Goal: Task Accomplishment & Management: Manage account settings

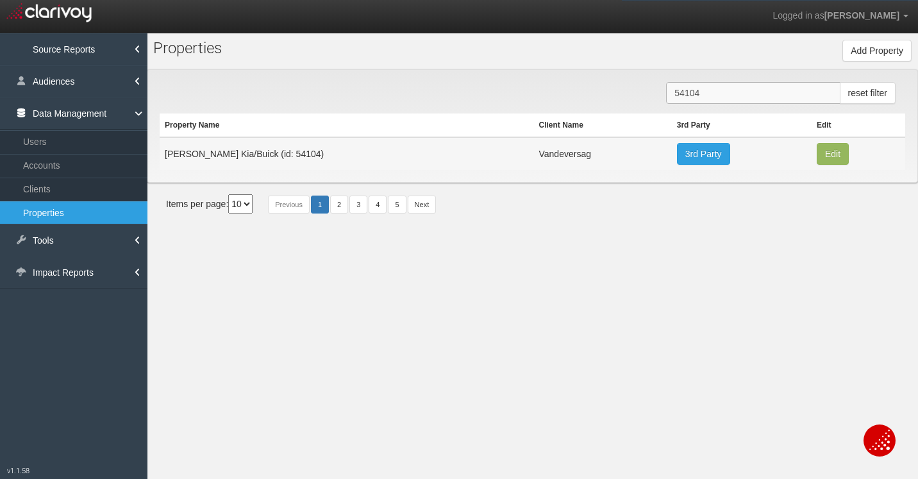
click at [702, 97] on input "54104" at bounding box center [753, 93] width 174 height 22
paste input "0548"
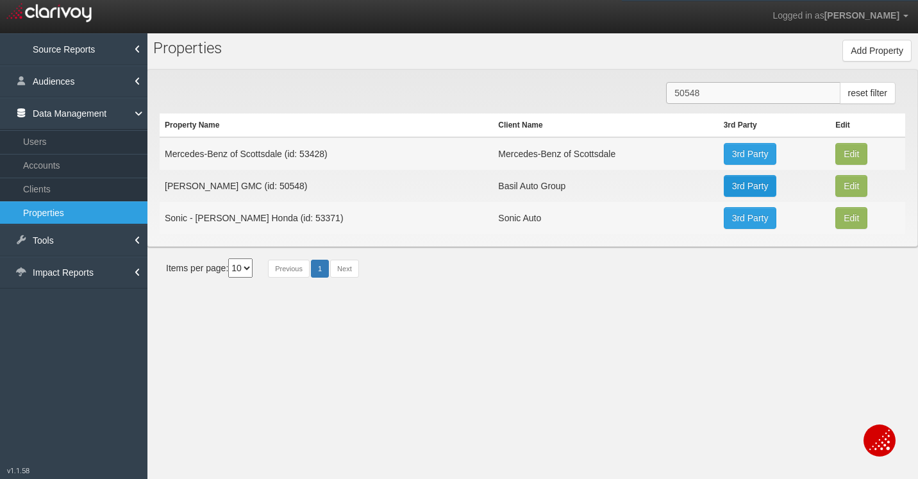
type input "50548"
click at [758, 185] on link "3rd Party" at bounding box center [750, 186] width 53 height 22
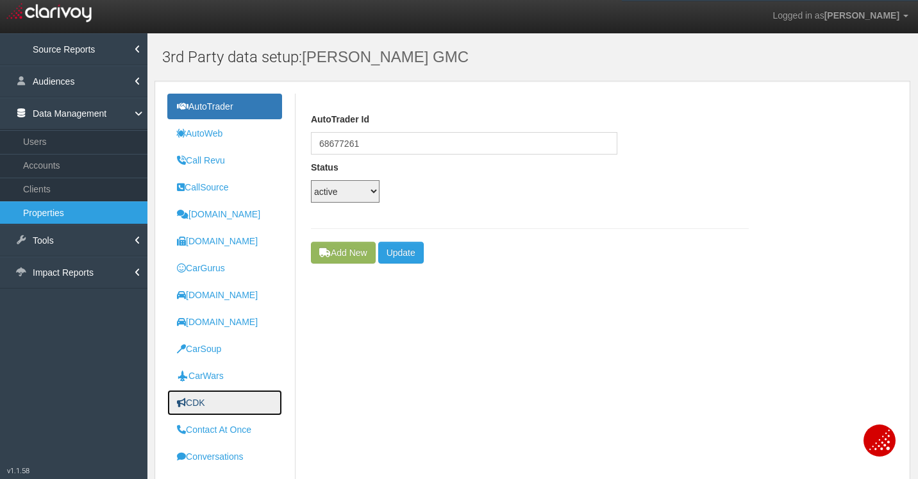
click at [204, 399] on uib-tab-heading "CDK" at bounding box center [191, 402] width 28 height 10
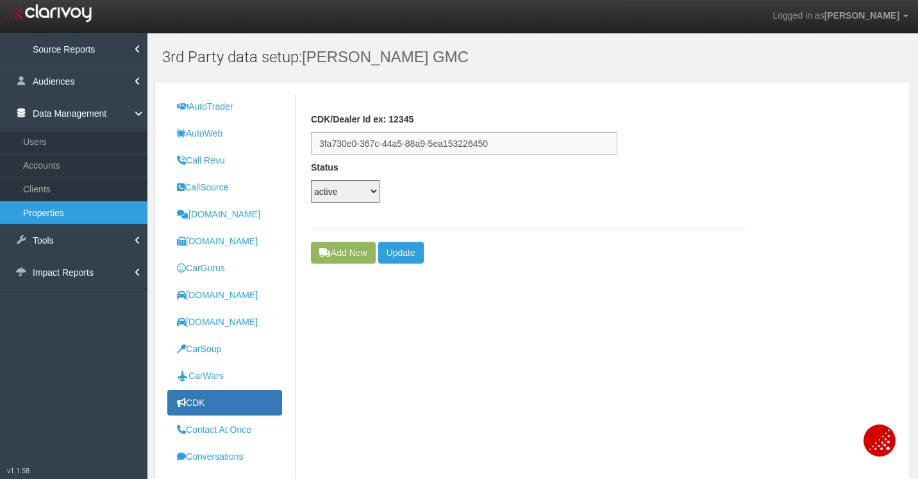
click at [396, 143] on input "3fa730e0-367c-44a5-88a9-5ea153226450" at bounding box center [464, 143] width 306 height 22
click at [396, 142] on input "3fa730e0-367c-44a5-88a9-5ea153226450" at bounding box center [464, 143] width 306 height 22
click at [54, 194] on link "Clients" at bounding box center [73, 189] width 147 height 23
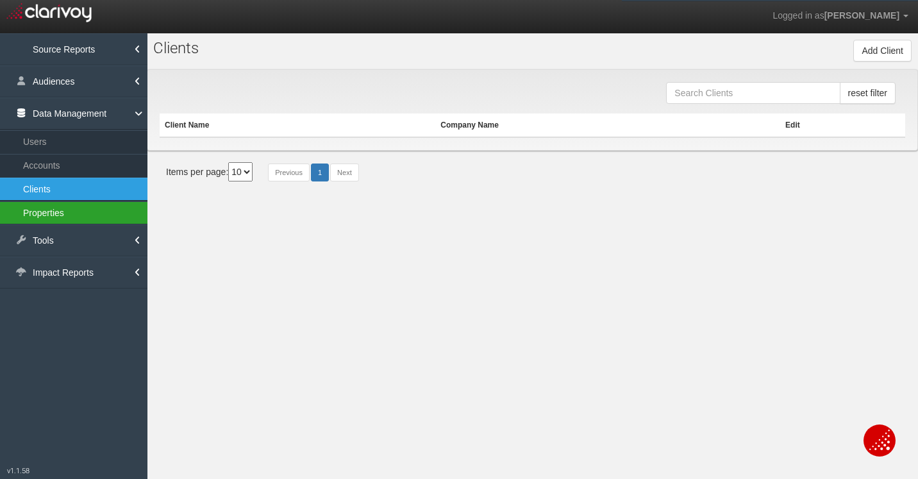
click at [53, 213] on link "Properties" at bounding box center [73, 212] width 147 height 23
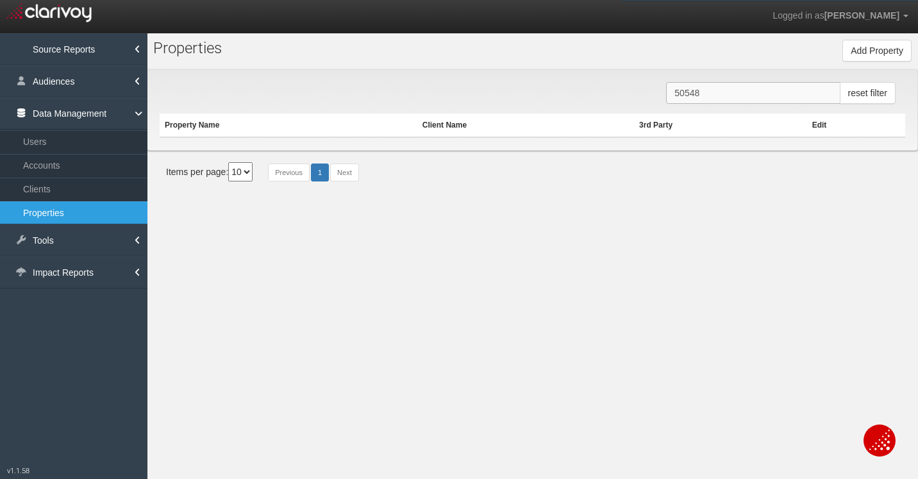
click at [719, 96] on input "50548" at bounding box center [753, 93] width 174 height 22
paste input "2404"
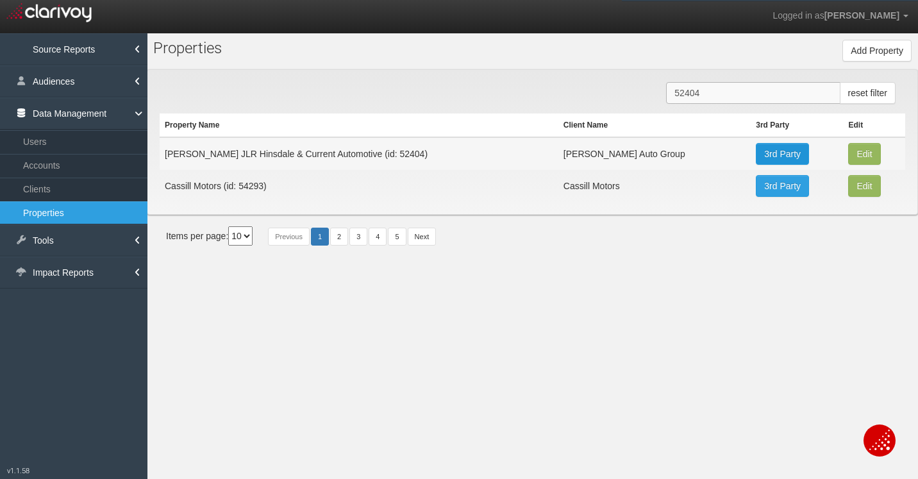
type input "52404"
click at [764, 156] on link "3rd Party" at bounding box center [782, 154] width 53 height 22
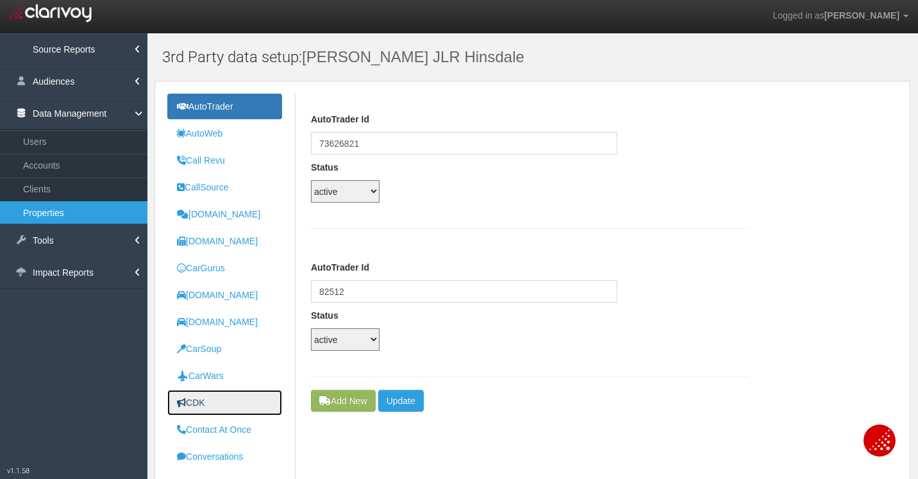
click at [206, 396] on link "CDK" at bounding box center [224, 403] width 115 height 26
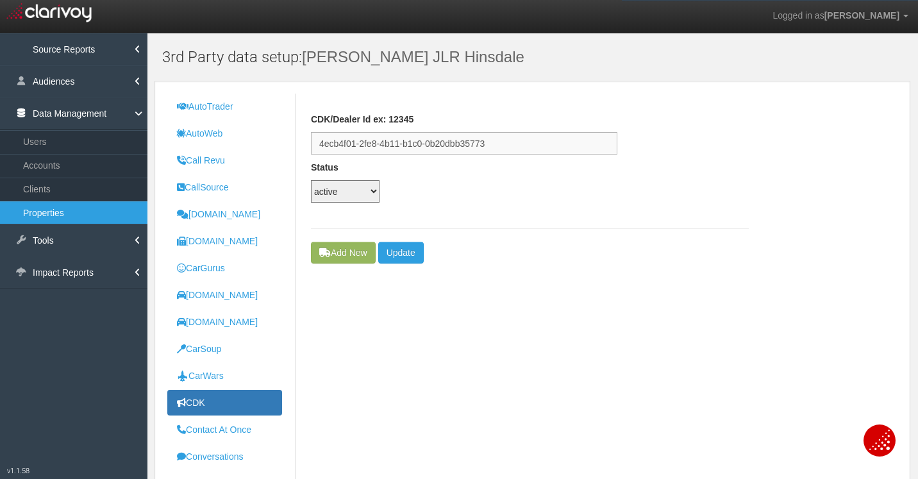
click at [379, 145] on input "4ecb4f01-2fe8-4b11-b1c0-0b20dbb35773" at bounding box center [464, 143] width 306 height 22
click at [33, 192] on link "Clients" at bounding box center [73, 189] width 147 height 23
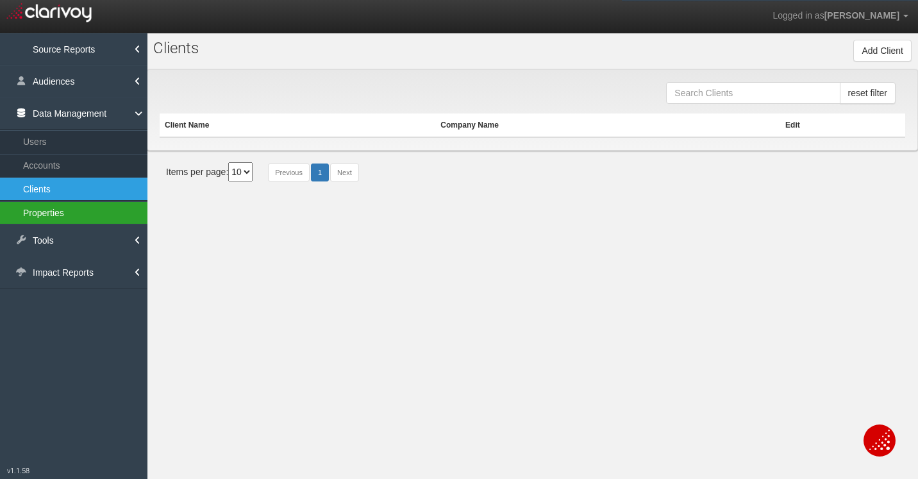
click at [42, 206] on link "Properties" at bounding box center [73, 212] width 147 height 23
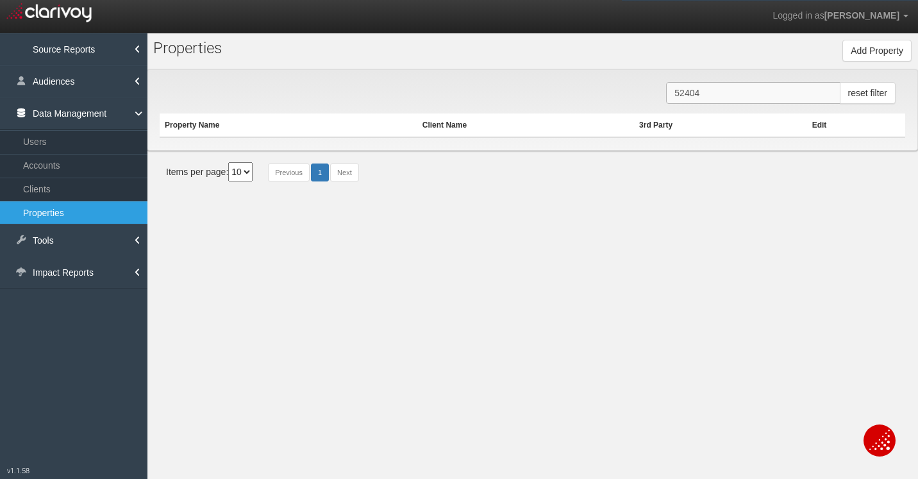
click at [719, 103] on input "52404" at bounding box center [753, 93] width 174 height 22
paste input "0510"
type input "50510"
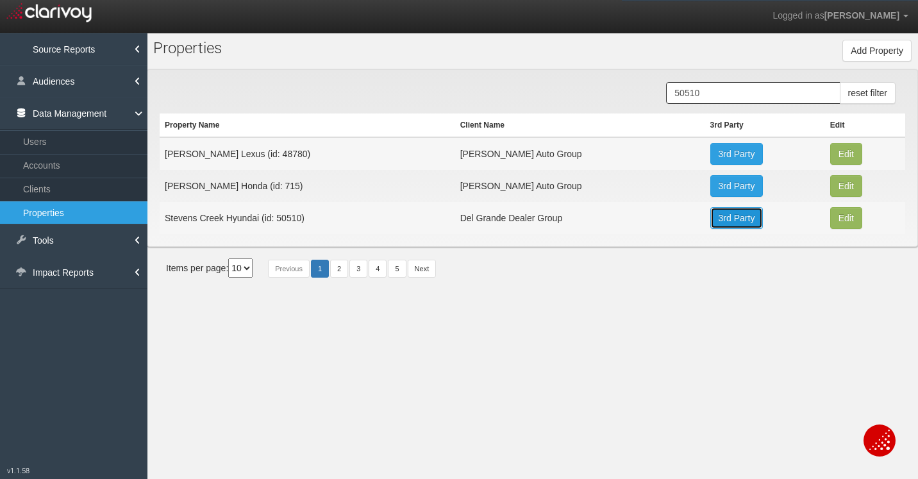
click at [719, 216] on link "3rd Party" at bounding box center [736, 218] width 53 height 22
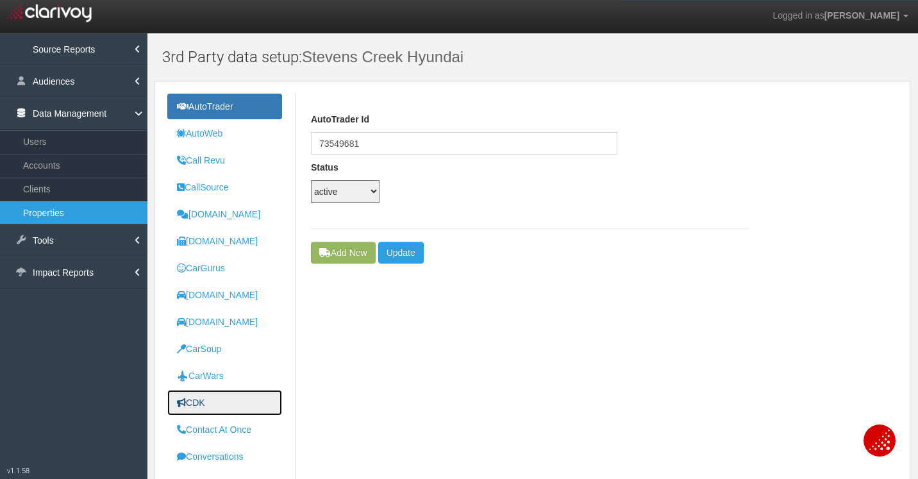
click at [203, 401] on uib-tab-heading "CDK" at bounding box center [191, 402] width 28 height 10
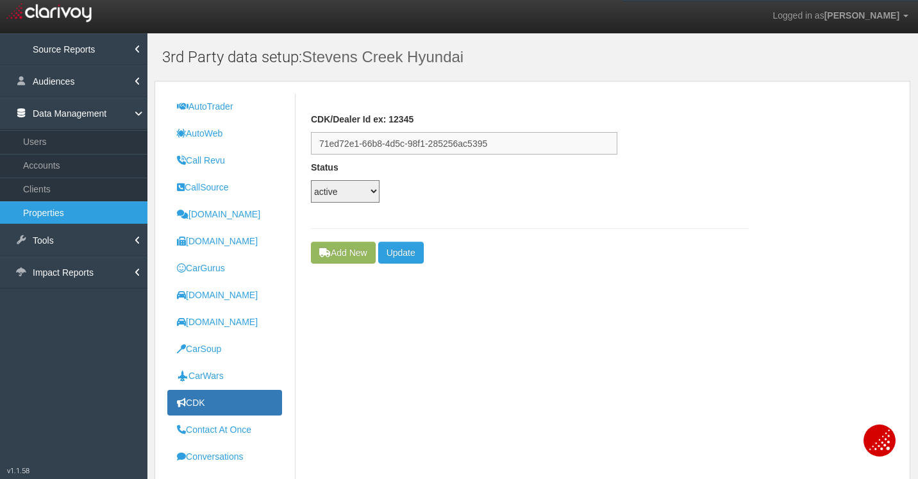
click at [430, 140] on input "71ed72e1-66b8-4d5c-98f1-285256ac5395" at bounding box center [464, 143] width 306 height 22
click at [429, 140] on input "71ed72e1-66b8-4d5c-98f1-285256ac5395" at bounding box center [464, 143] width 306 height 22
click at [698, 233] on div "CDK/Dealer Id ex: 12345 71ed72e1-66b8-4d5c-98f1-285256ac5395 Status active inac…" at bounding box center [530, 168] width 438 height 148
click at [454, 142] on input "71ed72e1-66b8-4d5c-98f1-285256ac5395" at bounding box center [464, 143] width 306 height 22
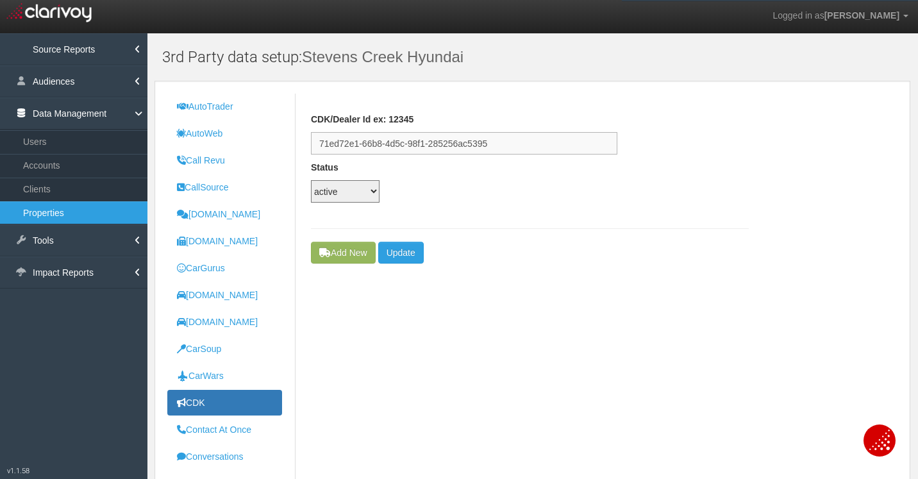
click at [454, 142] on input "71ed72e1-66b8-4d5c-98f1-285256ac5395" at bounding box center [464, 143] width 306 height 22
click at [454, 141] on input "71ed72e1-66b8-4d5c-98f1-285256ac5395" at bounding box center [464, 143] width 306 height 22
click at [702, 147] on div "CDK/Dealer Id ex: 12345 71ed72e1-66b8-4d5c-98f1-285256ac5395" at bounding box center [530, 134] width 438 height 42
click at [39, 190] on link "Clients" at bounding box center [73, 189] width 147 height 23
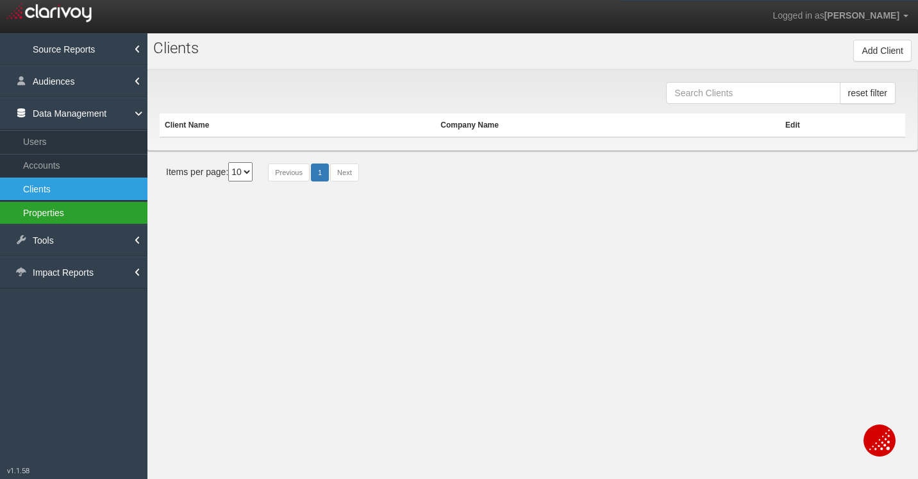
click at [52, 218] on link "Properties" at bounding box center [73, 212] width 147 height 23
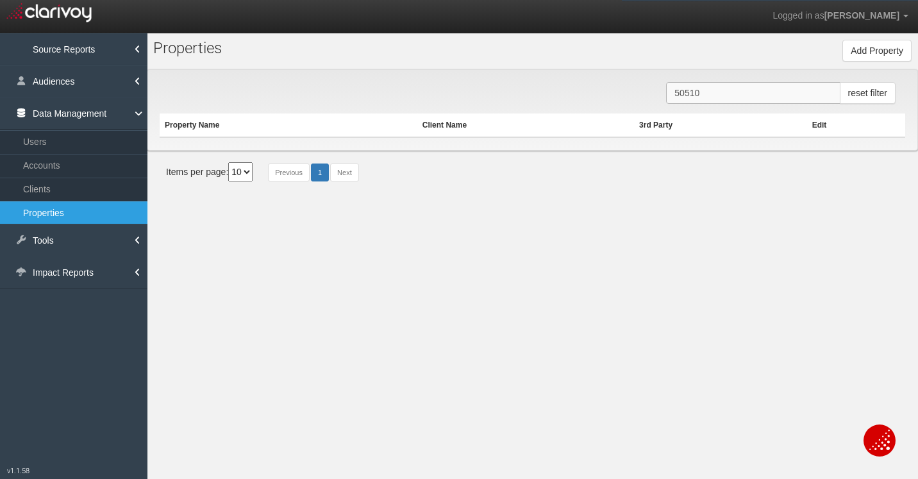
click at [698, 97] on input "50510" at bounding box center [753, 93] width 174 height 22
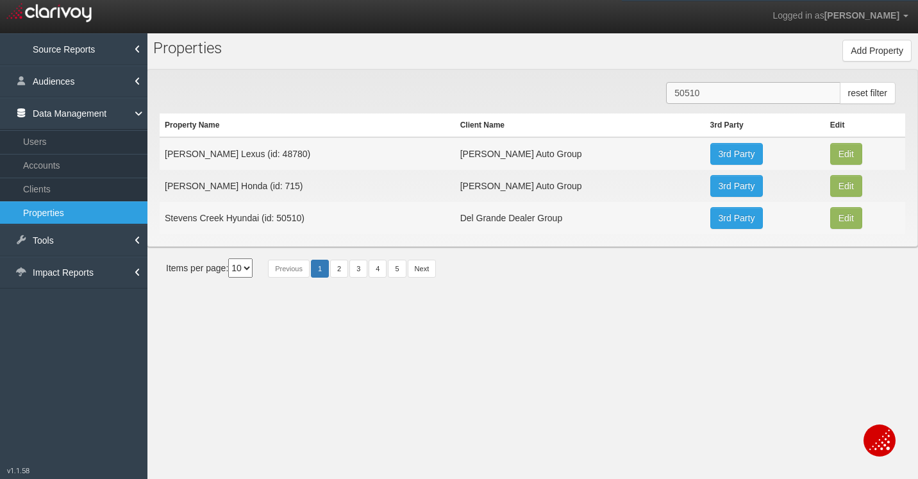
paste input "1486"
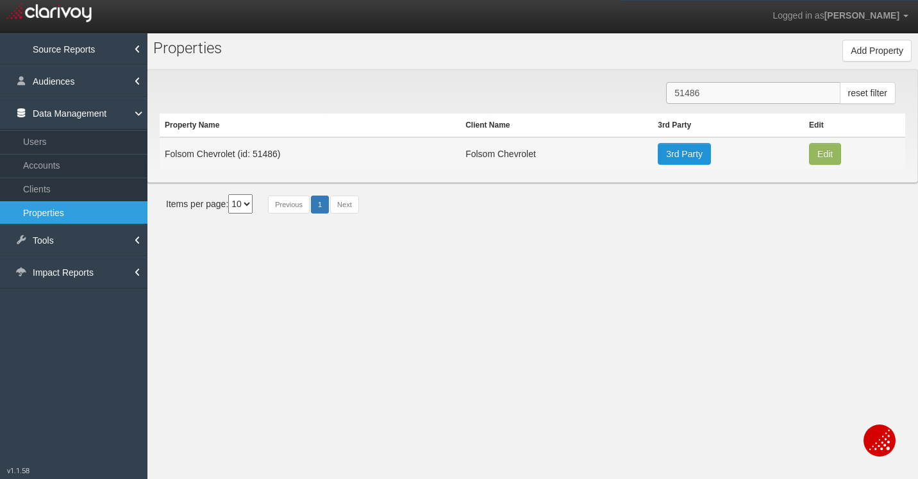
type input "51486"
click at [688, 160] on link "3rd Party" at bounding box center [684, 154] width 53 height 22
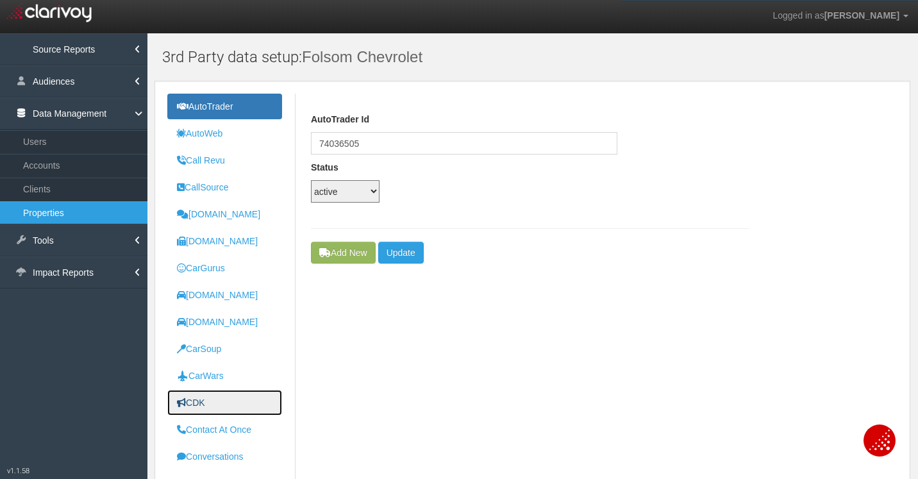
click at [212, 397] on link "CDK" at bounding box center [224, 403] width 115 height 26
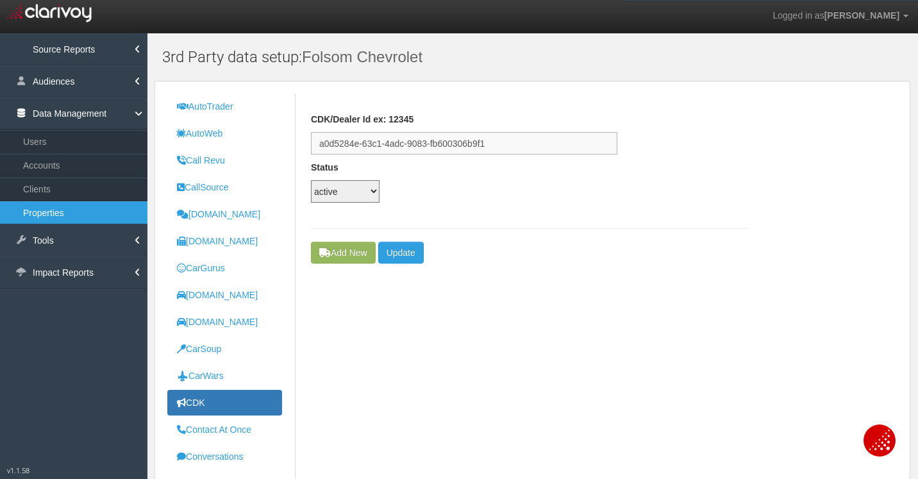
click at [398, 147] on input "a0d5284e-63c1-4adc-9083-fb600306b9f1" at bounding box center [464, 143] width 306 height 22
click at [97, 189] on link "Clients" at bounding box center [73, 189] width 147 height 23
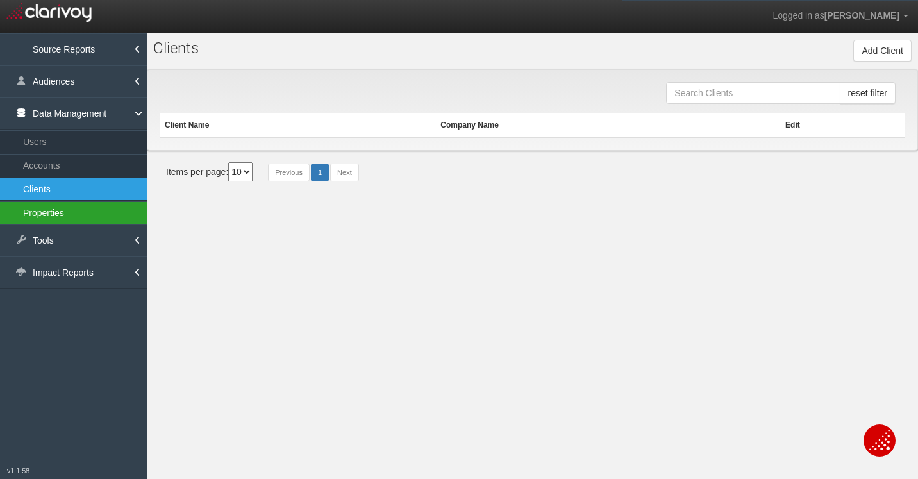
click at [87, 206] on link "Properties" at bounding box center [73, 212] width 147 height 23
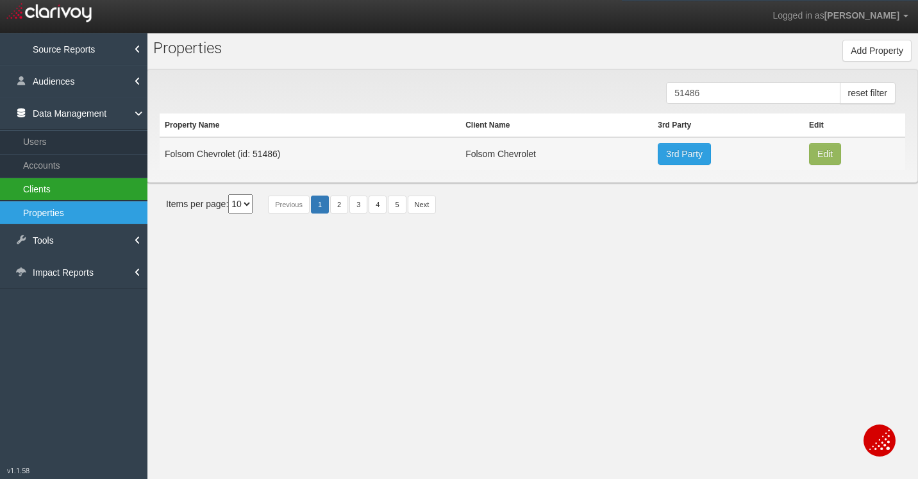
click at [52, 195] on link "Clients" at bounding box center [73, 189] width 147 height 23
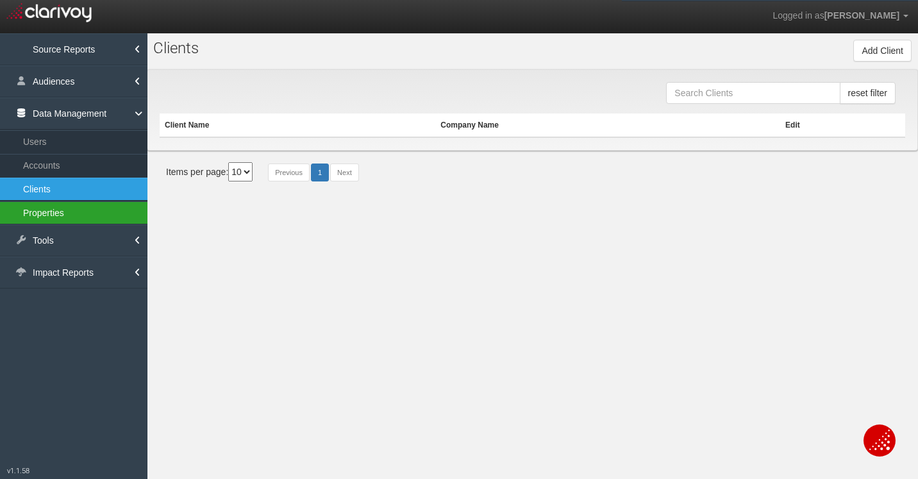
click at [53, 208] on link "Properties" at bounding box center [73, 212] width 147 height 23
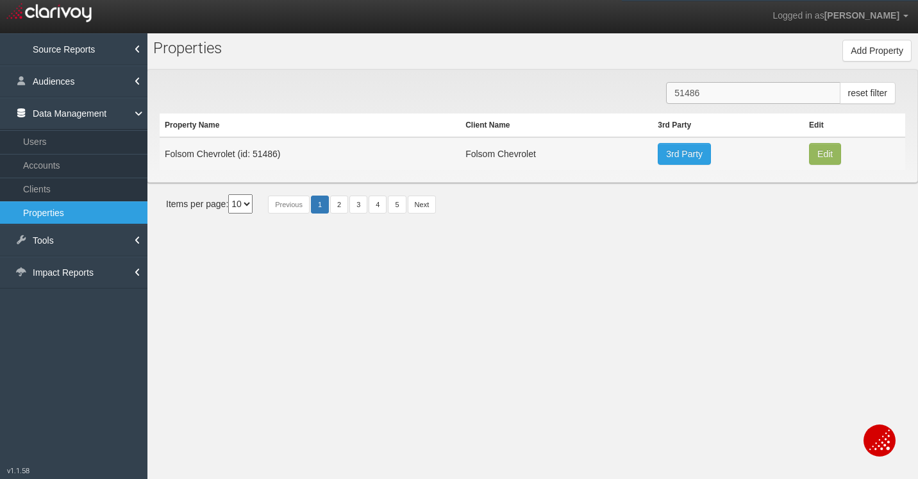
click at [730, 96] on input "51486" at bounding box center [753, 93] width 174 height 22
paste input "3247"
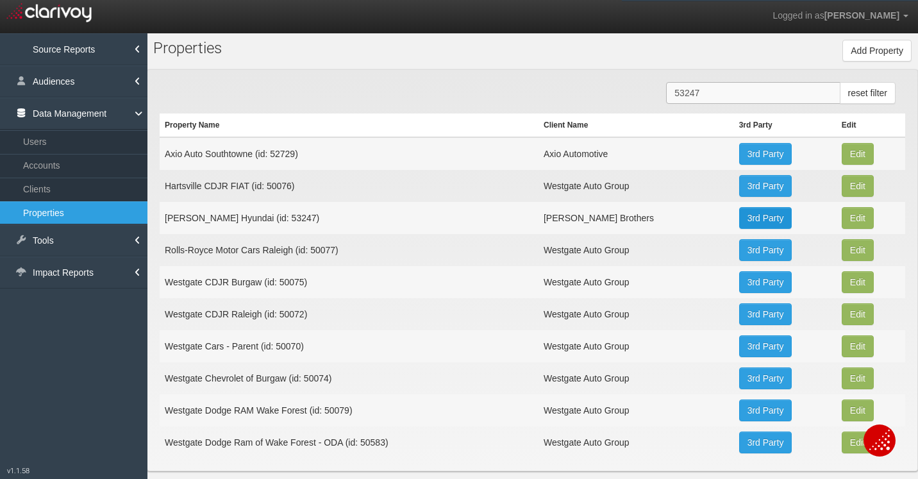
type input "53247"
click at [747, 216] on link "3rd Party" at bounding box center [765, 218] width 53 height 22
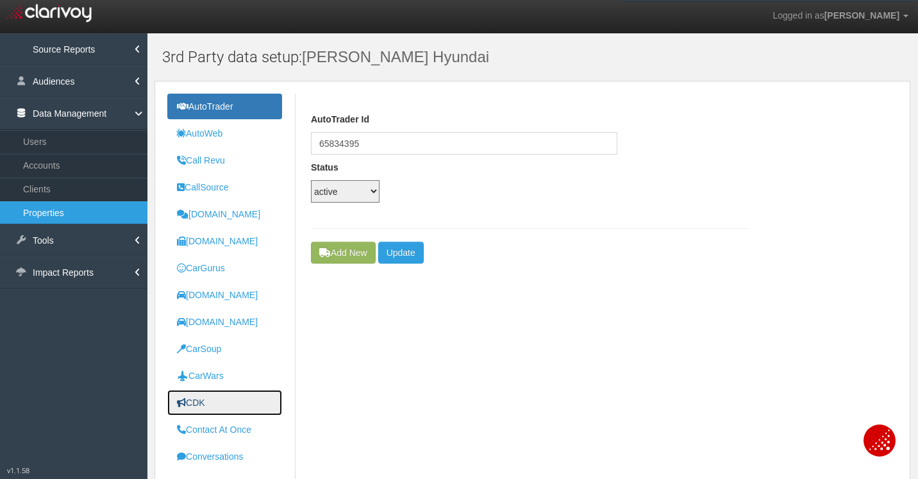
click at [215, 403] on link "CDK" at bounding box center [224, 403] width 115 height 26
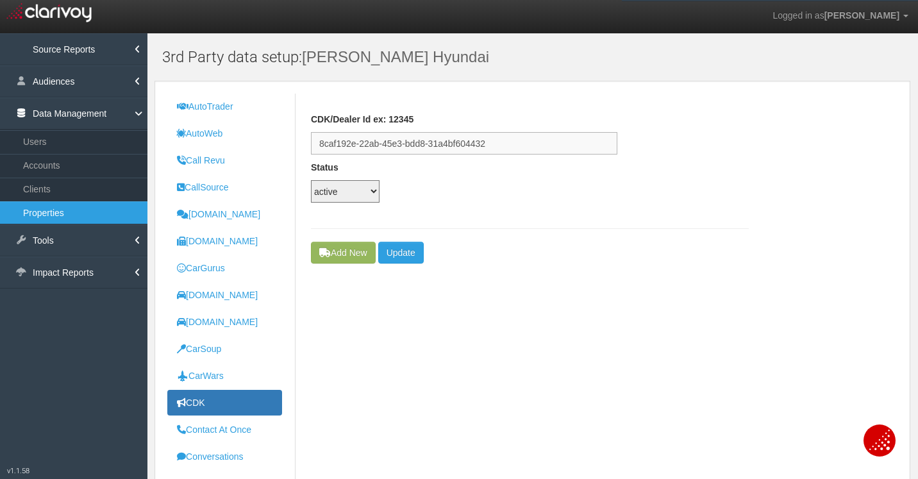
click at [414, 141] on input "8caf192e-22ab-45e3-bdd8-31a4bf604432" at bounding box center [464, 143] width 306 height 22
click at [46, 190] on link "Clients" at bounding box center [73, 189] width 147 height 23
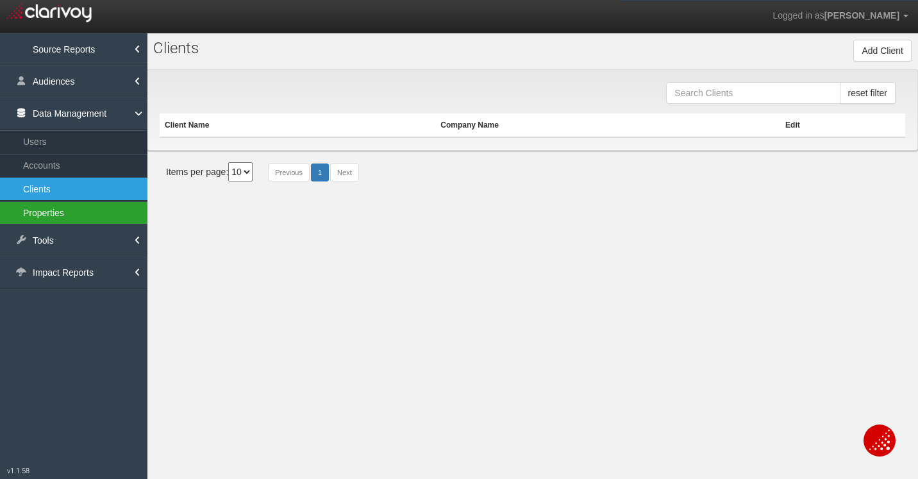
click at [44, 210] on link "Properties" at bounding box center [73, 212] width 147 height 23
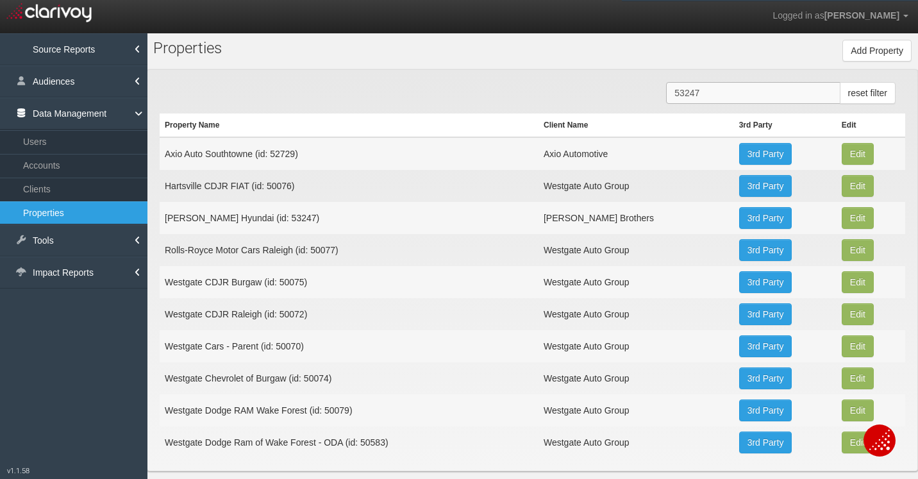
click at [733, 94] on input "53247" at bounding box center [753, 93] width 174 height 22
paste input "529"
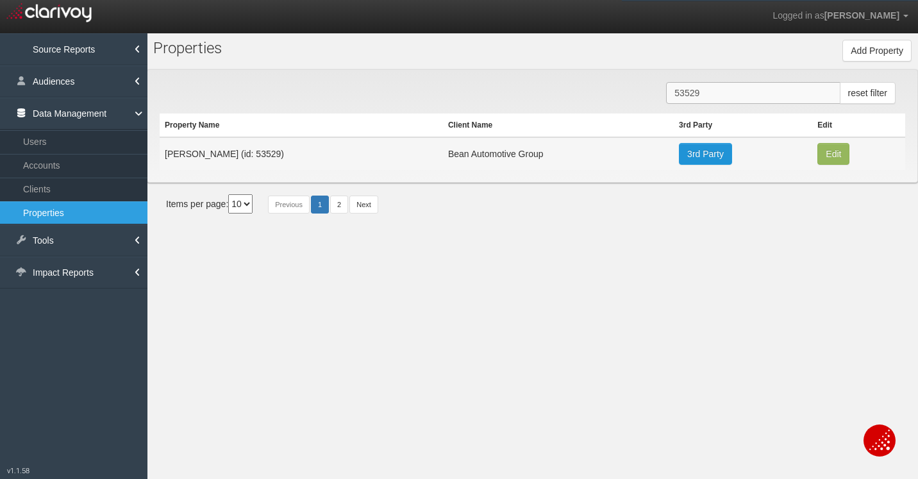
type input "53529"
click at [705, 157] on link "3rd Party" at bounding box center [705, 154] width 53 height 22
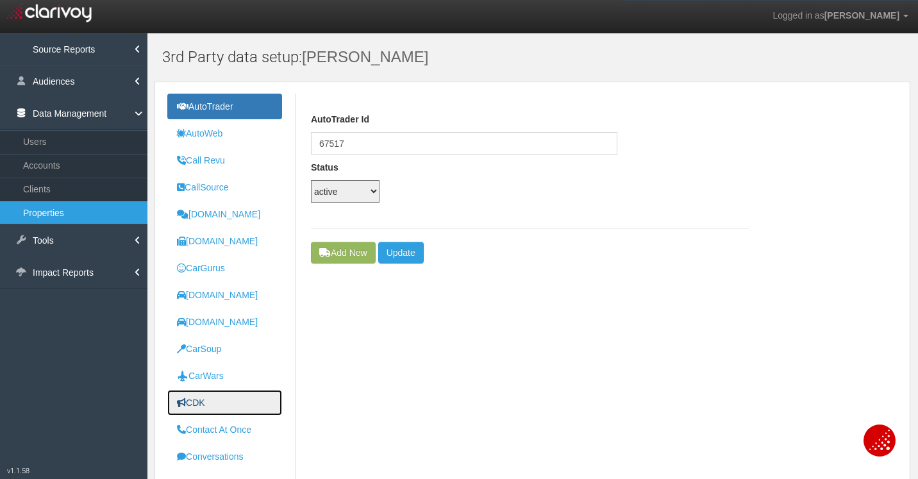
click at [205, 401] on uib-tab-heading "CDK" at bounding box center [191, 402] width 28 height 10
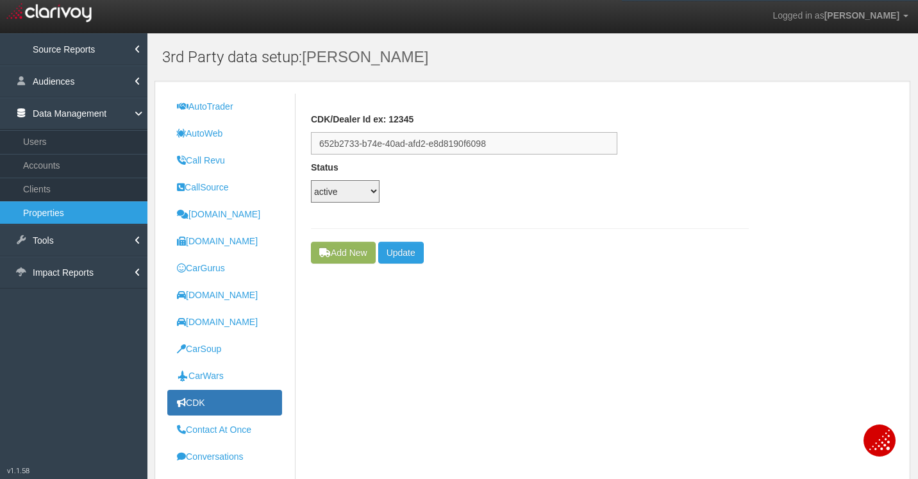
click at [388, 144] on input "652b2733-b74e-40ad-afd2-e8d8190f6098" at bounding box center [464, 143] width 306 height 22
click at [29, 195] on link "Clients" at bounding box center [73, 189] width 147 height 23
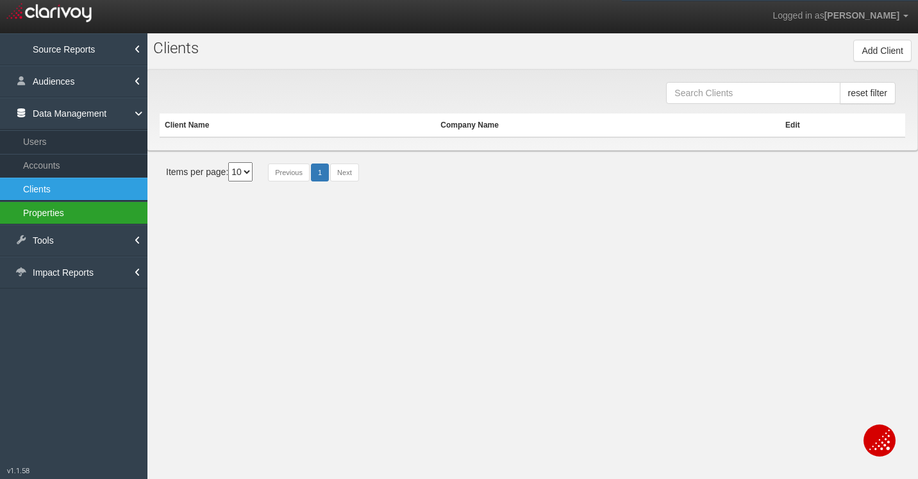
click at [42, 214] on link "Properties" at bounding box center [73, 212] width 147 height 23
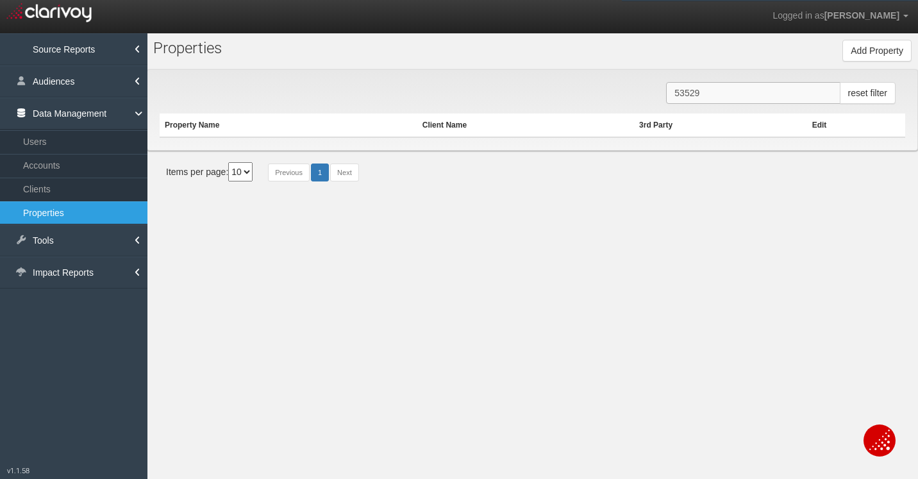
click at [766, 94] on input "53529" at bounding box center [753, 93] width 174 height 22
paste input "30"
type input "53530"
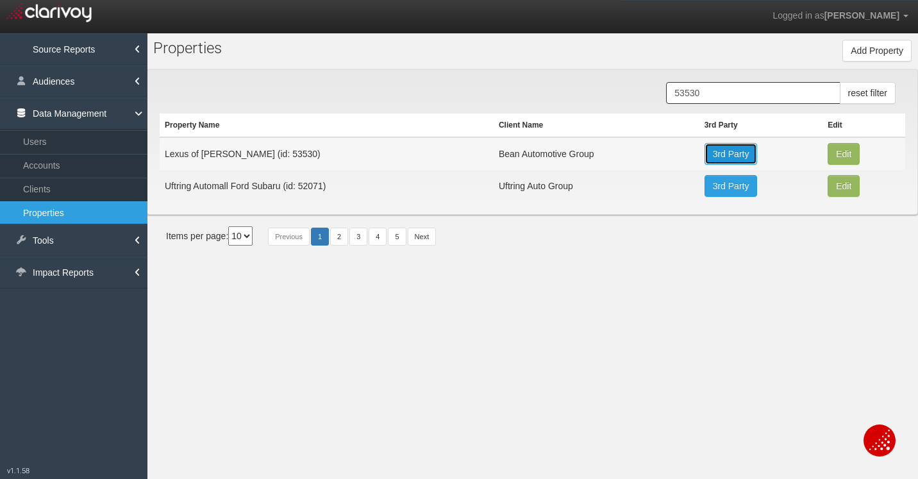
click at [735, 151] on link "3rd Party" at bounding box center [730, 154] width 53 height 22
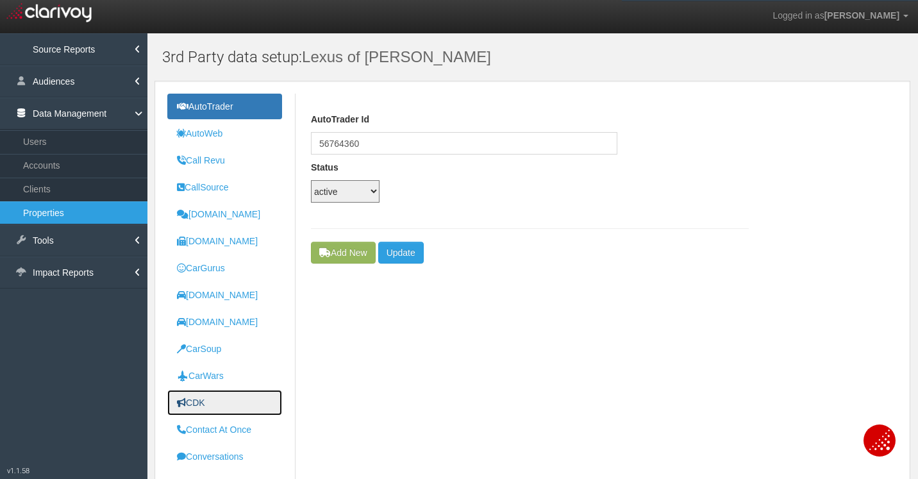
click at [203, 407] on uib-tab-heading "CDK" at bounding box center [191, 402] width 28 height 10
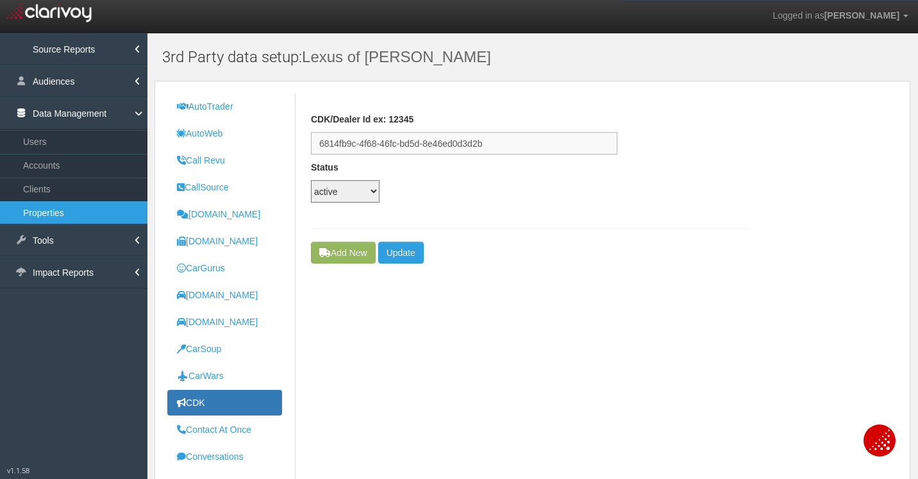
click at [400, 144] on input "6814fb9c-4f68-46fc-bd5d-8e46ed0d3d2b" at bounding box center [464, 143] width 306 height 22
click at [730, 129] on div "CDK/Dealer Id ex: 12345 6814fb9c-4f68-46fc-bd5d-8e46ed0d3d2b" at bounding box center [530, 134] width 438 height 42
click at [58, 187] on link "Clients" at bounding box center [73, 189] width 147 height 23
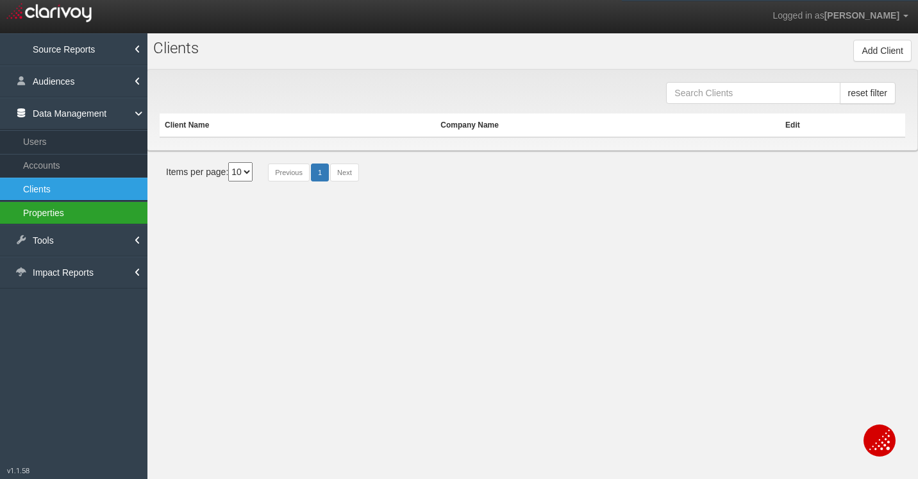
click at [63, 208] on link "Properties" at bounding box center [73, 212] width 147 height 23
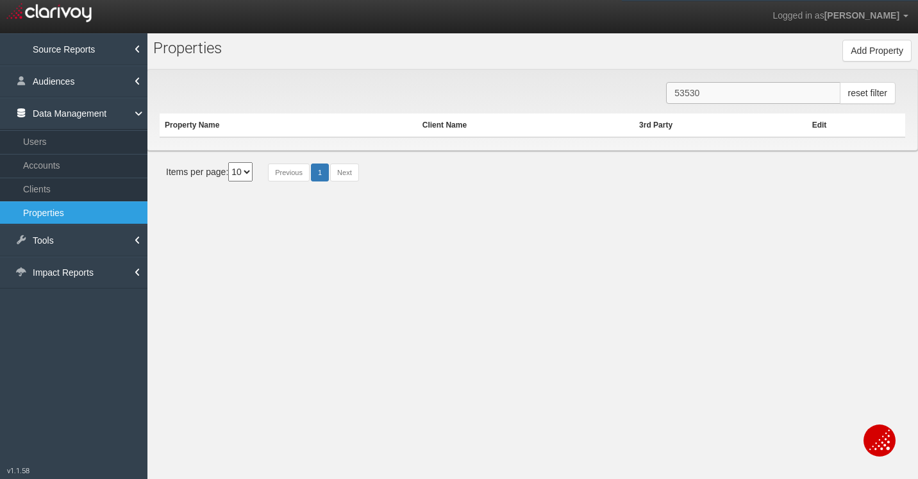
click at [720, 94] on input "53530" at bounding box center [753, 93] width 174 height 22
paste input "1675"
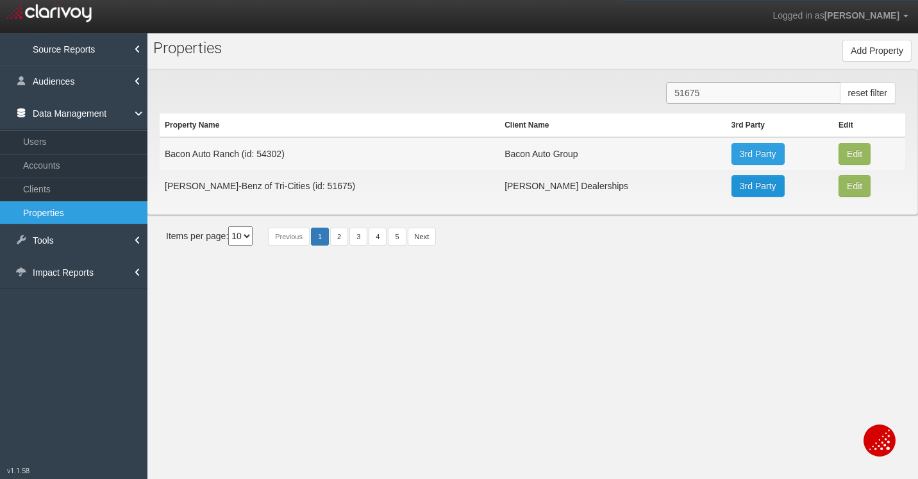
type input "51675"
click at [740, 187] on link "3rd Party" at bounding box center [757, 186] width 53 height 22
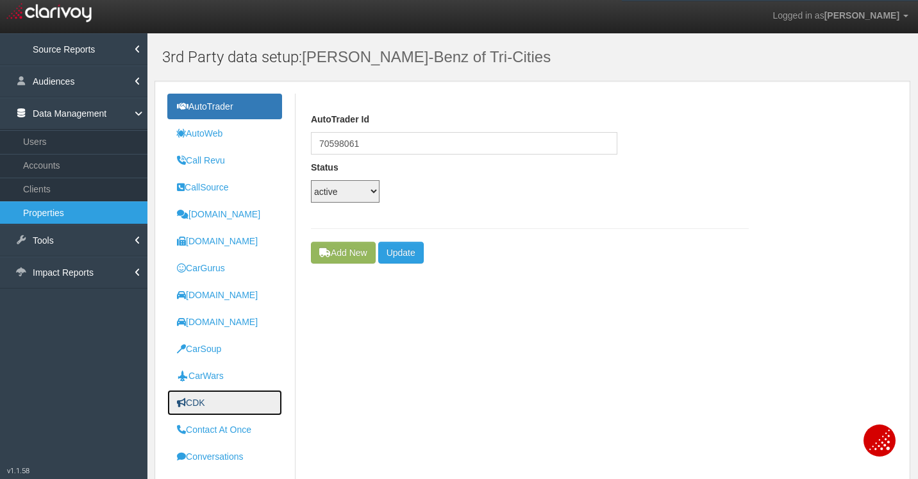
click at [222, 399] on link "CDK" at bounding box center [224, 403] width 115 height 26
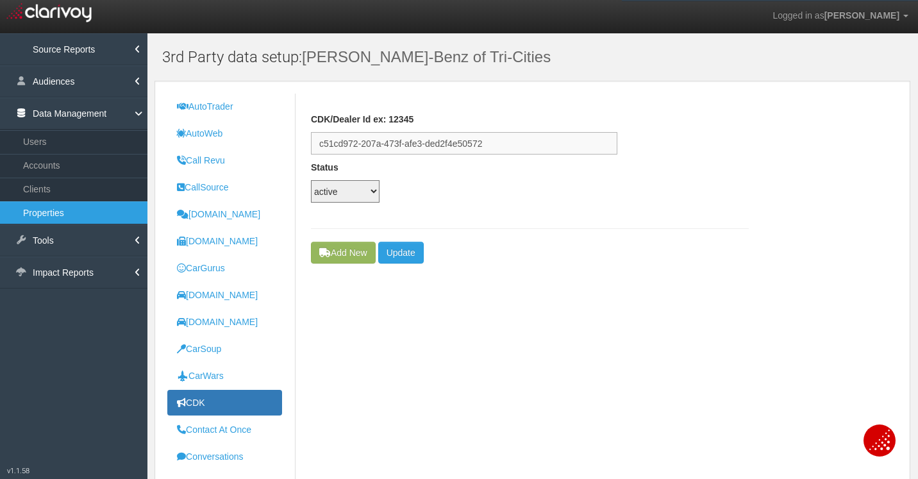
click at [432, 141] on input "c51cd972-207a-473f-afe3-ded2f4e50572" at bounding box center [464, 143] width 306 height 22
click at [74, 188] on link "Clients" at bounding box center [73, 189] width 147 height 23
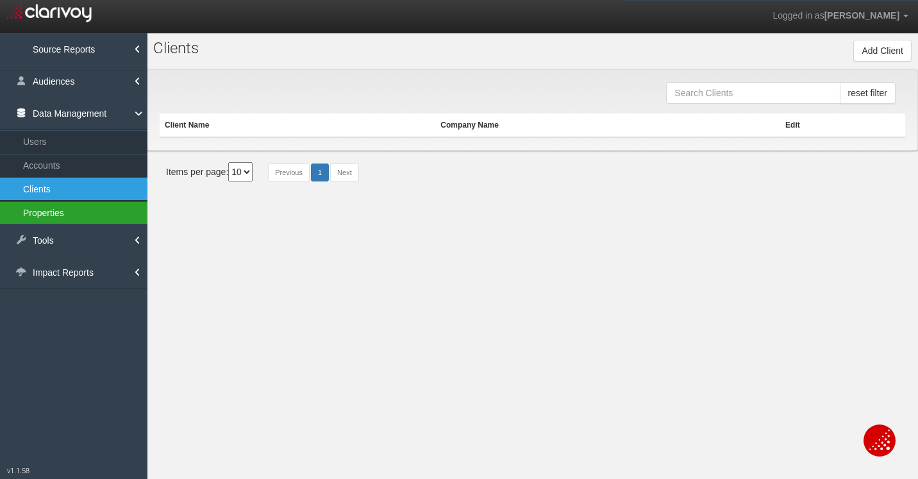
click at [69, 215] on link "Properties" at bounding box center [73, 212] width 147 height 23
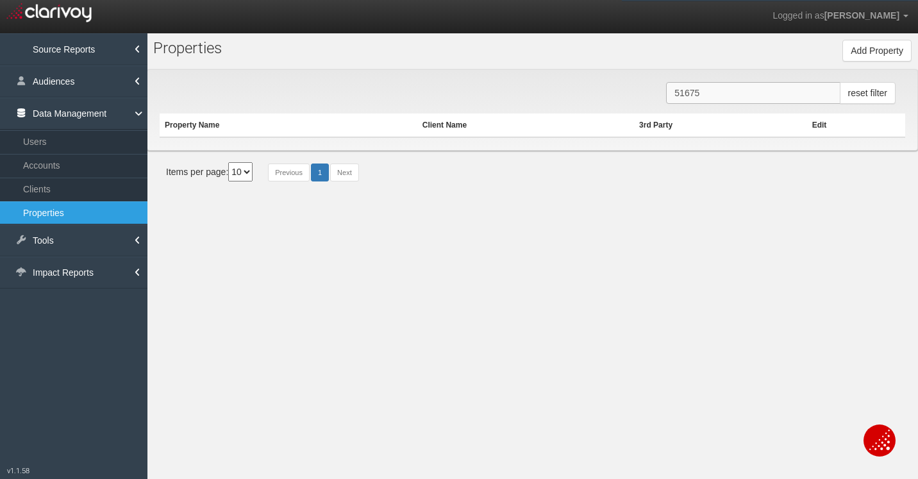
click at [711, 93] on input "51675" at bounding box center [753, 93] width 174 height 22
click at [711, 92] on input "51675" at bounding box center [753, 93] width 174 height 22
paste input "2827"
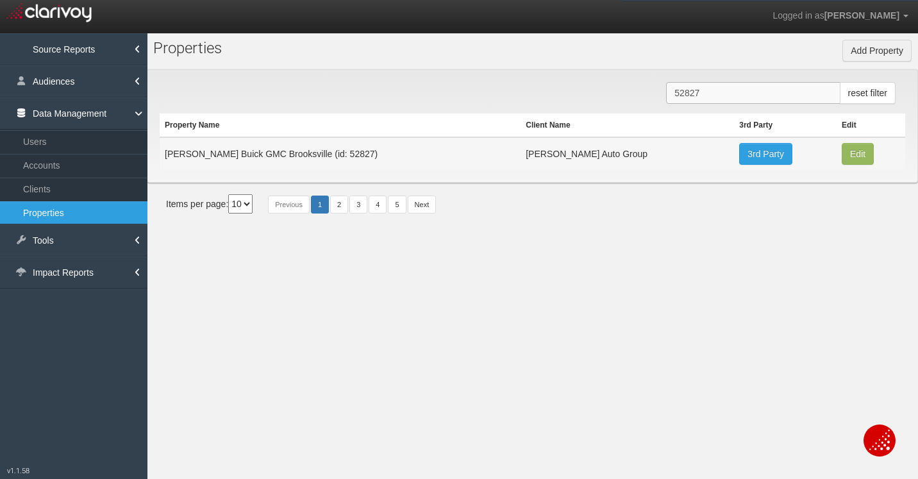
type input "52827"
click at [739, 152] on link "3rd Party" at bounding box center [765, 154] width 53 height 22
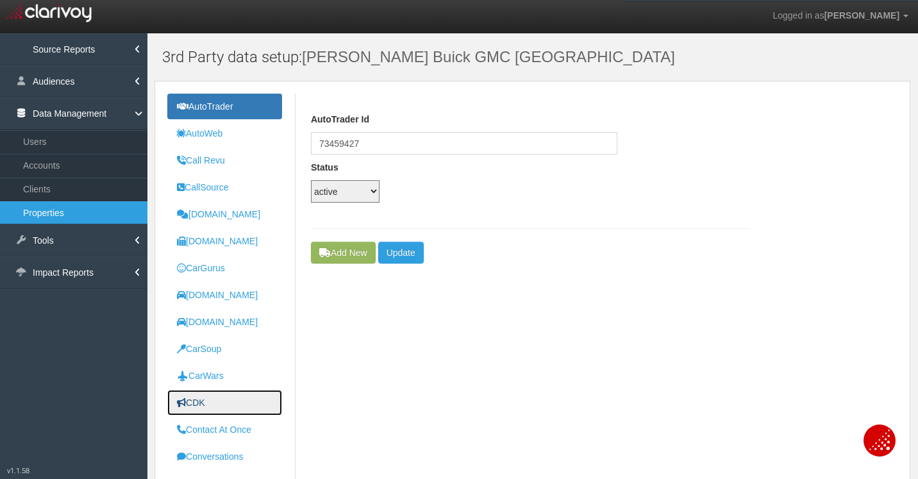
click at [207, 398] on link "CDK" at bounding box center [224, 403] width 115 height 26
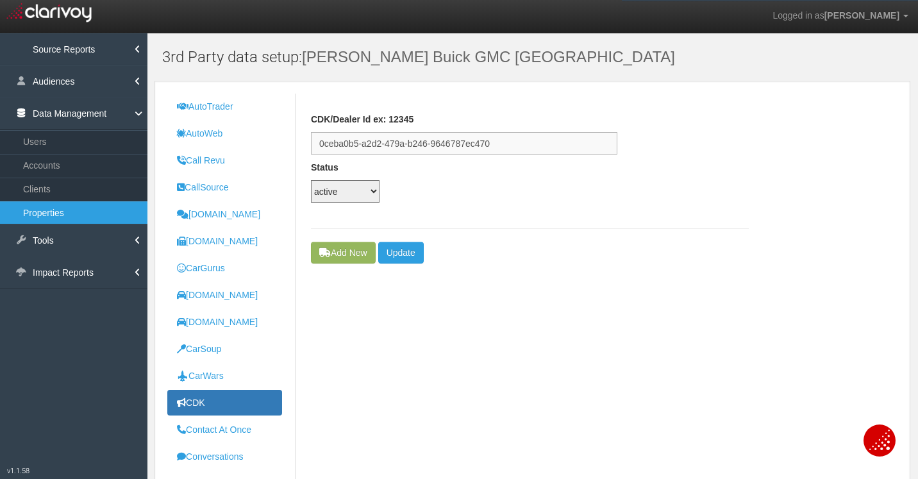
click at [420, 138] on input "0ceba0b5-a2d2-479a-b246-9646787ec470" at bounding box center [464, 143] width 306 height 22
click at [57, 189] on link "Clients" at bounding box center [73, 189] width 147 height 23
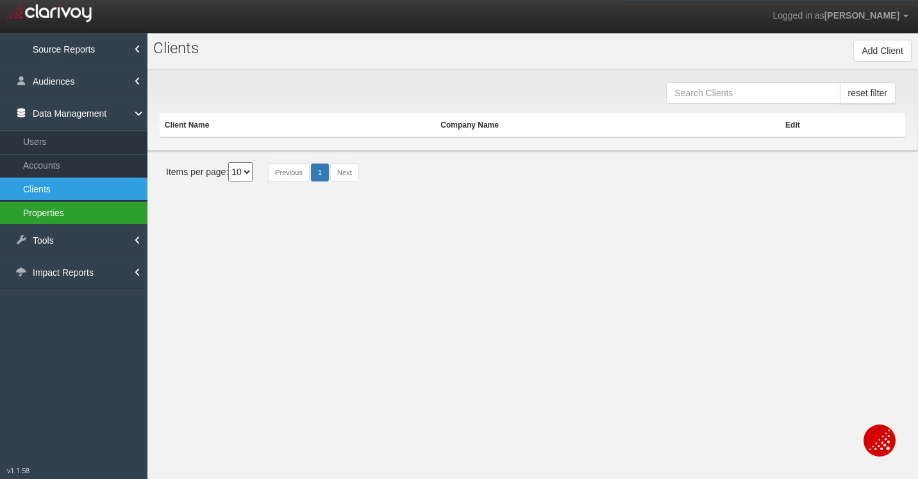
click at [57, 212] on link "Properties" at bounding box center [73, 212] width 147 height 23
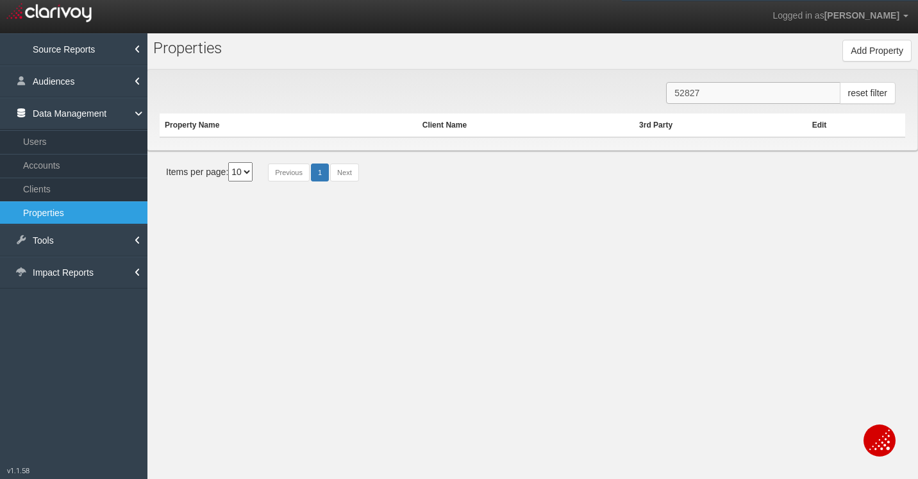
click at [705, 88] on input "52827" at bounding box center [753, 93] width 174 height 22
paste input "151"
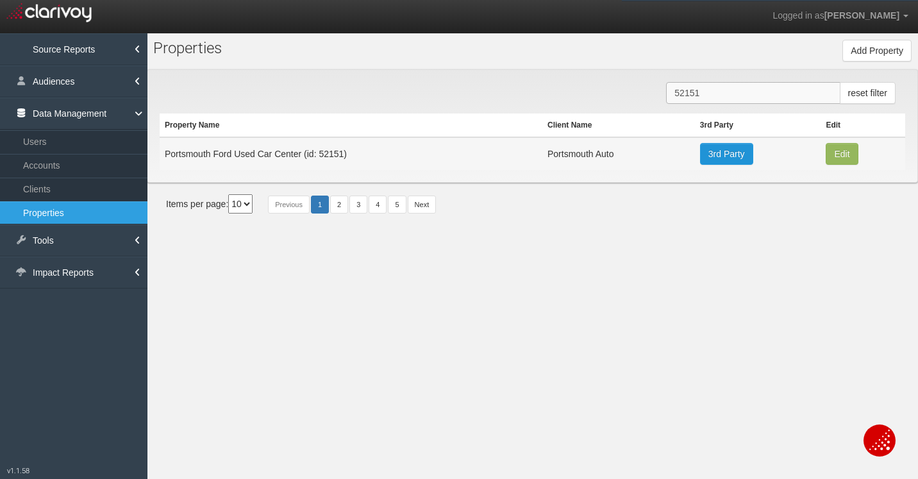
type input "52151"
click at [737, 153] on link "3rd Party" at bounding box center [726, 154] width 53 height 22
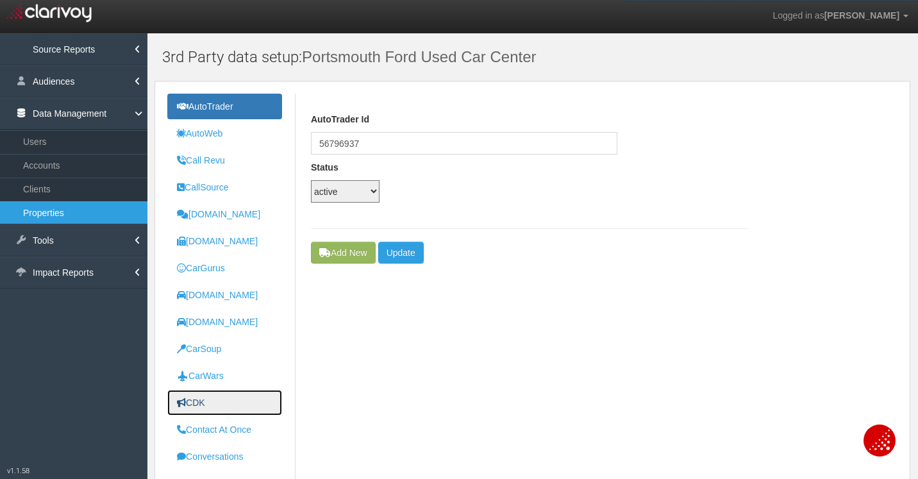
click at [218, 402] on link "CDK" at bounding box center [224, 403] width 115 height 26
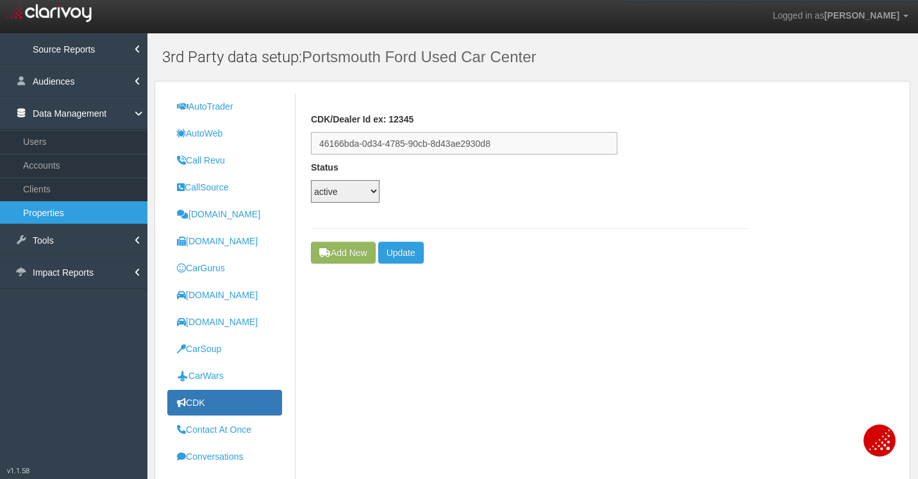
click at [443, 150] on input "46166bda-0d34-4785-90cb-8d43ae2930d8" at bounding box center [464, 143] width 306 height 22
click at [724, 132] on div "CDK/Dealer Id ex: 12345 46166bda-0d34-4785-90cb-8d43ae2930d8" at bounding box center [530, 134] width 438 height 42
click at [48, 192] on link "Clients" at bounding box center [73, 189] width 147 height 23
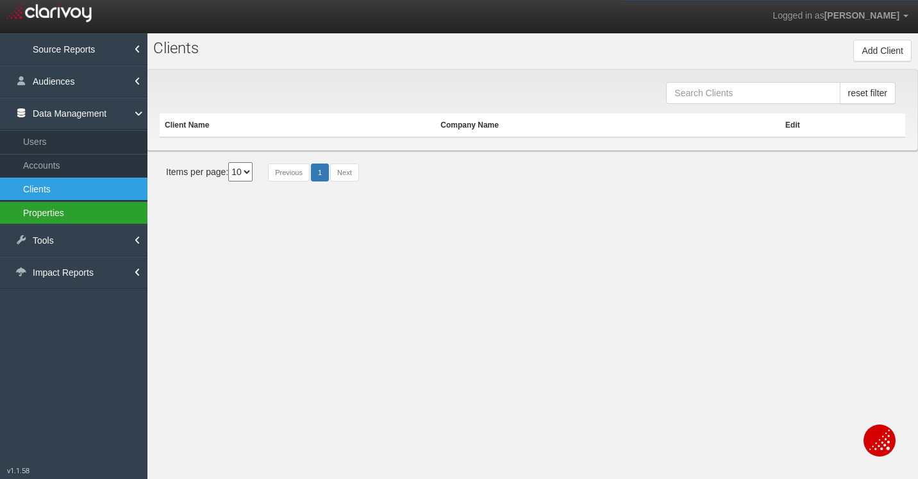
click at [52, 219] on link "Properties" at bounding box center [73, 212] width 147 height 23
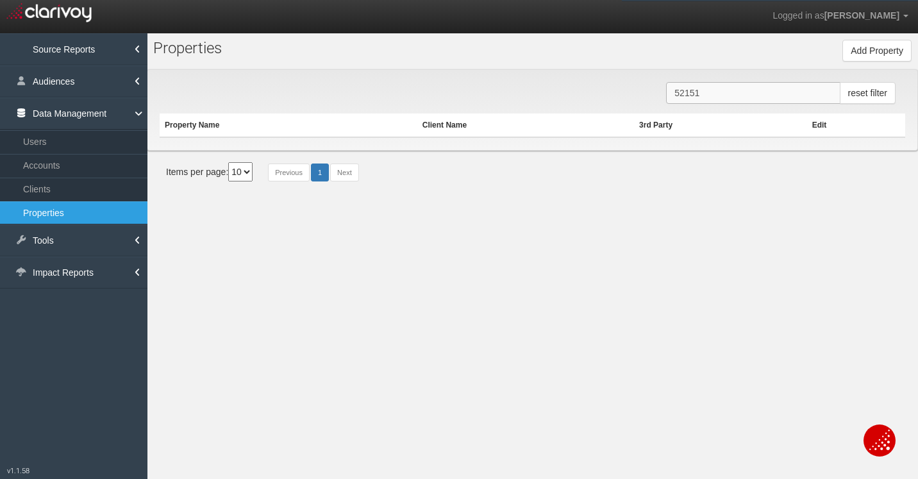
click at [688, 90] on input "52151" at bounding box center [753, 93] width 174 height 22
paste input "019"
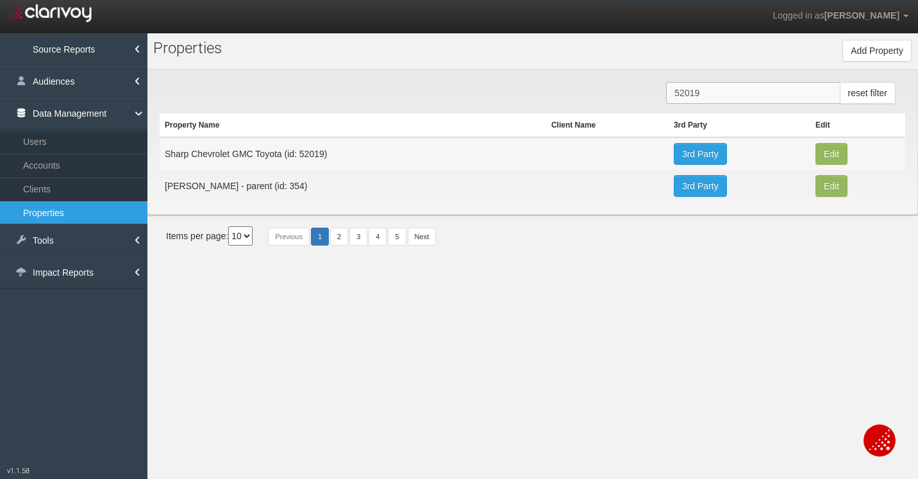
type input "52019"
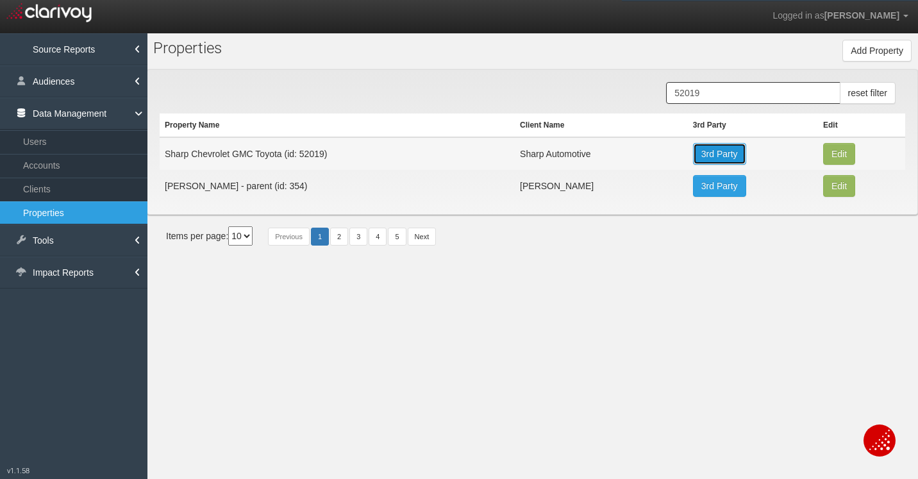
click at [719, 154] on link "3rd Party" at bounding box center [719, 154] width 53 height 22
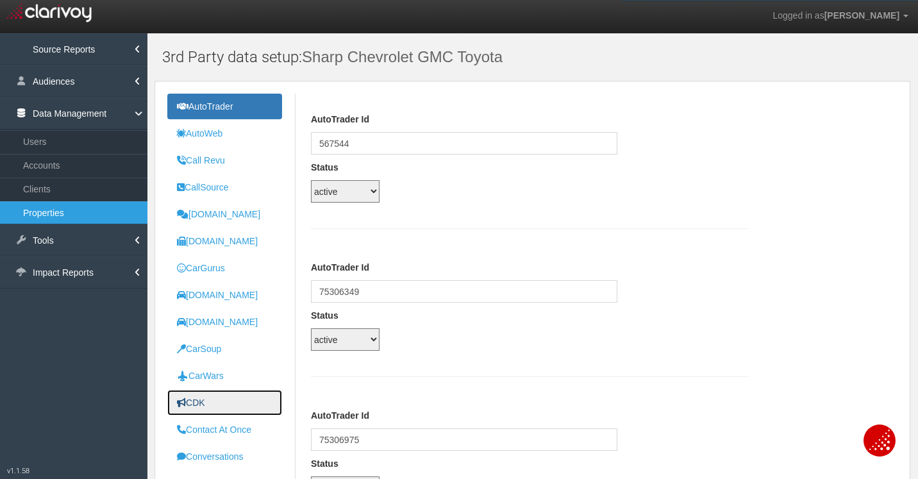
click at [203, 410] on link "CDK" at bounding box center [224, 403] width 115 height 26
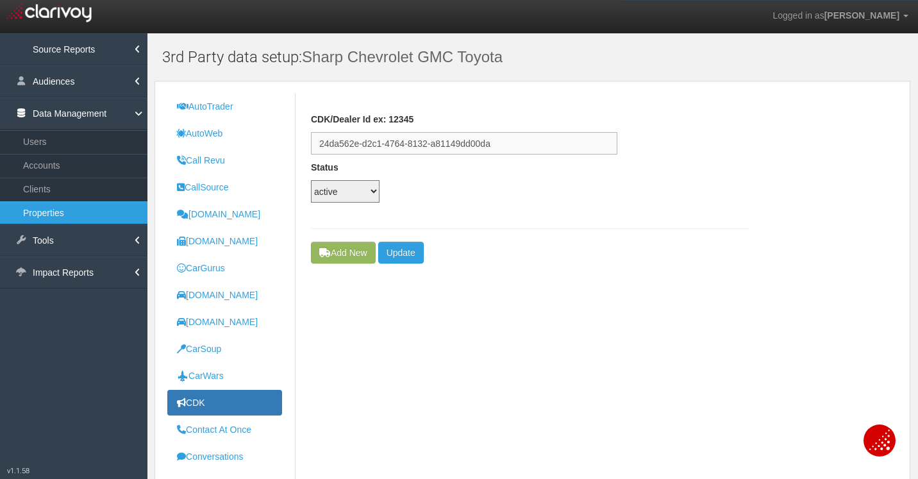
click at [484, 144] on input "24da562e-d2c1-4764-8132-a81149dd00da" at bounding box center [464, 143] width 306 height 22
click at [483, 144] on input "24da562e-d2c1-4764-8132-a81149dd00da" at bounding box center [464, 143] width 306 height 22
click at [51, 186] on link "Clients" at bounding box center [73, 189] width 147 height 23
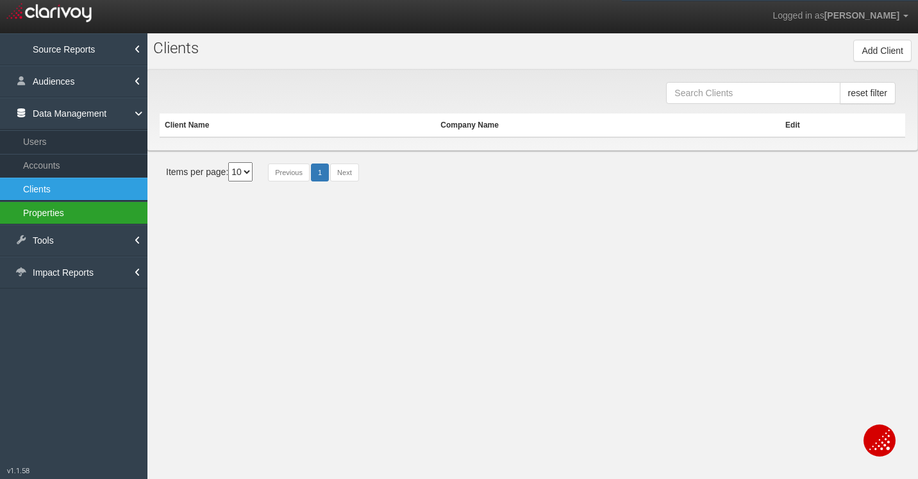
click at [54, 214] on link "Properties" at bounding box center [73, 212] width 147 height 23
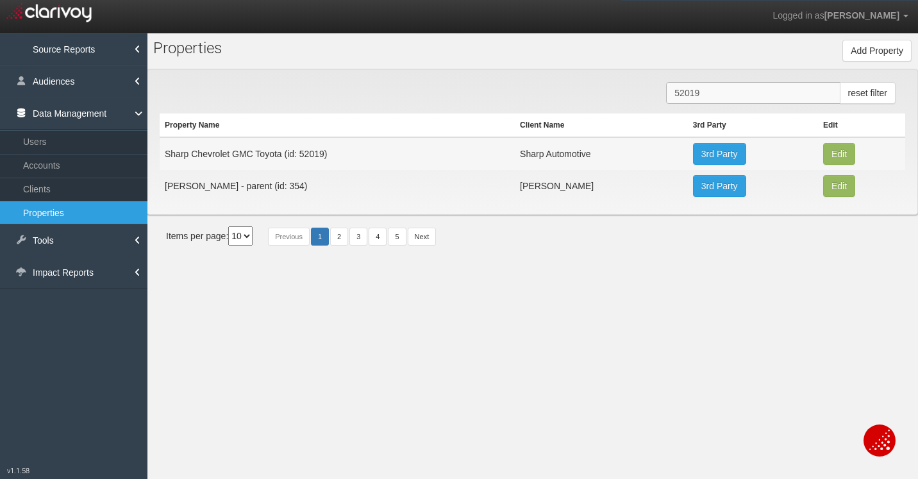
click at [706, 99] on input "52019" at bounding box center [753, 93] width 174 height 22
paste input "506"
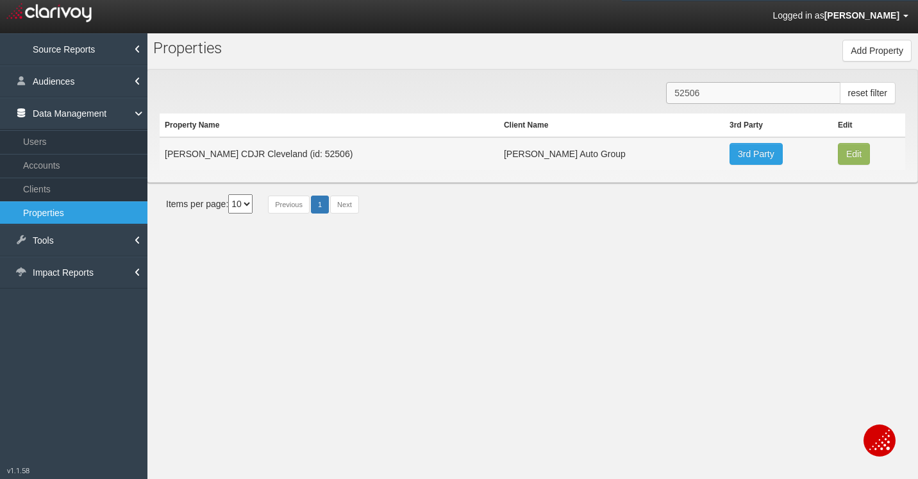
type input "52506"
click at [729, 150] on link "3rd Party" at bounding box center [755, 154] width 53 height 22
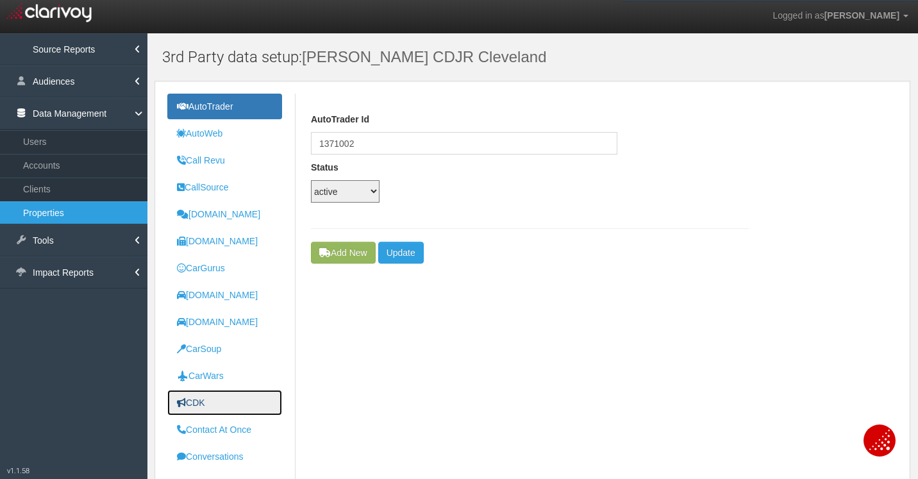
click at [205, 404] on uib-tab-heading "CDK" at bounding box center [191, 402] width 28 height 10
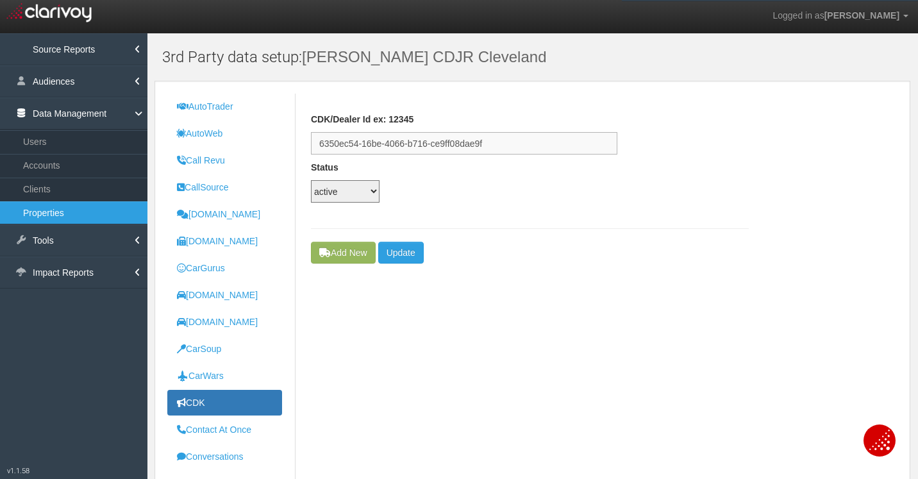
click at [491, 142] on input "6350ec54-16be-4066-b716-ce9ff08dae9f" at bounding box center [464, 143] width 306 height 22
click at [65, 193] on link "Clients" at bounding box center [73, 189] width 147 height 23
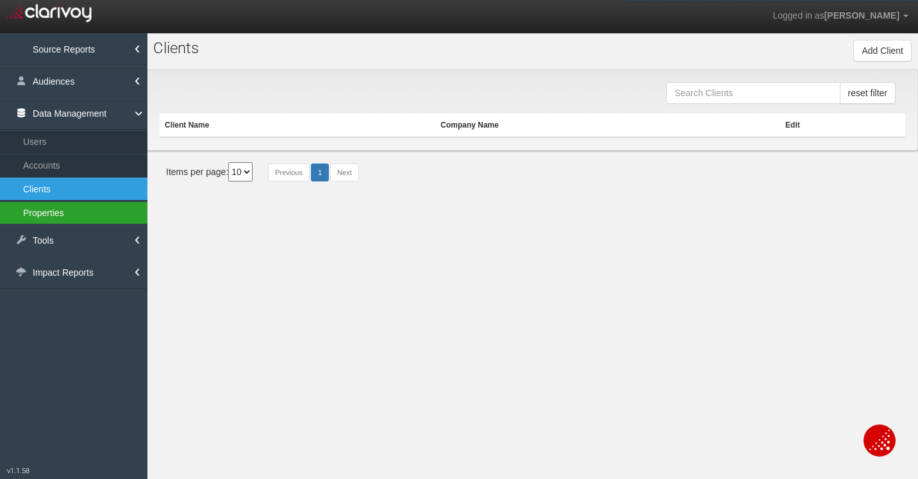
click at [65, 217] on link "Properties" at bounding box center [73, 212] width 147 height 23
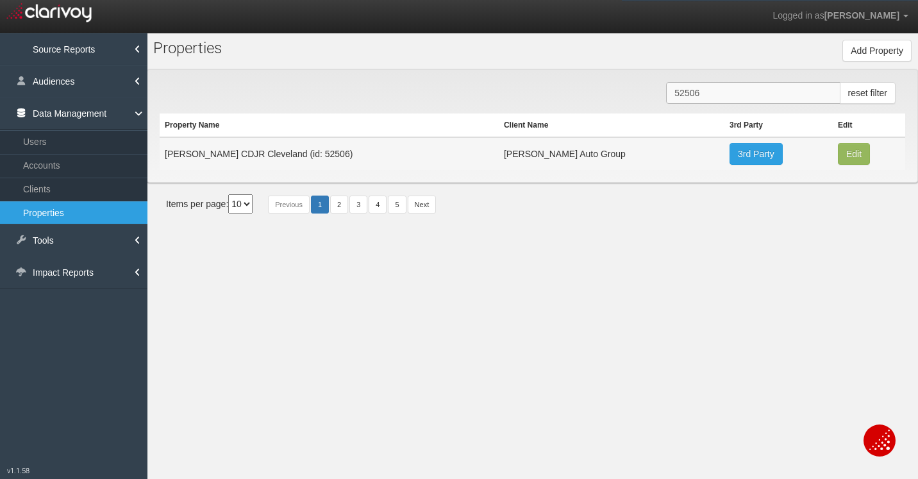
click at [697, 97] on input "52506" at bounding box center [753, 93] width 174 height 22
paste input "33"
type input "52533"
click at [732, 153] on link "3rd Party" at bounding box center [758, 154] width 53 height 22
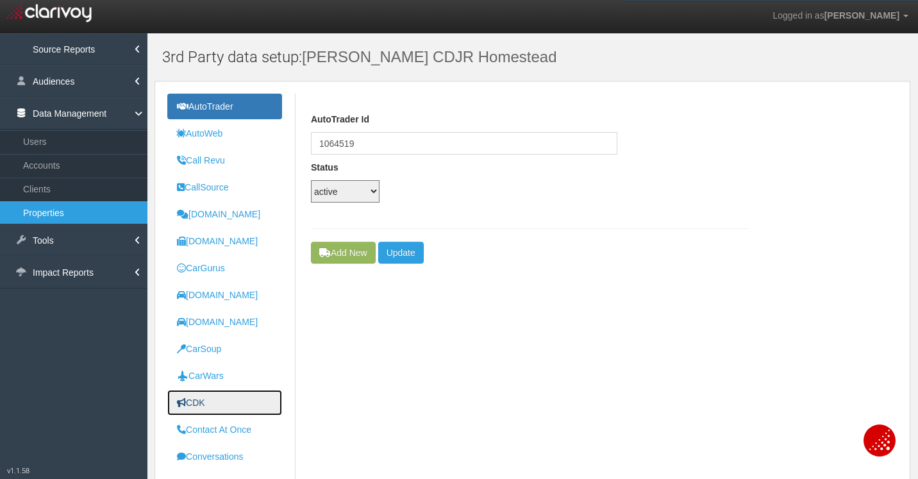
click at [197, 399] on uib-tab-heading "CDK" at bounding box center [191, 402] width 28 height 10
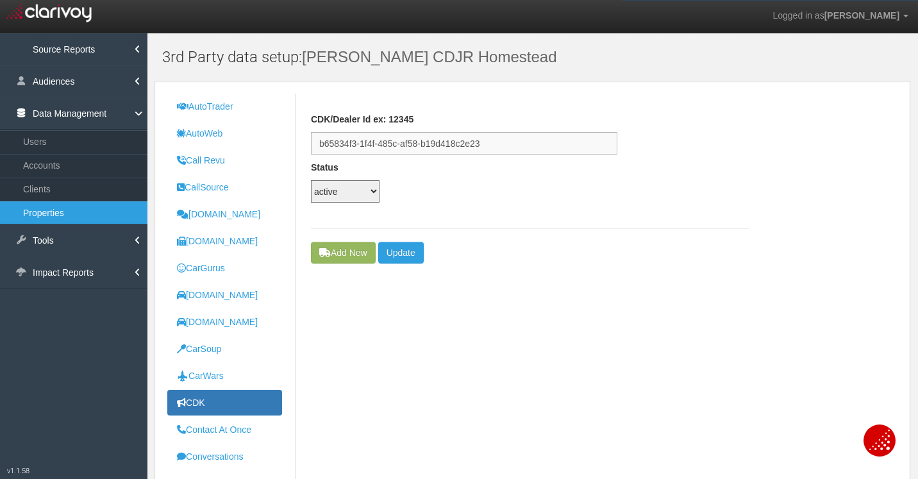
click at [415, 142] on input "b65834f3-1f4f-485c-af58-b19d418c2e23" at bounding box center [464, 143] width 306 height 22
click at [730, 142] on div "CDK/Dealer Id ex: 12345 b65834f3-1f4f-485c-af58-b19d418c2e23" at bounding box center [530, 134] width 438 height 42
click at [40, 195] on link "Clients" at bounding box center [73, 189] width 147 height 23
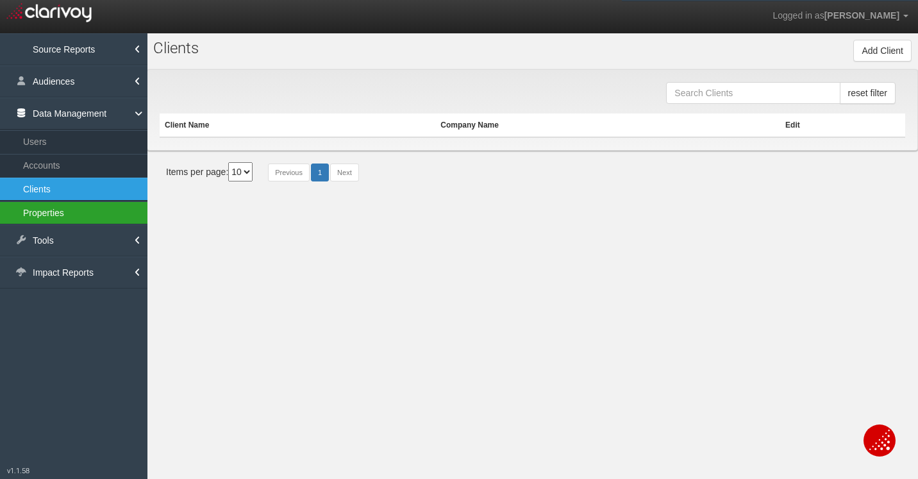
click at [45, 212] on link "Properties" at bounding box center [73, 212] width 147 height 23
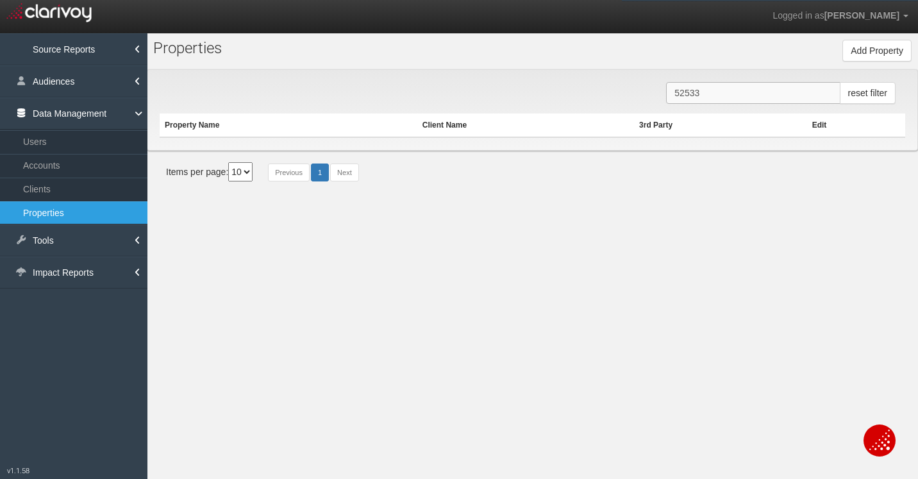
click at [702, 91] on input "52533" at bounding box center [753, 93] width 174 height 22
paste input "1"
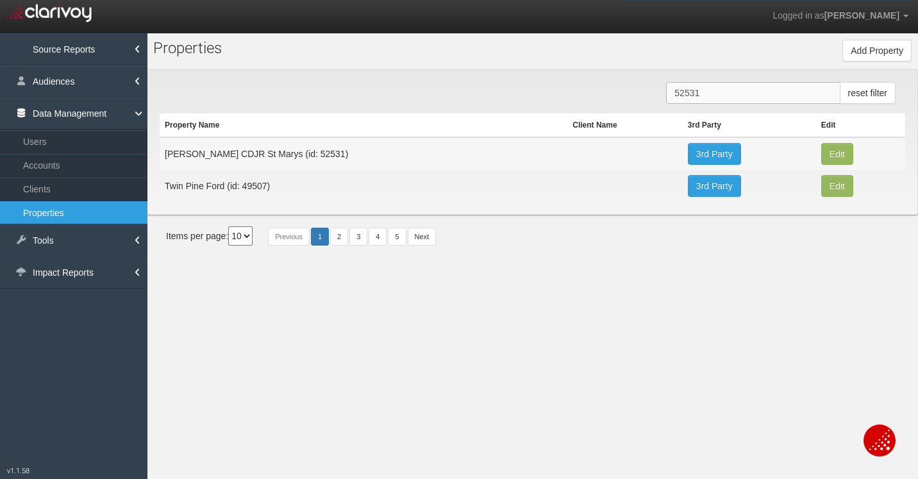
type input "52531"
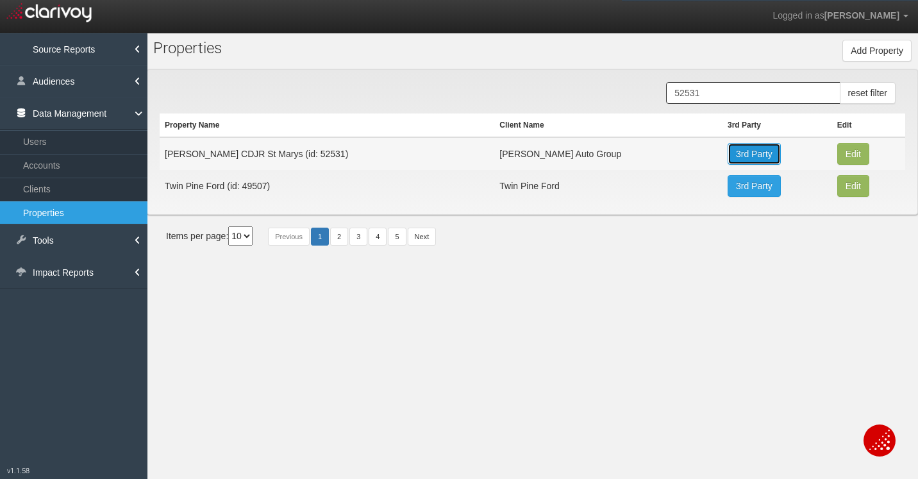
click at [727, 158] on link "3rd Party" at bounding box center [753, 154] width 53 height 22
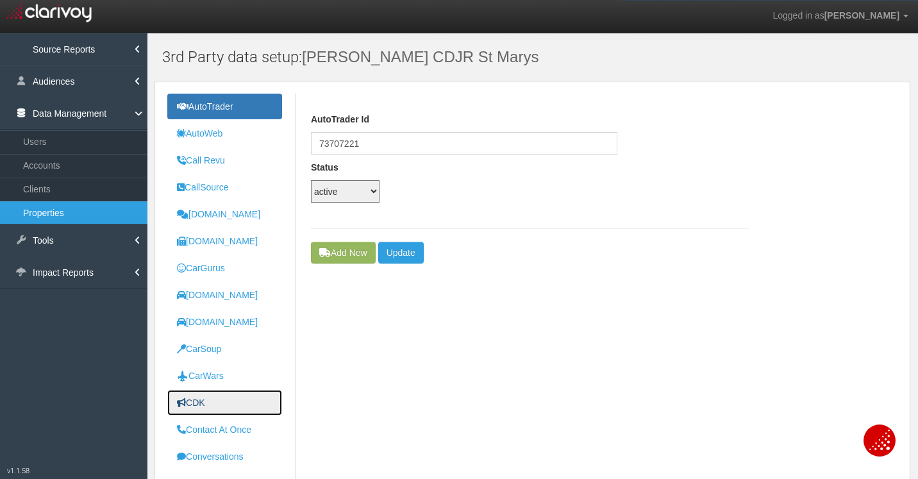
click at [210, 406] on link "CDK" at bounding box center [224, 403] width 115 height 26
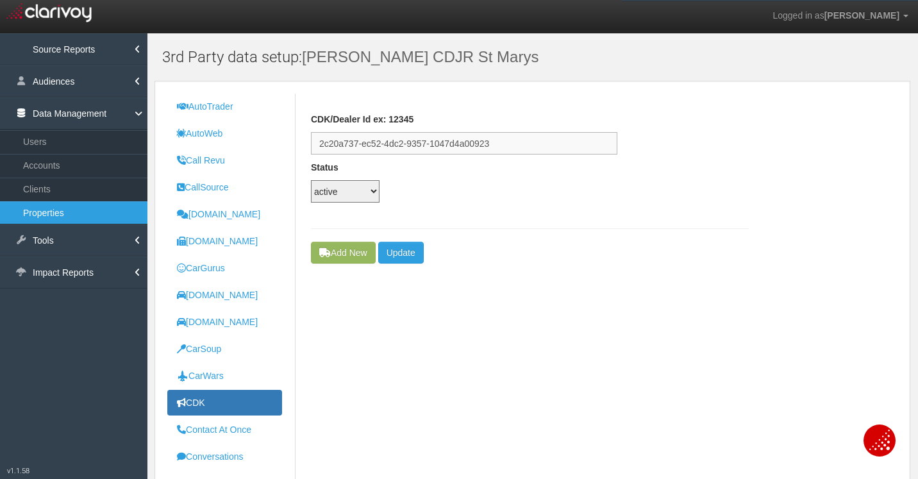
click at [434, 147] on input "2c20a737-ec52-4dc2-9357-1047d4a00923" at bounding box center [464, 143] width 306 height 22
click at [739, 130] on div "CDK/Dealer Id ex: 12345 2c20a737-ec52-4dc2-9357-1047d4a00923" at bounding box center [530, 134] width 438 height 42
click at [27, 222] on link "Properties" at bounding box center [73, 212] width 147 height 23
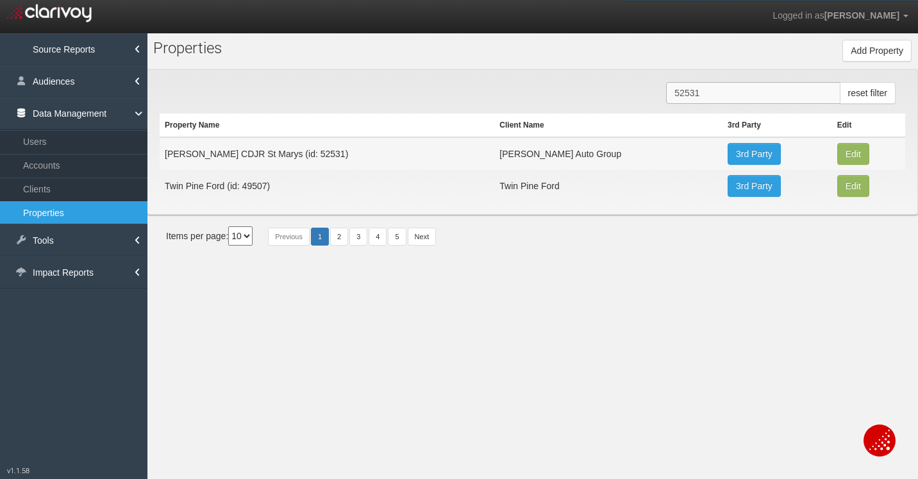
click at [697, 92] on input "52531" at bounding box center [753, 93] width 174 height 22
paste input "16"
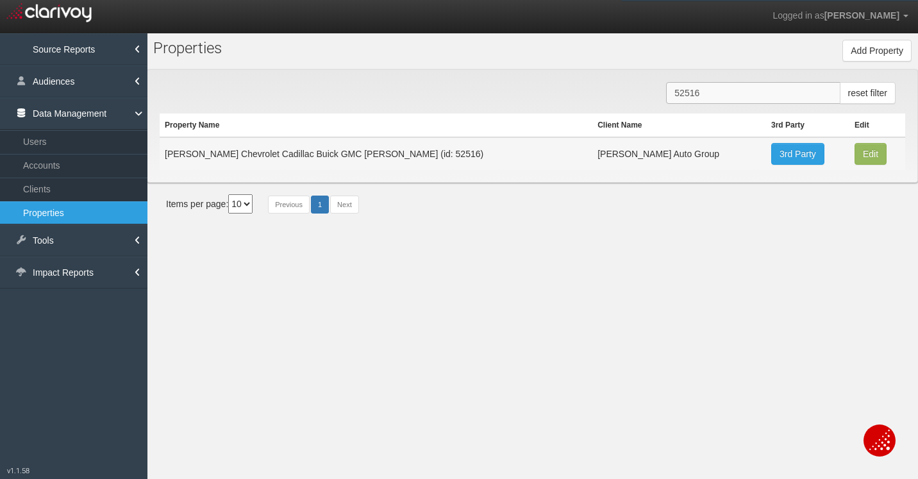
type input "52516"
click at [771, 156] on link "3rd Party" at bounding box center [797, 154] width 53 height 22
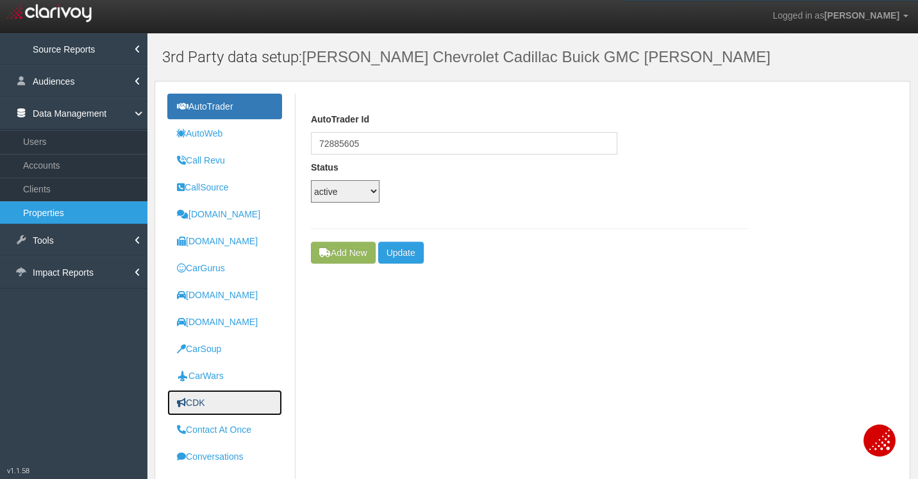
click at [201, 406] on uib-tab-heading "CDK" at bounding box center [191, 402] width 28 height 10
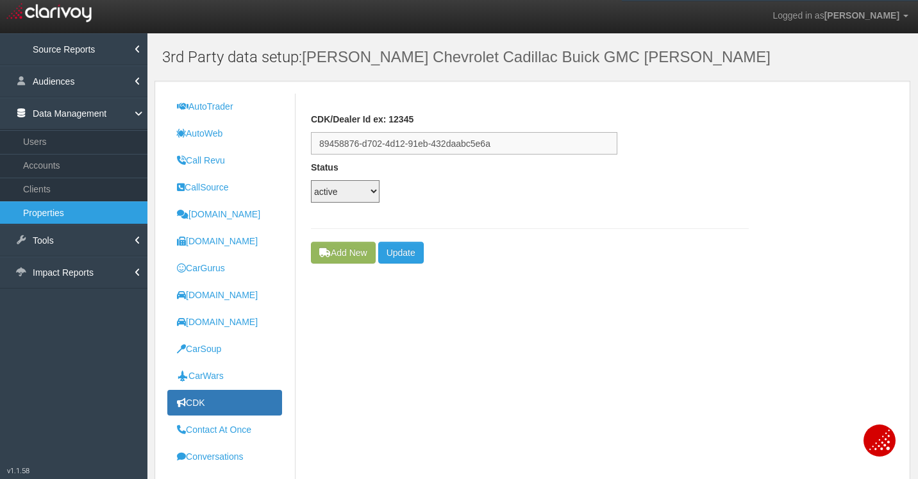
click at [449, 143] on input "89458876-d702-4d12-91eb-432daabc5e6a" at bounding box center [464, 143] width 306 height 22
click at [696, 119] on div "CDK/Dealer Id ex: 12345 89458876-d702-4d12-91eb-432daabc5e6a" at bounding box center [530, 134] width 438 height 42
click at [68, 212] on link "Properties" at bounding box center [73, 212] width 147 height 23
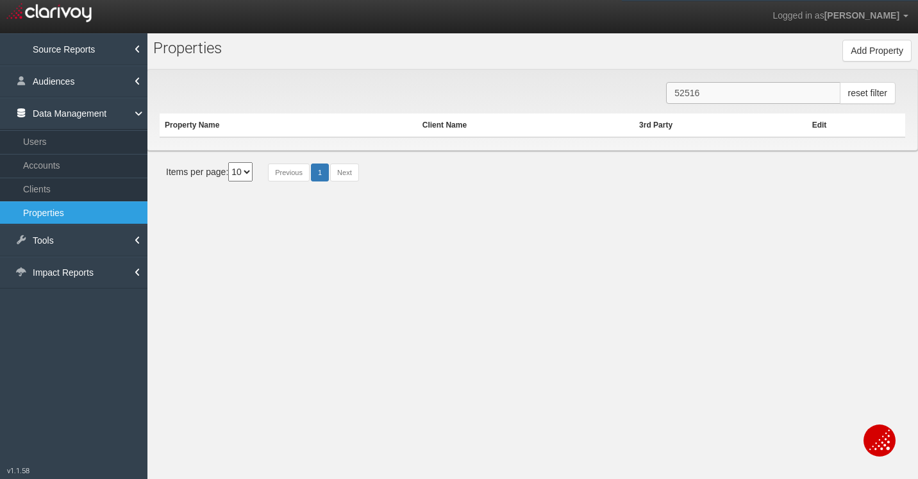
click at [719, 94] on input "52516" at bounding box center [753, 93] width 174 height 22
paste input "8"
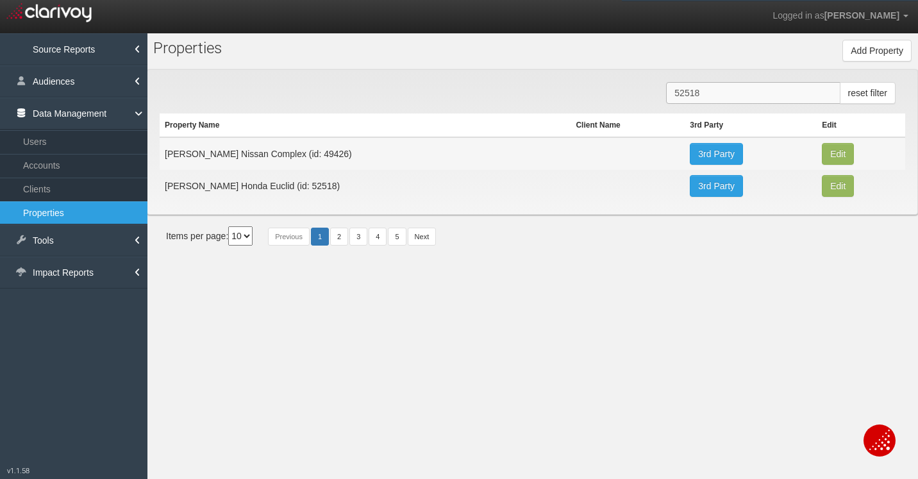
type input "52518"
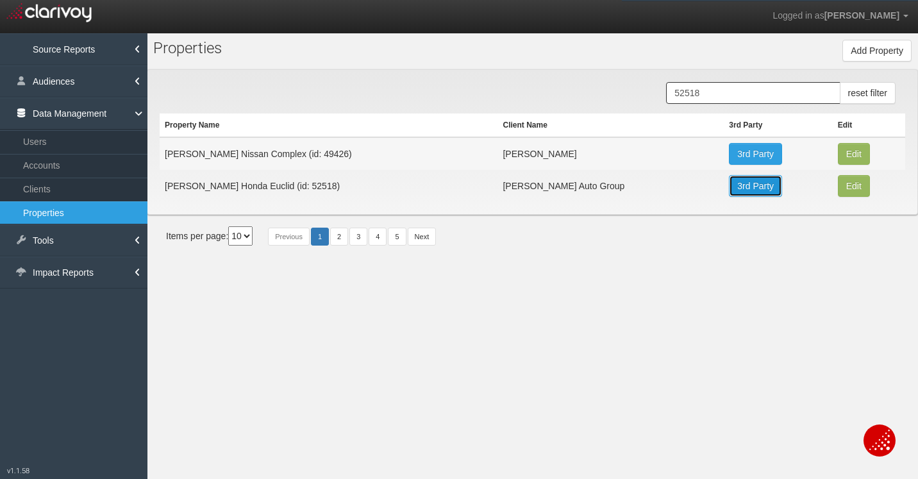
click at [729, 191] on link "3rd Party" at bounding box center [755, 186] width 53 height 22
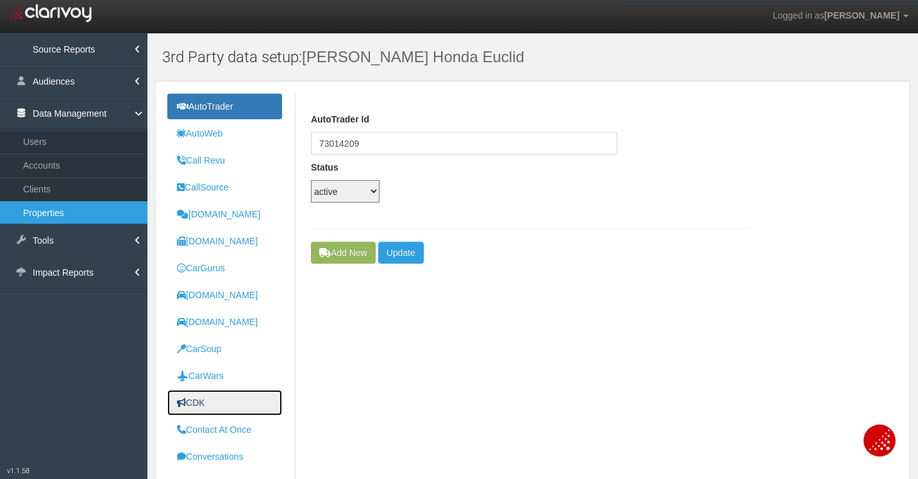
click at [219, 396] on link "CDK" at bounding box center [224, 403] width 115 height 26
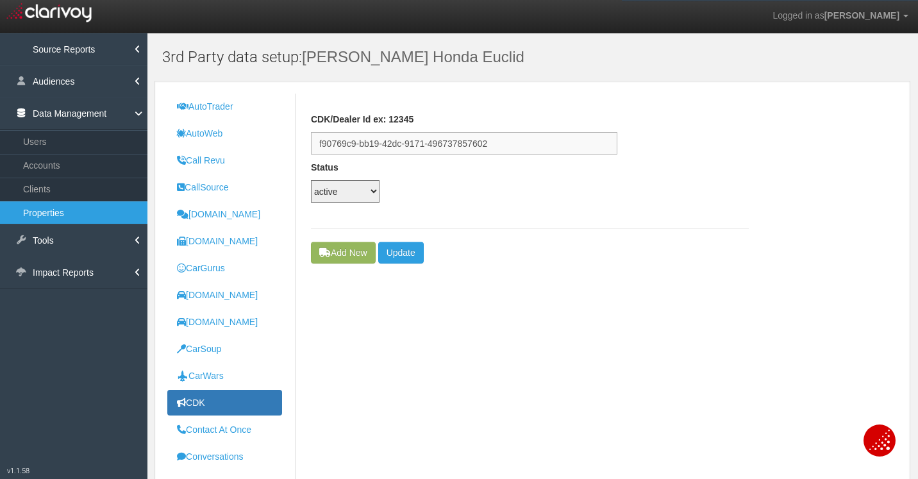
click at [451, 142] on input "f90769c9-bb19-42dc-9171-496737857602" at bounding box center [464, 143] width 306 height 22
click at [450, 142] on input "f90769c9-bb19-42dc-9171-496737857602" at bounding box center [464, 143] width 306 height 22
click at [53, 208] on link "Properties" at bounding box center [73, 212] width 147 height 23
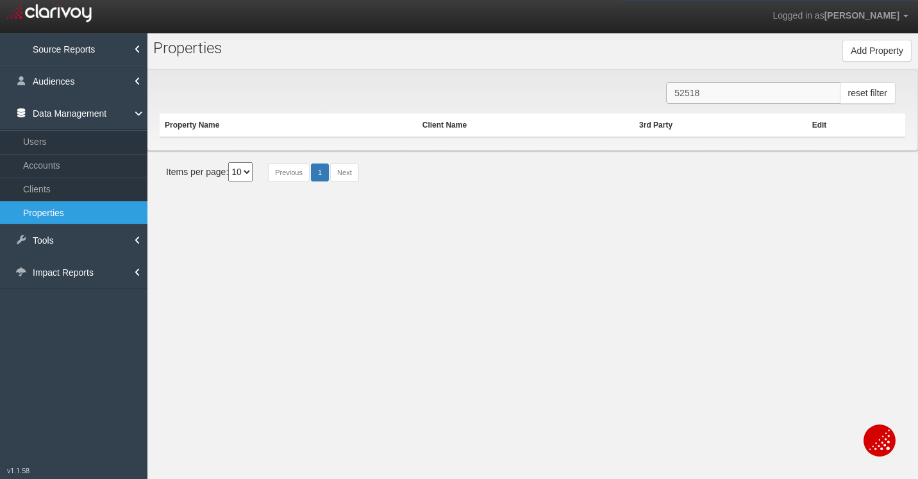
click at [749, 92] on input "52518" at bounding box center [753, 93] width 174 height 22
paste input "21"
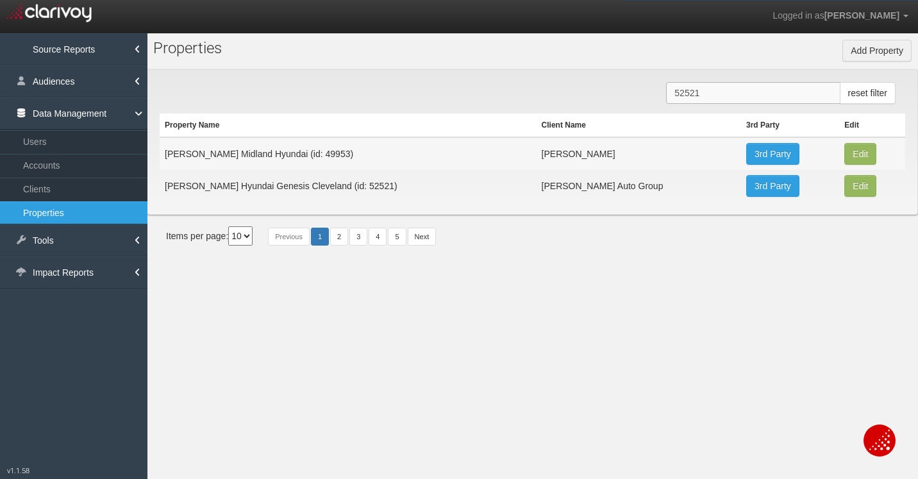
type input "52521"
click at [754, 192] on link "3rd Party" at bounding box center [772, 186] width 53 height 22
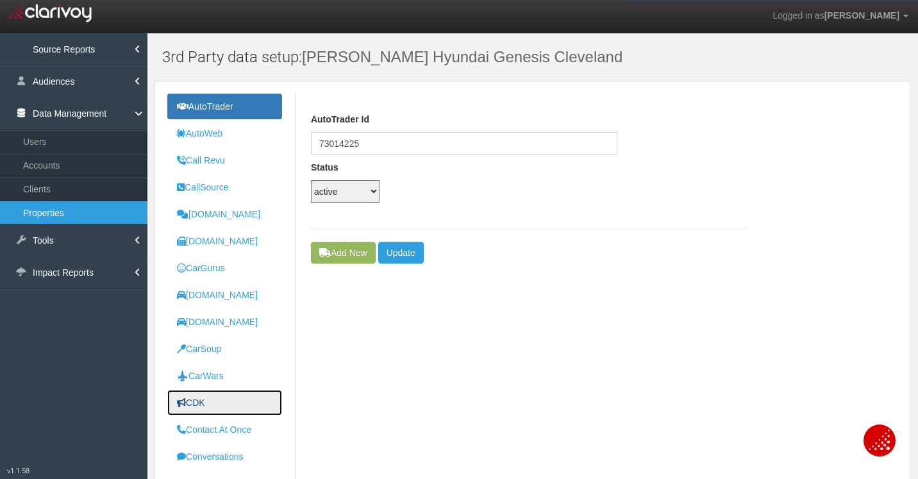
click at [211, 397] on link "CDK" at bounding box center [224, 403] width 115 height 26
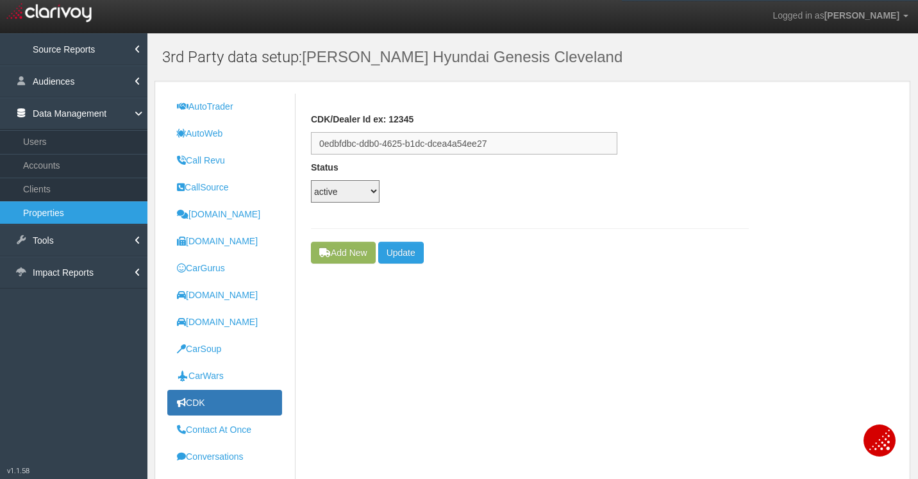
click at [449, 141] on input "0edbfdbc-ddb0-4625-b1dc-dcea4a54ee27" at bounding box center [464, 143] width 306 height 22
click at [56, 215] on link "Properties" at bounding box center [73, 212] width 147 height 23
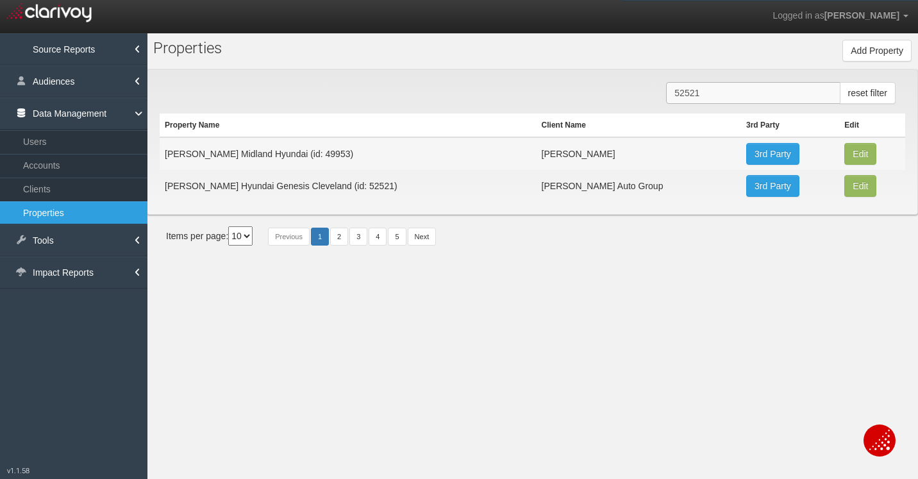
click at [691, 94] on input "52521" at bounding box center [753, 93] width 174 height 22
paste input "15"
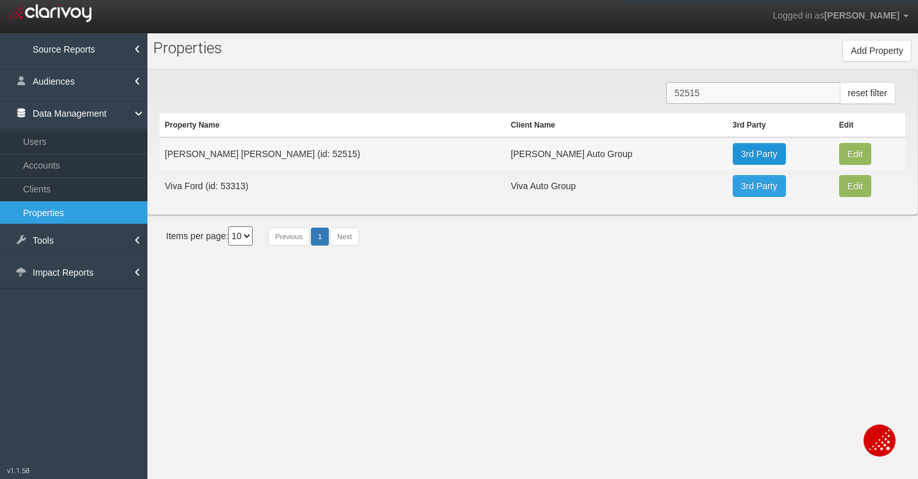
type input "52515"
click at [733, 150] on link "3rd Party" at bounding box center [759, 154] width 53 height 22
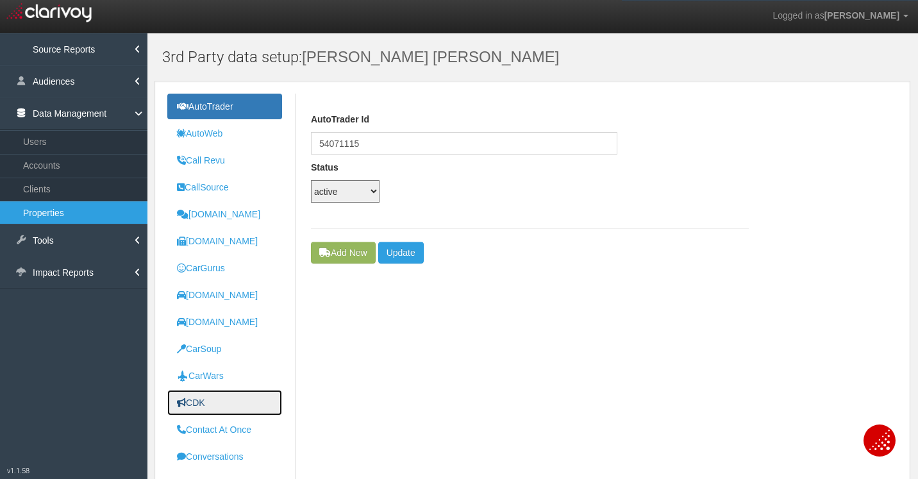
click at [210, 394] on link "CDK" at bounding box center [224, 403] width 115 height 26
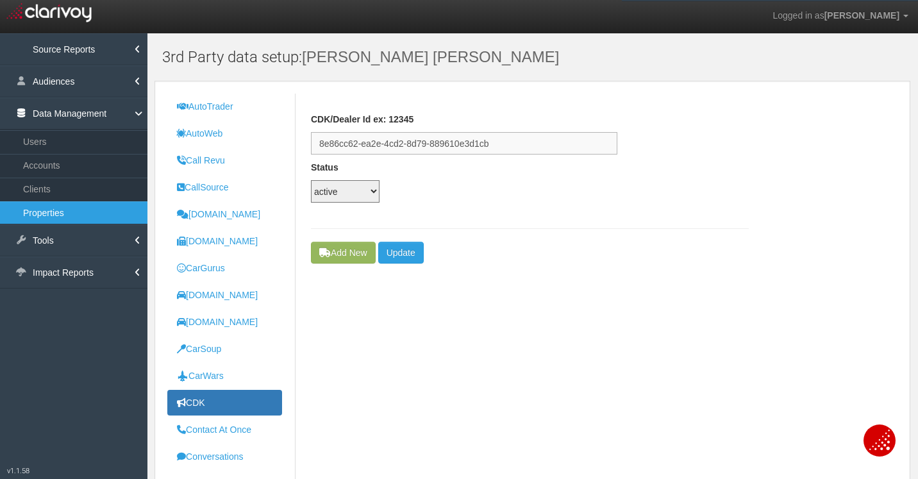
click at [447, 137] on input "8e86cc62-ea2e-4cd2-8d79-889610e3d1cb" at bounding box center [464, 143] width 306 height 22
click at [446, 137] on input "8e86cc62-ea2e-4cd2-8d79-889610e3d1cb" at bounding box center [464, 143] width 306 height 22
click at [722, 108] on div "CDK/Dealer Id ex: 12345 8e86cc62-ea2e-4cd2-8d79-889610e3d1cb Status active inac…" at bounding box center [530, 168] width 438 height 148
click at [47, 212] on link "Properties" at bounding box center [73, 212] width 147 height 23
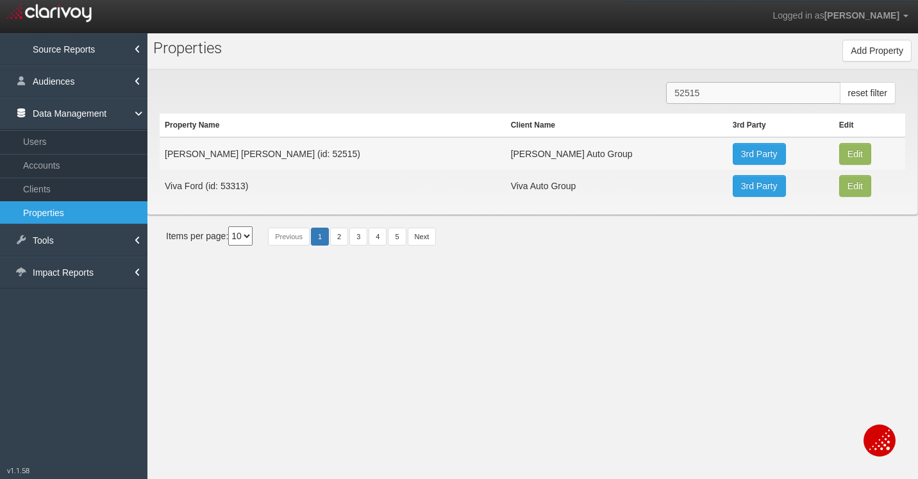
click at [720, 97] on input "52515" at bounding box center [753, 93] width 174 height 22
paste input "24"
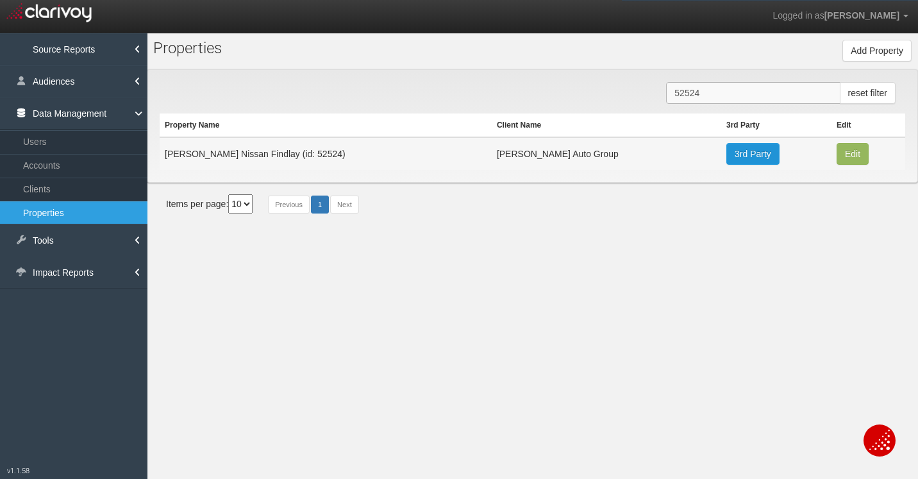
type input "52524"
click at [726, 154] on link "3rd Party" at bounding box center [752, 154] width 53 height 22
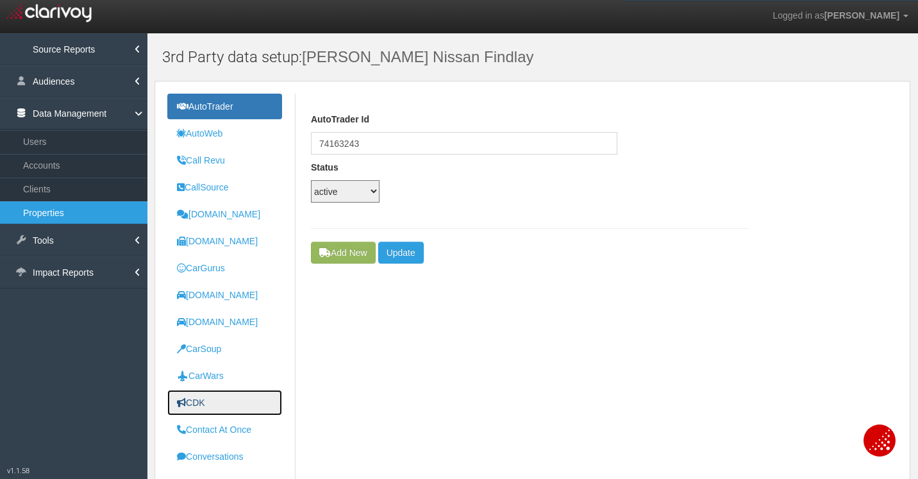
click at [240, 393] on link "CDK" at bounding box center [224, 403] width 115 height 26
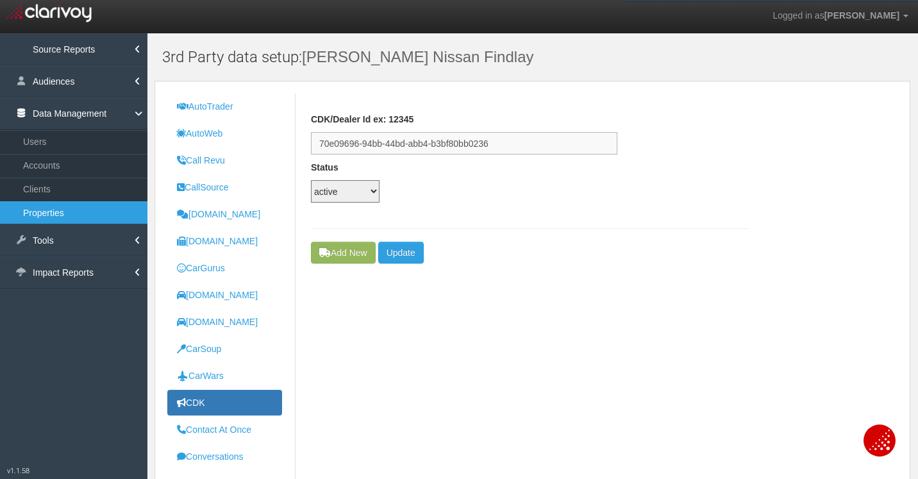
click at [439, 140] on input "70e09696-94bb-44bd-abb4-b3bf80bb0236" at bounding box center [464, 143] width 306 height 22
click at [62, 212] on link "Properties" at bounding box center [73, 212] width 147 height 23
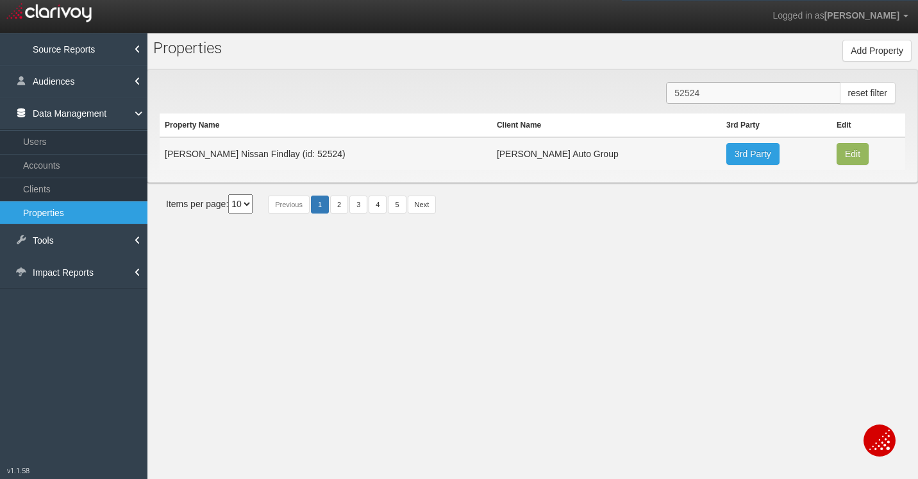
click at [737, 97] on input "52524" at bounding box center [753, 93] width 174 height 22
click at [736, 97] on input "52524" at bounding box center [753, 93] width 174 height 22
paste input "17"
type input "52517"
click at [701, 83] on input "52517" at bounding box center [753, 93] width 174 height 22
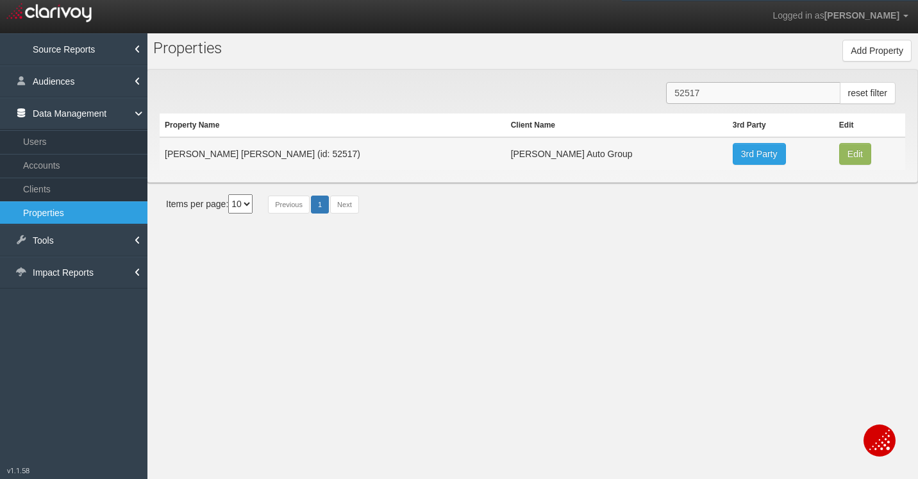
click at [701, 83] on input "52517" at bounding box center [753, 93] width 174 height 22
click at [677, 255] on section "Pr o perties Add Property Property Name Property Id Property Hash Client 1stgea…" at bounding box center [532, 272] width 771 height 479
click at [676, 234] on section "Pr o perties Add Property Property Name Property Id Property Hash Client 1stgea…" at bounding box center [532, 136] width 771 height 206
click at [730, 91] on input "52517" at bounding box center [753, 93] width 174 height 22
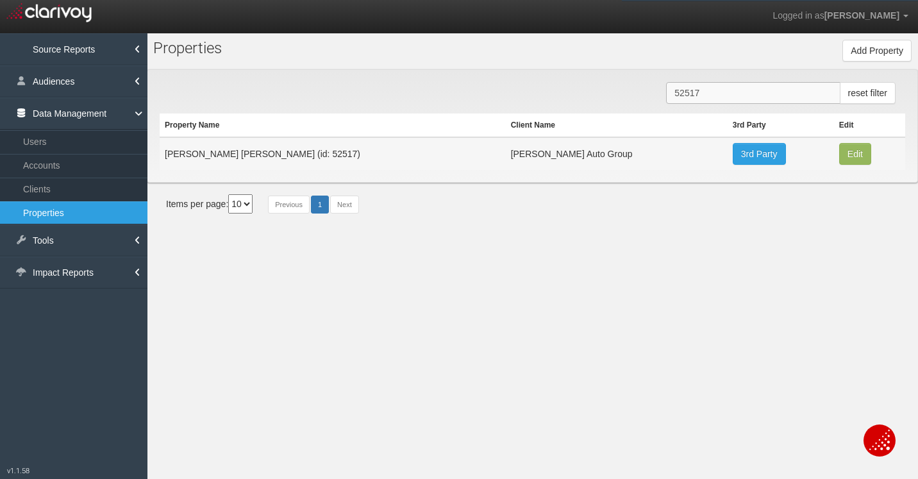
click at [726, 97] on input "52517" at bounding box center [753, 93] width 174 height 22
click at [727, 97] on input "52517" at bounding box center [753, 93] width 174 height 22
click at [772, 240] on section "Pr o perties Add Property Property Name Property Id Property Hash Client 1stgea…" at bounding box center [532, 272] width 771 height 479
click at [733, 158] on link "3rd Party" at bounding box center [759, 154] width 53 height 22
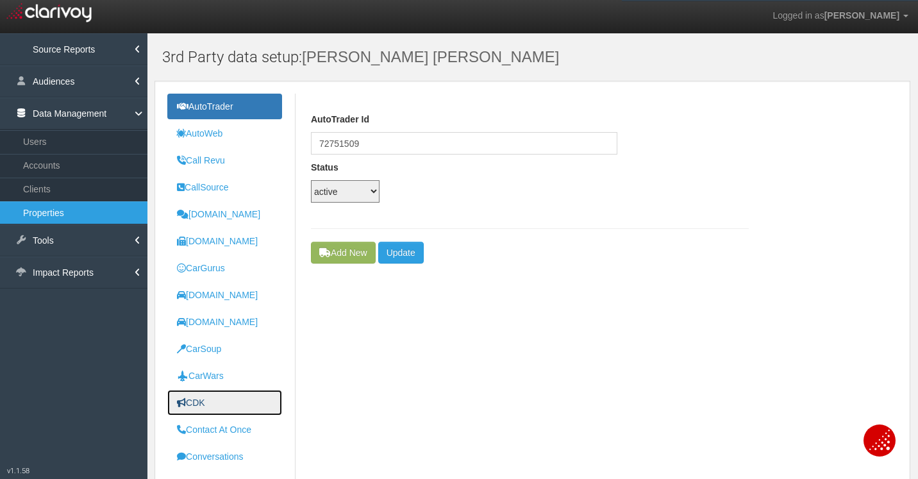
click at [232, 393] on link "CDK" at bounding box center [224, 403] width 115 height 26
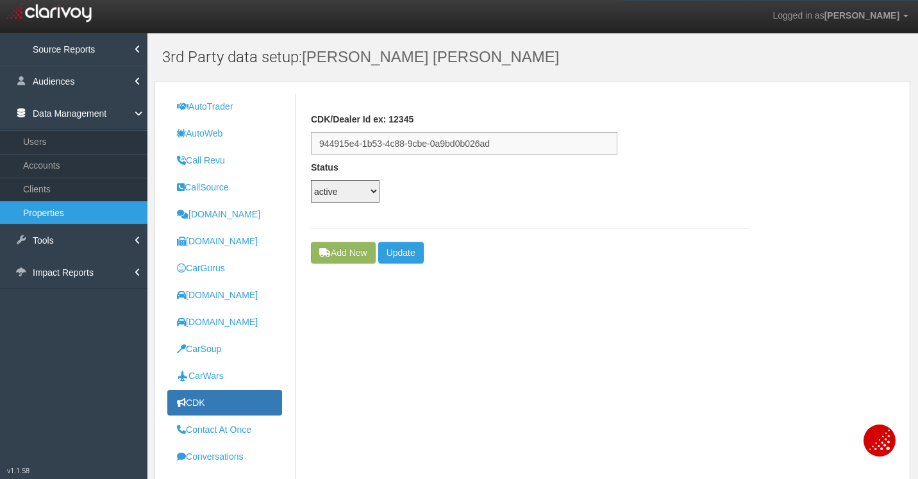
click at [406, 144] on input "944915e4-1b53-4c88-9cbe-0a9bd0b026ad" at bounding box center [464, 143] width 306 height 22
click at [47, 191] on link "Clients" at bounding box center [73, 189] width 147 height 23
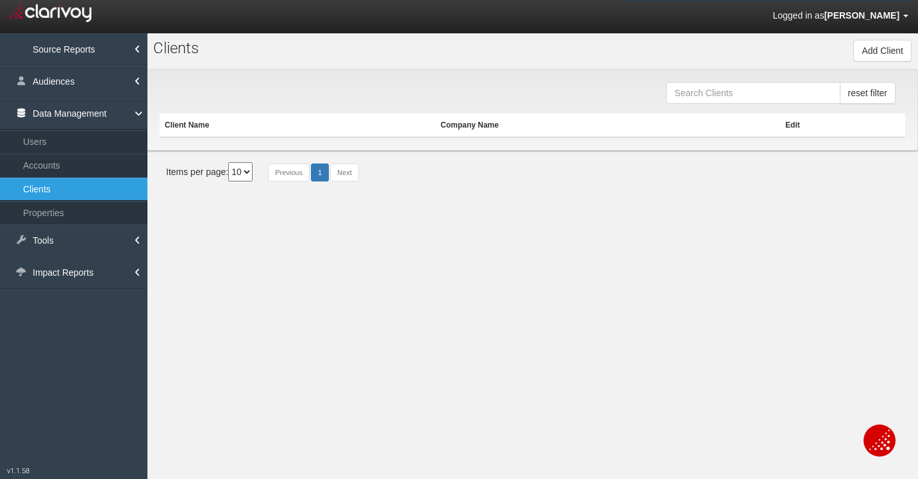
drag, startPoint x: 54, startPoint y: 212, endPoint x: 775, endPoint y: 2, distance: 750.9
click at [54, 212] on link "Properties" at bounding box center [73, 212] width 147 height 23
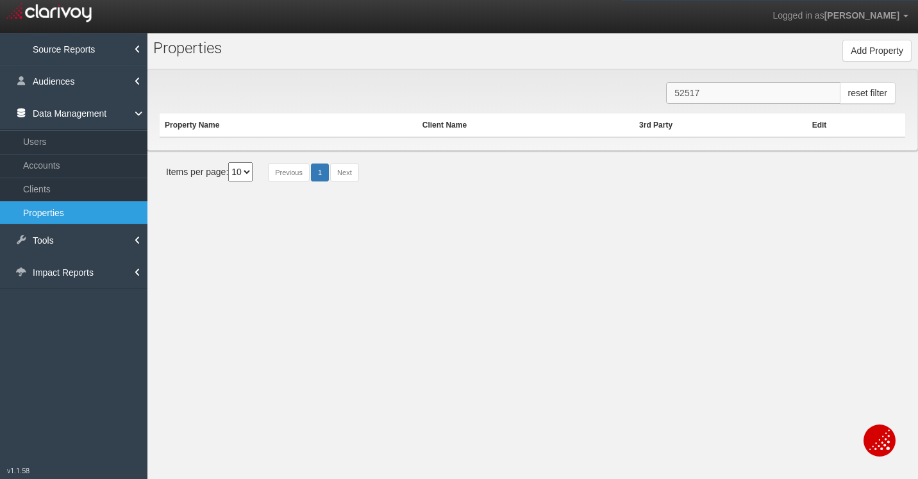
click at [748, 85] on input "52517" at bounding box center [753, 93] width 174 height 22
paste input "28"
type input "52528"
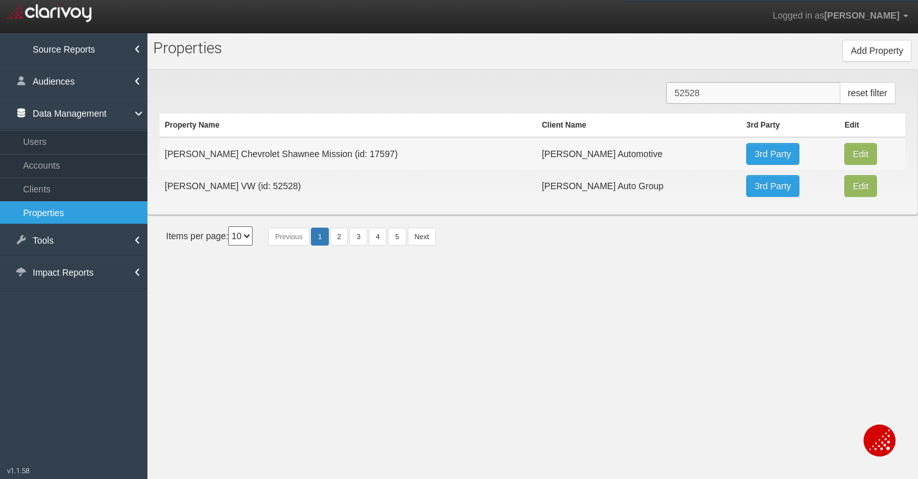
click at [715, 88] on input "52528" at bounding box center [753, 93] width 174 height 22
click at [746, 190] on link "3rd Party" at bounding box center [772, 186] width 53 height 22
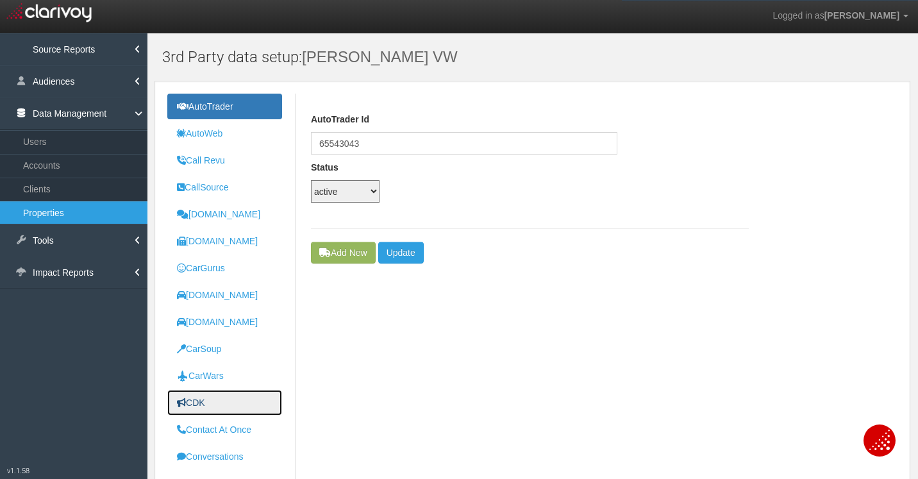
click at [203, 401] on uib-tab-heading "CDK" at bounding box center [191, 402] width 28 height 10
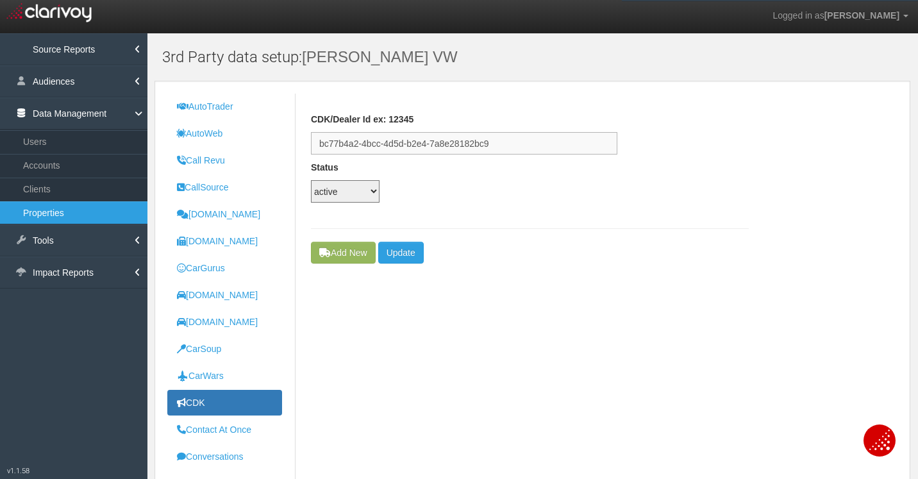
click at [424, 142] on input "bc77b4a2-4bcc-4d5d-b2e4-7a8e28182bc9" at bounding box center [464, 143] width 306 height 22
drag, startPoint x: 40, startPoint y: 212, endPoint x: 690, endPoint y: 24, distance: 677.3
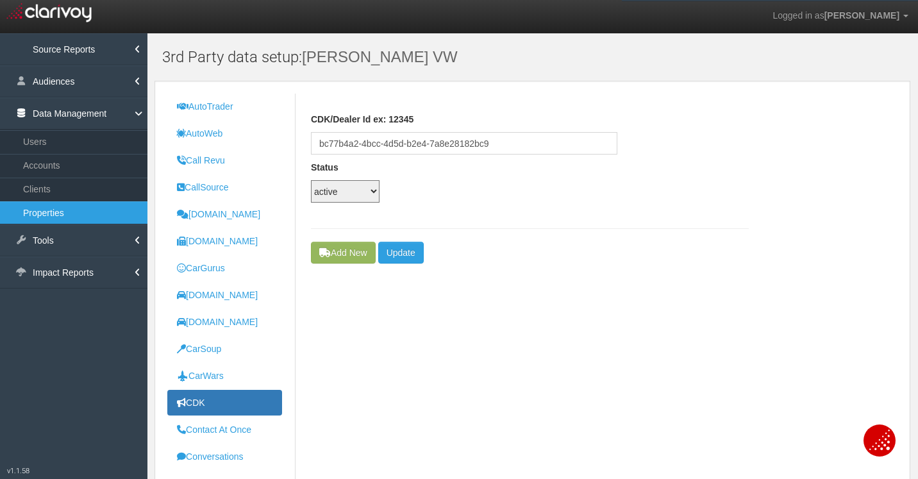
click at [40, 212] on link "Properties" at bounding box center [73, 212] width 147 height 23
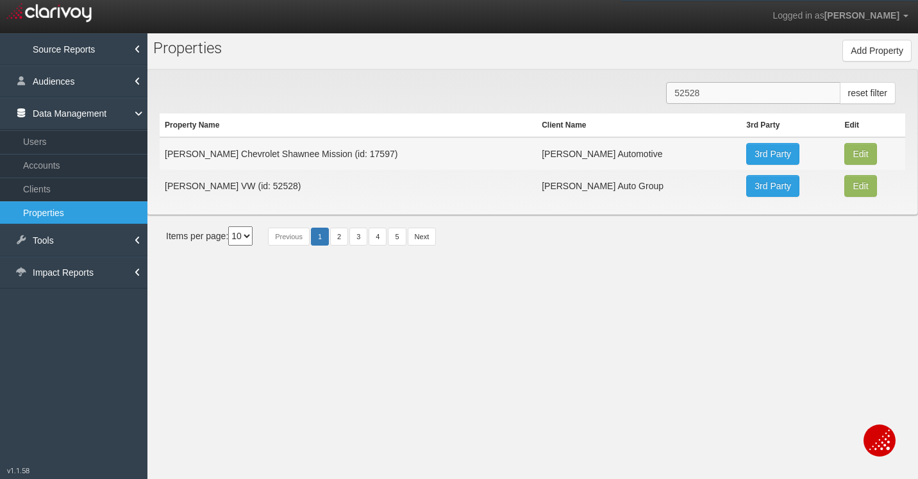
click at [705, 97] on input "52528" at bounding box center [753, 93] width 174 height 22
paste input "3571"
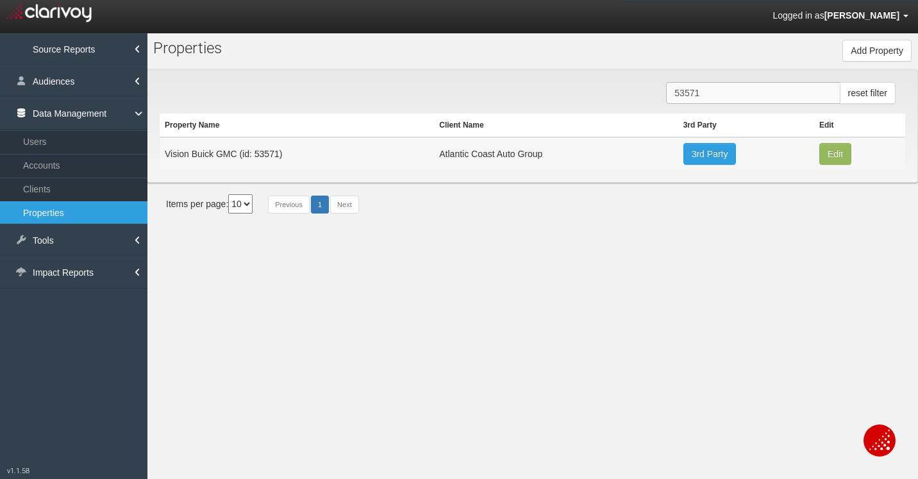
type input "53571"
click at [713, 101] on input "53571" at bounding box center [753, 93] width 174 height 22
click at [710, 159] on link "3rd Party" at bounding box center [709, 154] width 53 height 22
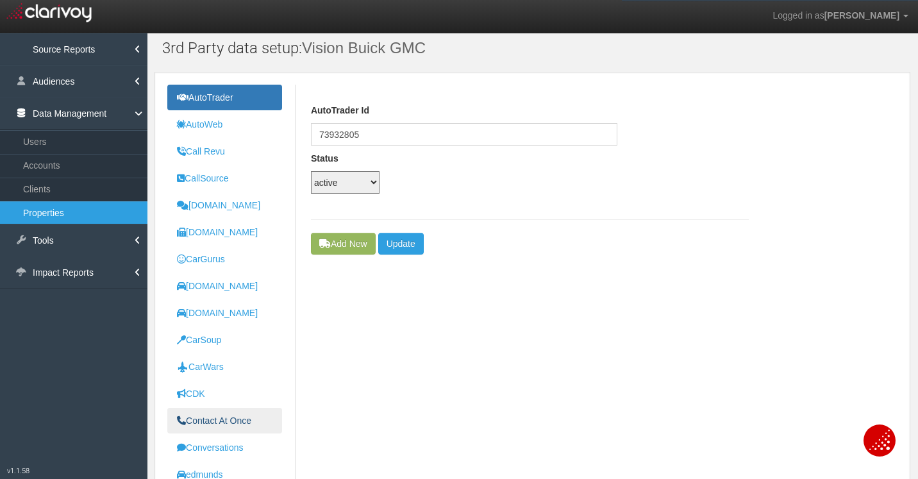
scroll to position [22, 0]
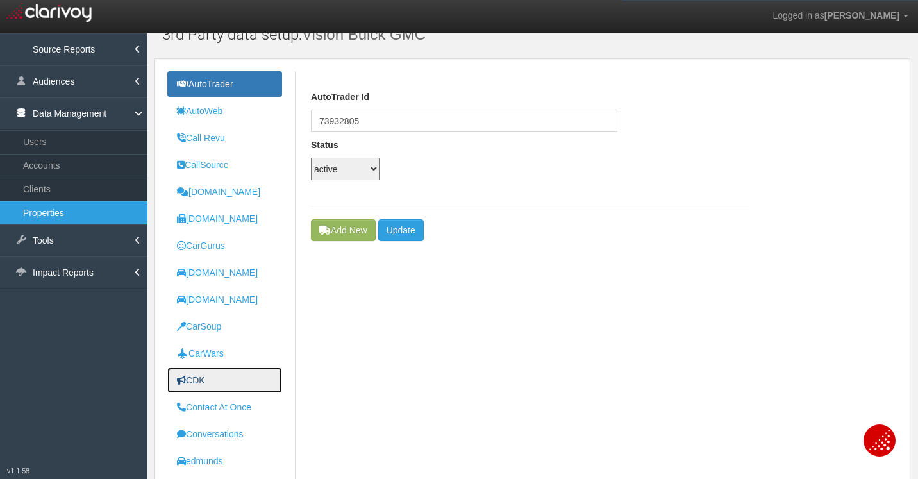
click at [215, 376] on link "CDK" at bounding box center [224, 380] width 115 height 26
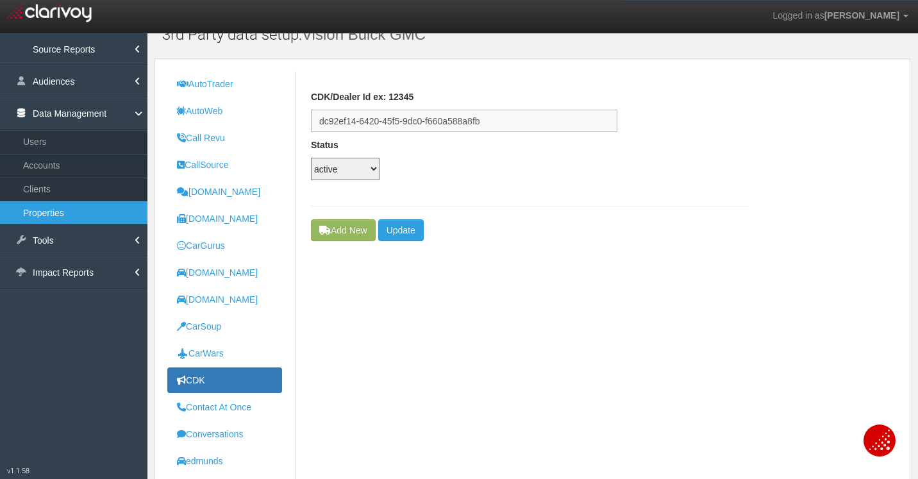
click at [444, 117] on input "dc92ef14-6420-45f5-9dc0-f660a588a8fb" at bounding box center [464, 121] width 306 height 22
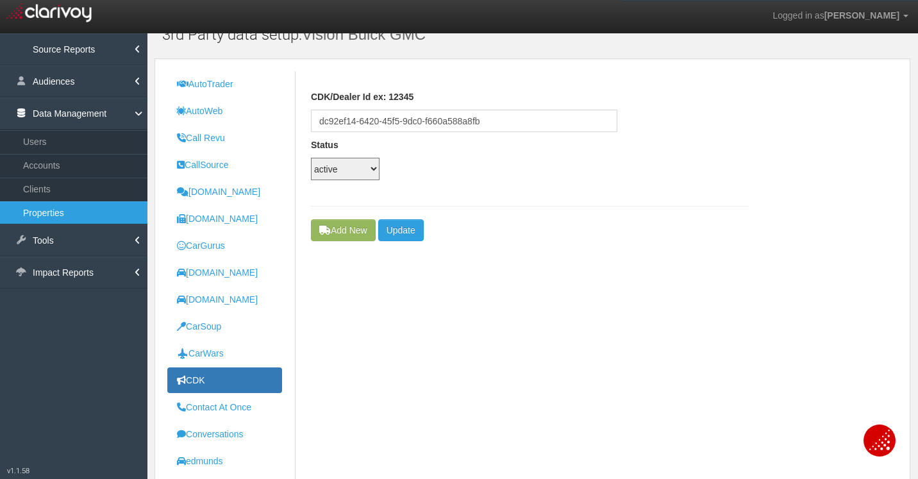
click at [517, 148] on label "Status" at bounding box center [464, 144] width 306 height 13
click at [483, 122] on input "dc92ef14-6420-45f5-9dc0-f660a588a8fb" at bounding box center [464, 121] width 306 height 22
click at [714, 106] on div "CDK/Dealer Id ex: 12345 dc92ef14-6420-45f5-9dc0-f660a588a8fb" at bounding box center [530, 111] width 438 height 42
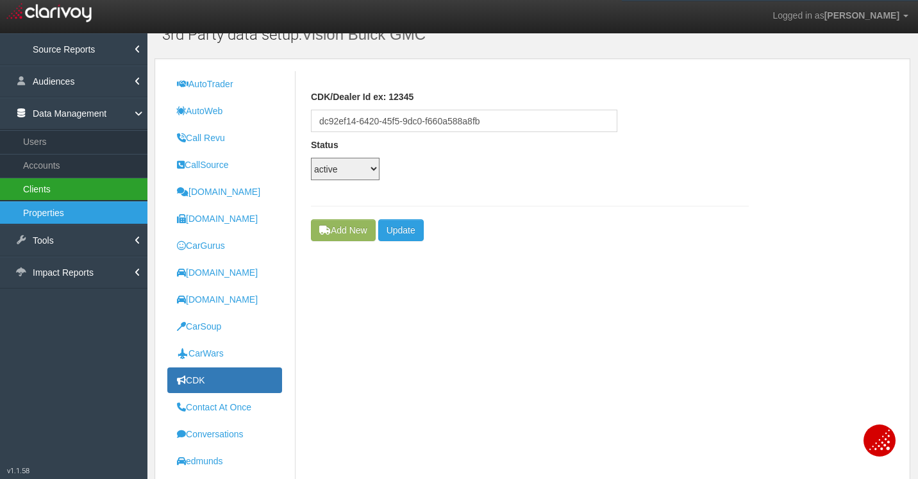
click at [37, 195] on link "Clients" at bounding box center [73, 189] width 147 height 23
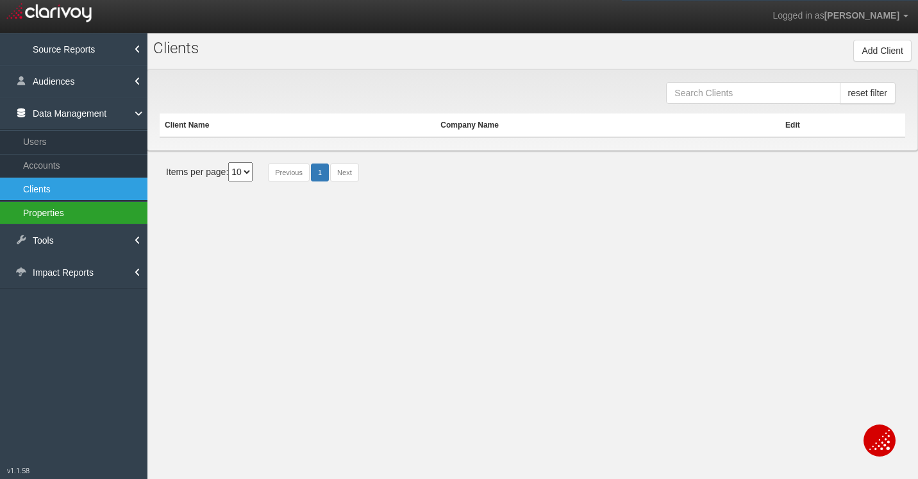
click at [48, 215] on link "Properties" at bounding box center [73, 212] width 147 height 23
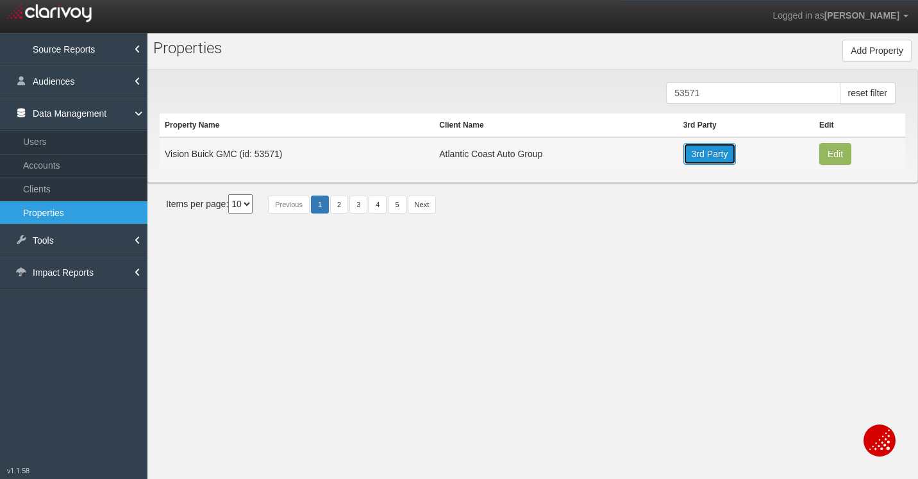
click at [726, 151] on link "3rd Party" at bounding box center [709, 154] width 53 height 22
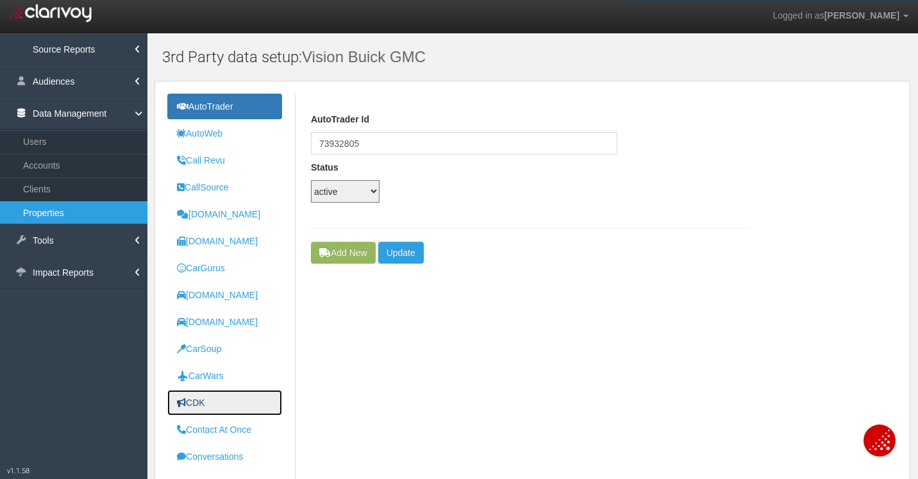
click at [225, 399] on link "CDK" at bounding box center [224, 403] width 115 height 26
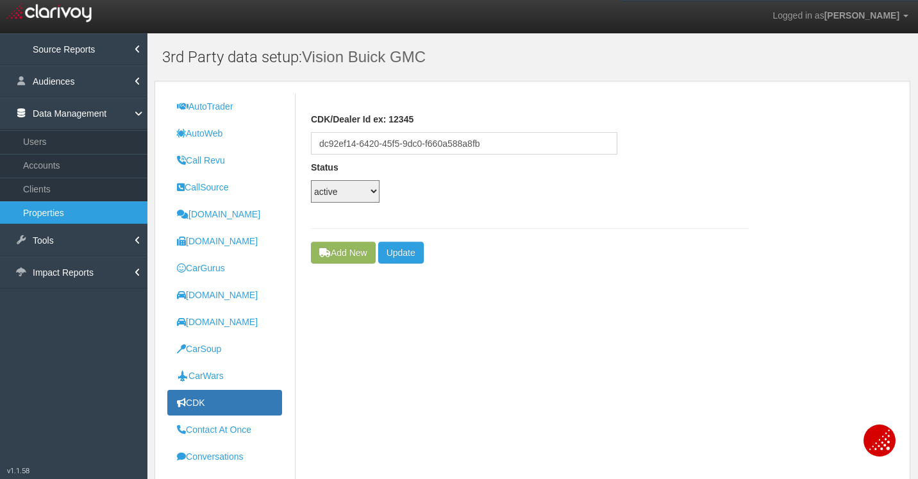
drag, startPoint x: 53, startPoint y: 212, endPoint x: 313, endPoint y: 281, distance: 269.3
click at [53, 212] on link "Properties" at bounding box center [73, 212] width 147 height 23
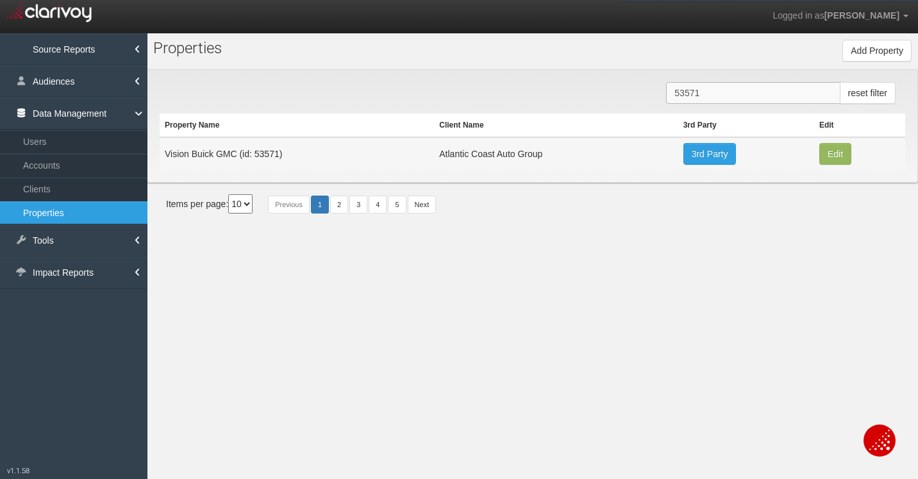
click at [708, 94] on input "53571" at bounding box center [753, 93] width 174 height 22
paste input "32"
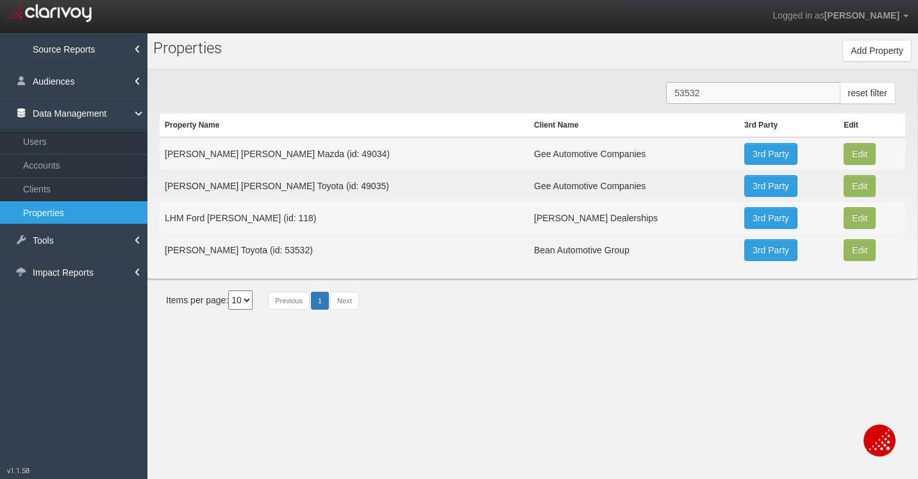
type input "53532"
click at [744, 254] on link "3rd Party" at bounding box center [770, 250] width 53 height 22
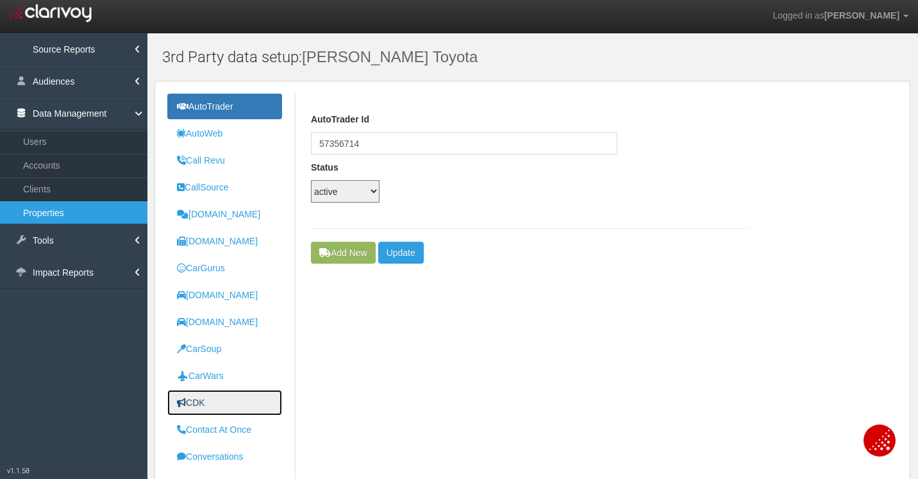
click at [212, 403] on link "CDK" at bounding box center [224, 403] width 115 height 26
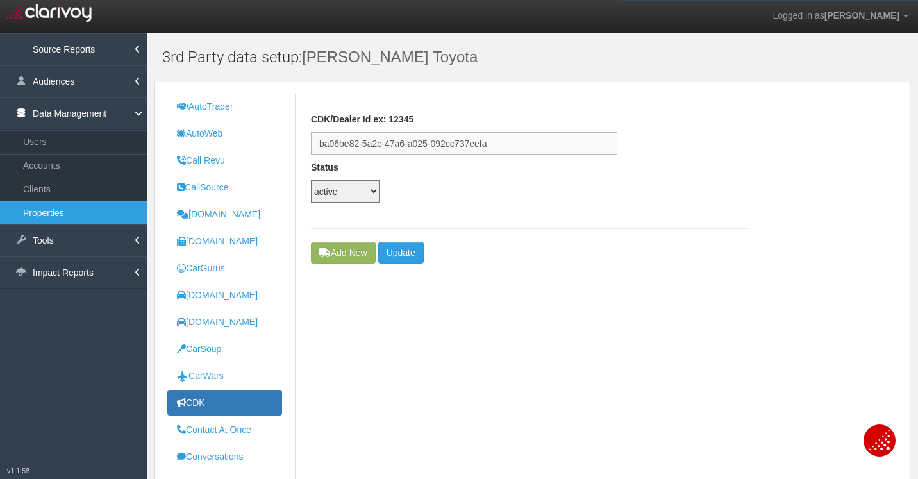
click at [442, 146] on input "ba06be82-5a2c-47a6-a025-092cc737eefa" at bounding box center [464, 143] width 306 height 22
click at [45, 212] on link "Properties" at bounding box center [73, 212] width 147 height 23
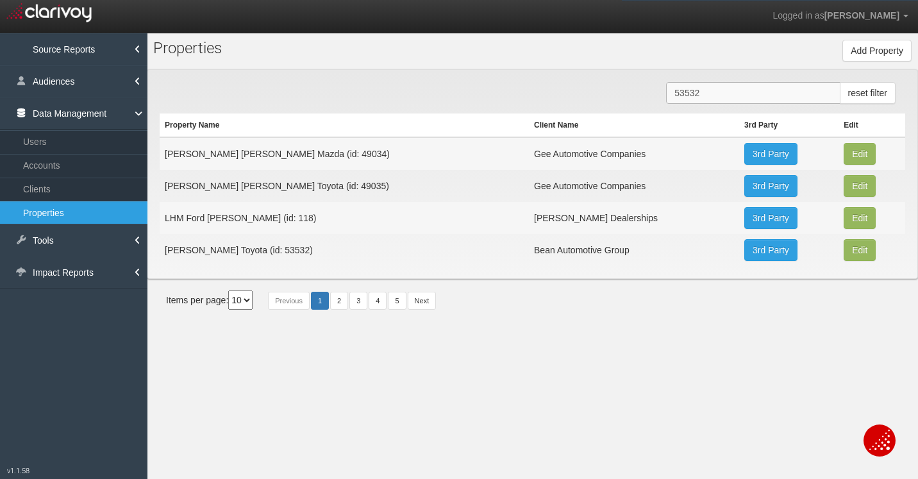
click at [708, 91] on input "53532" at bounding box center [753, 93] width 174 height 22
paste input "4239"
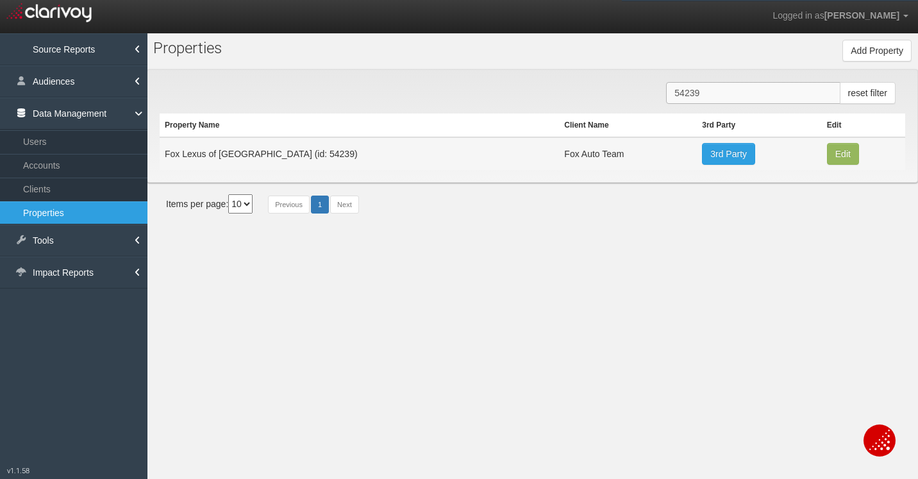
type input "54239"
click at [702, 160] on link "3rd Party" at bounding box center [728, 154] width 53 height 22
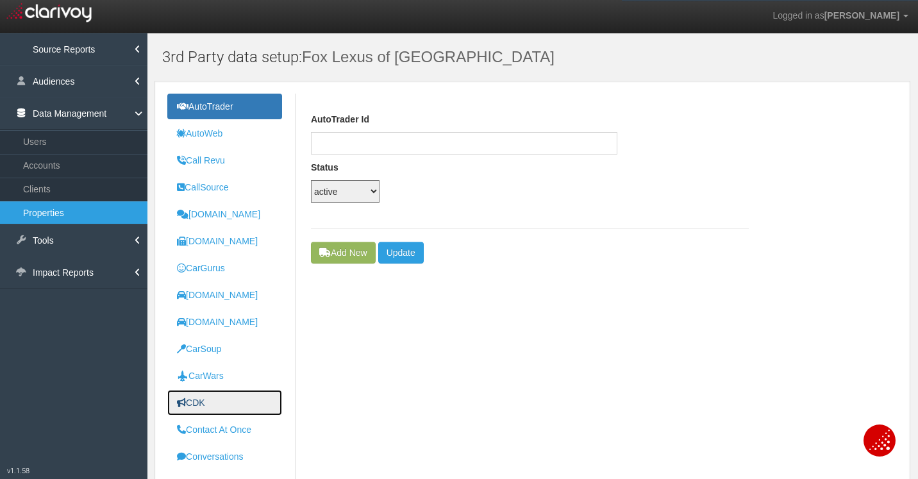
click at [197, 404] on uib-tab-heading "CDK" at bounding box center [191, 402] width 28 height 10
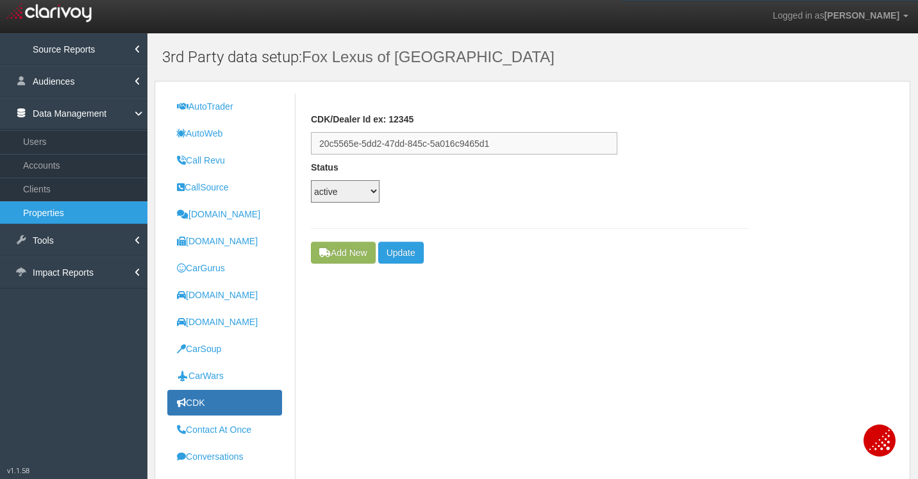
click at [466, 144] on input "20c5565e-5dd2-47dd-845c-5a016c9465d1" at bounding box center [464, 143] width 306 height 22
click at [50, 214] on link "Properties" at bounding box center [73, 212] width 147 height 23
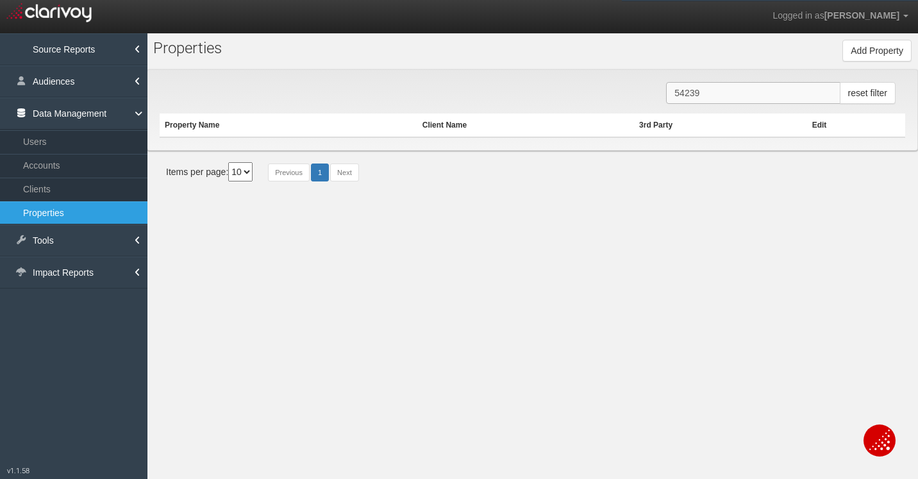
click at [711, 97] on input "54239" at bounding box center [753, 93] width 174 height 22
paste input "3928"
type input "53928"
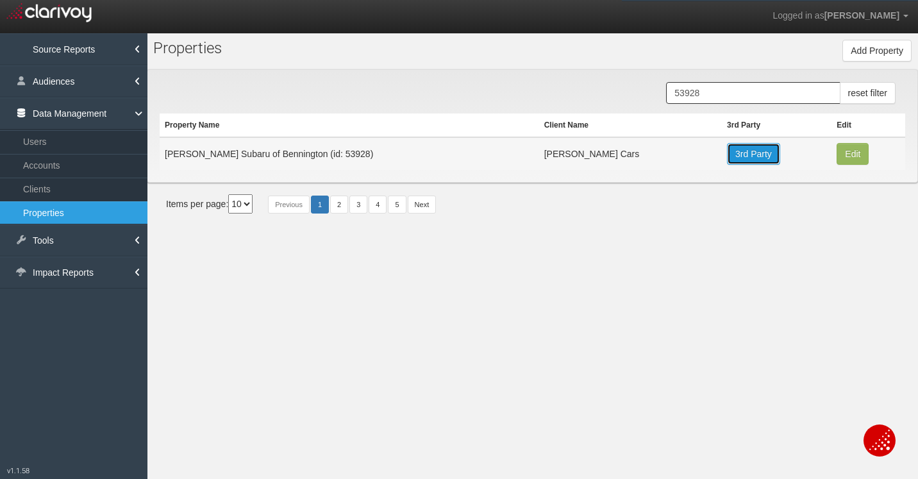
click at [727, 158] on link "3rd Party" at bounding box center [753, 154] width 53 height 22
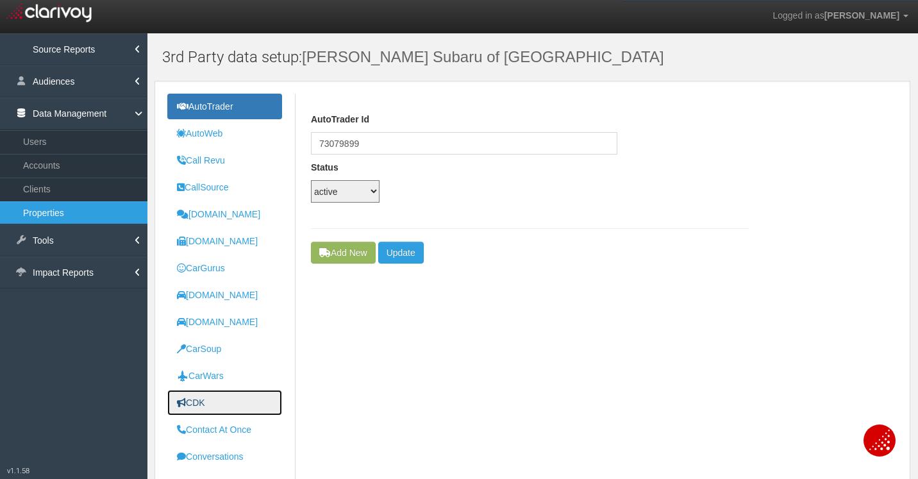
click at [219, 397] on link "CDK" at bounding box center [224, 403] width 115 height 26
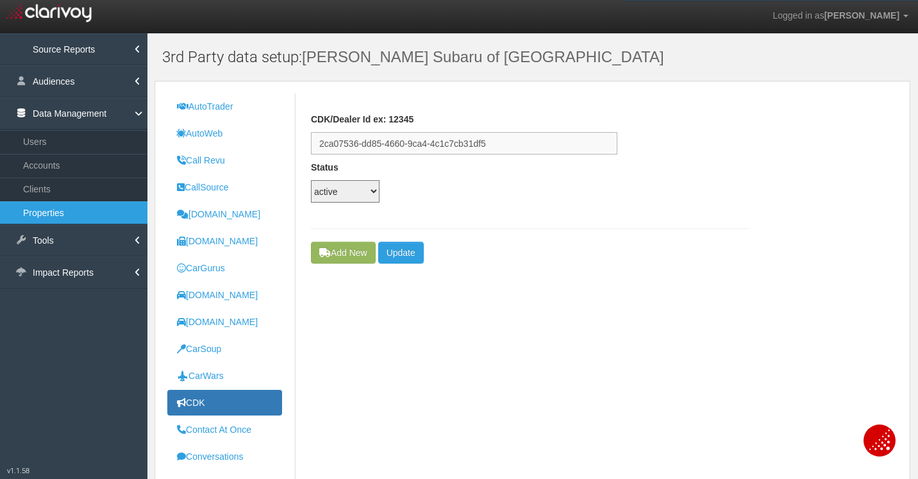
click at [465, 142] on input "2ca07536-dd85-4660-9ca4-4c1c7cb31df5" at bounding box center [464, 143] width 306 height 22
click at [91, 214] on link "Properties" at bounding box center [73, 212] width 147 height 23
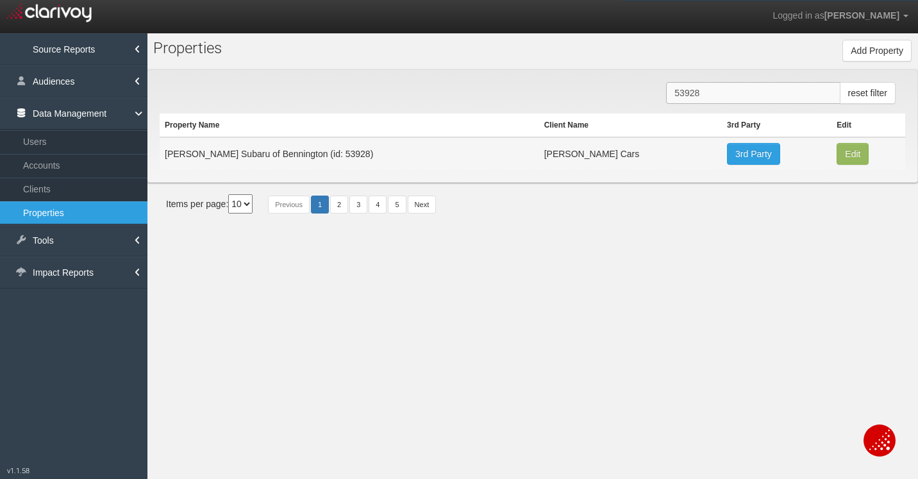
click at [726, 99] on input "53928" at bounding box center [753, 93] width 174 height 22
paste input "430"
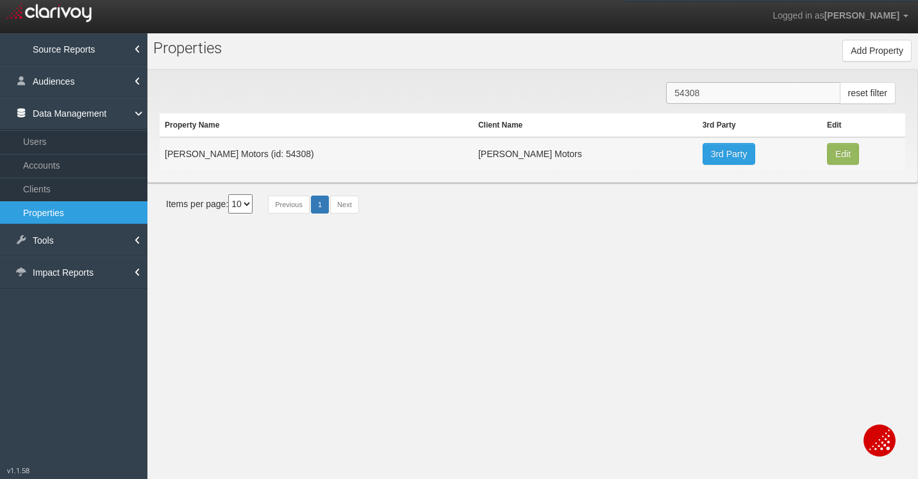
type input "54308"
click at [702, 149] on link "3rd Party" at bounding box center [728, 154] width 53 height 22
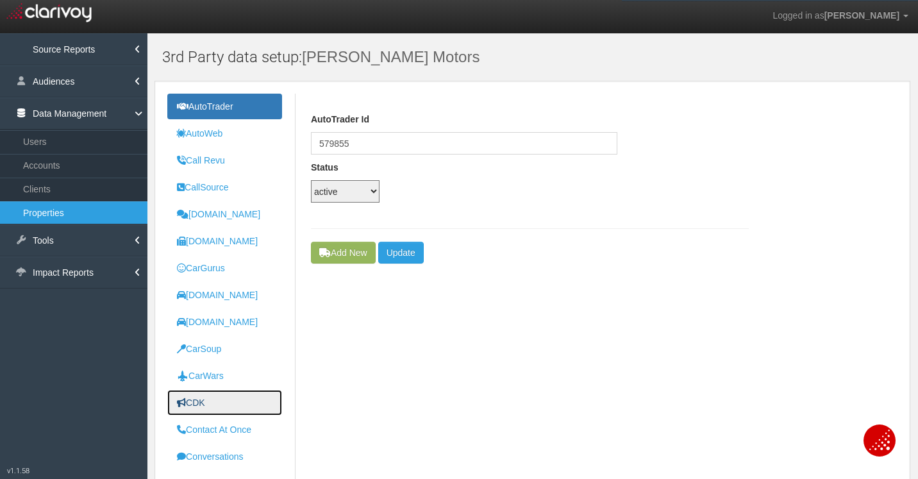
click at [208, 406] on link "CDK" at bounding box center [224, 403] width 115 height 26
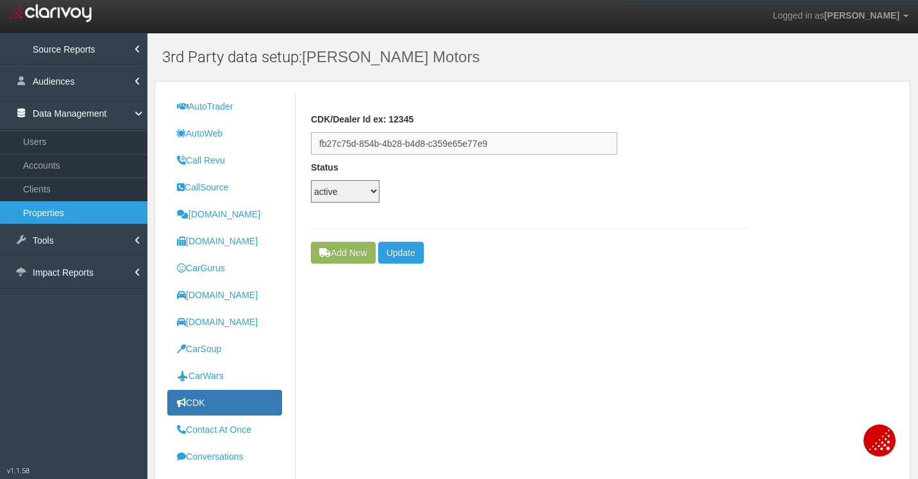
click at [508, 144] on input "fb27c75d-854b-4b28-b4d8-c359e65e77e9" at bounding box center [464, 143] width 306 height 22
click at [507, 144] on input "fb27c75d-854b-4b28-b4d8-c359e65e77e9" at bounding box center [464, 143] width 306 height 22
click at [68, 206] on link "Properties" at bounding box center [73, 212] width 147 height 23
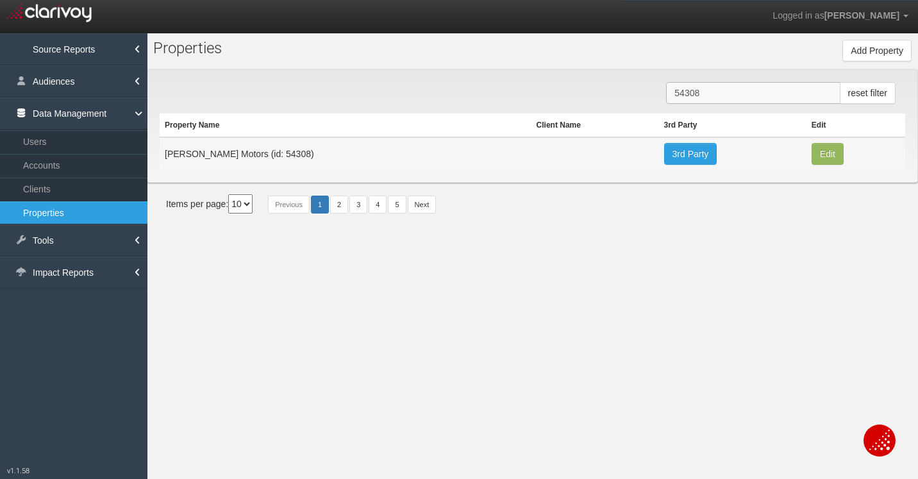
click at [713, 96] on input "54308" at bounding box center [753, 93] width 174 height 22
paste input "49059"
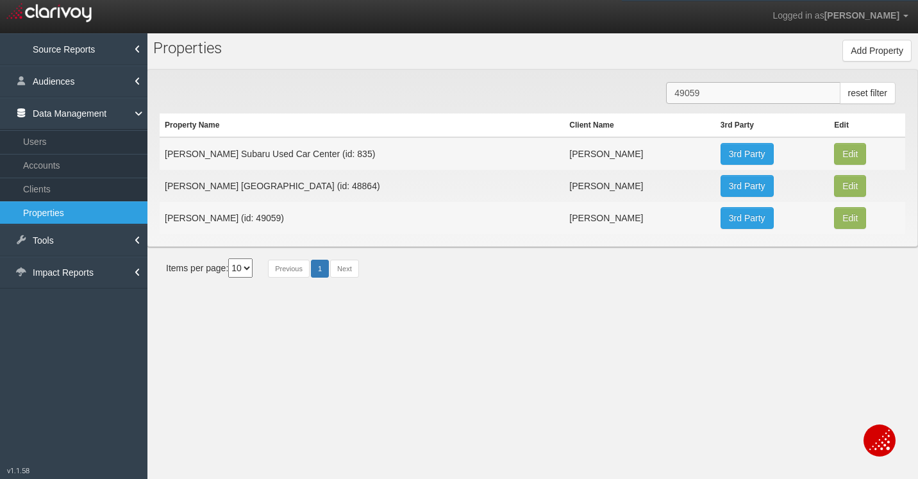
type input "49059"
click at [720, 219] on link "3rd Party" at bounding box center [746, 218] width 53 height 22
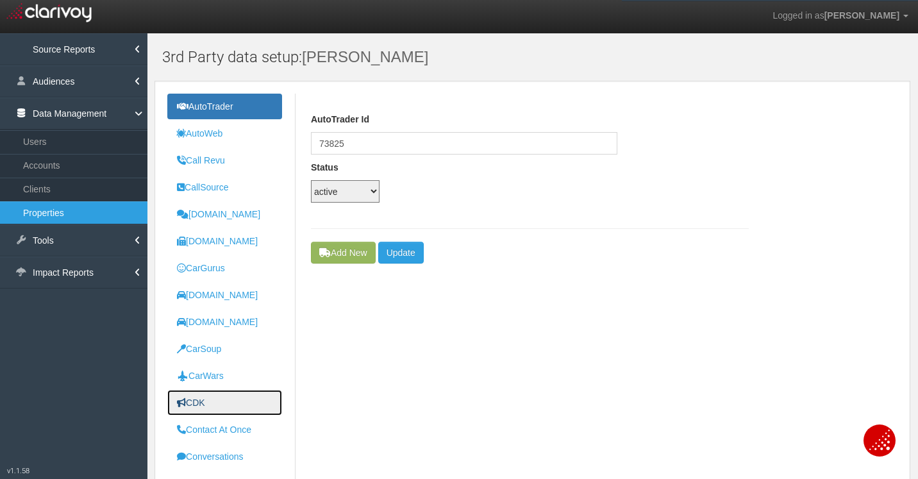
click at [194, 409] on link "CDK" at bounding box center [224, 403] width 115 height 26
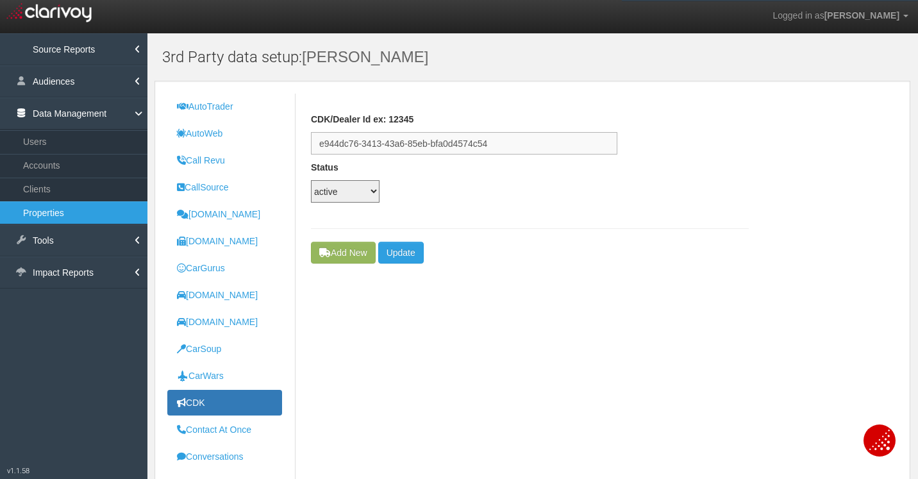
click at [438, 142] on input "e944dc76-3413-43a6-85eb-bfa0d4574c54" at bounding box center [464, 143] width 306 height 22
click at [702, 107] on div "CDK/Dealer Id ex: 12345 e944dc76-3413-43a6-85eb-bfa0d4574c54 Status active inac…" at bounding box center [530, 168] width 438 height 148
click at [63, 213] on link "Properties" at bounding box center [73, 212] width 147 height 23
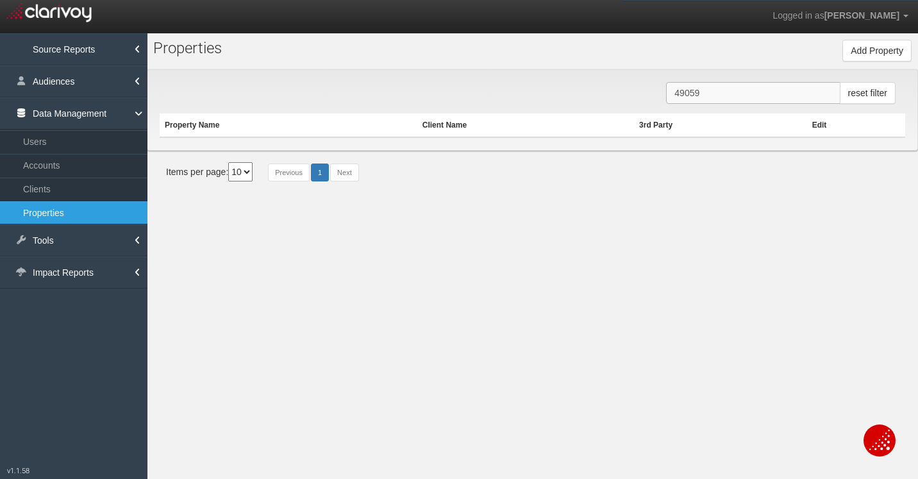
click at [724, 92] on input "49059" at bounding box center [753, 93] width 174 height 22
paste input "53793"
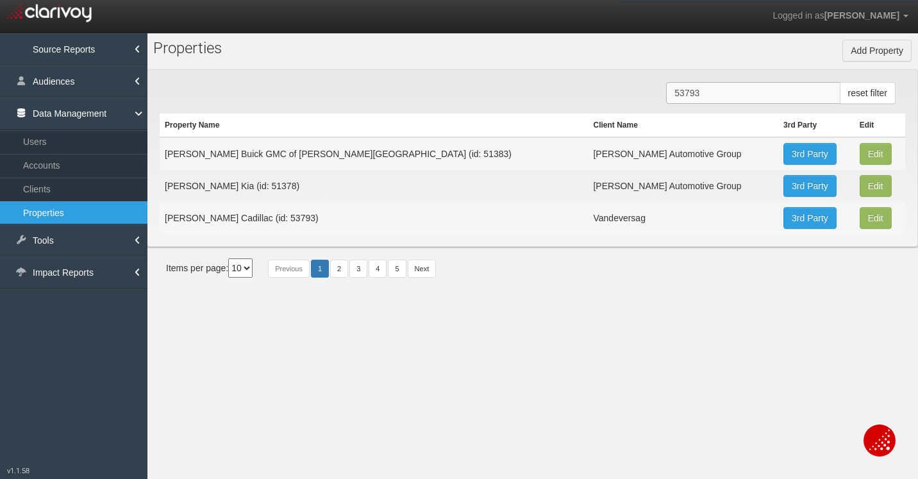
type input "53793"
click at [783, 220] on link "3rd Party" at bounding box center [809, 218] width 53 height 22
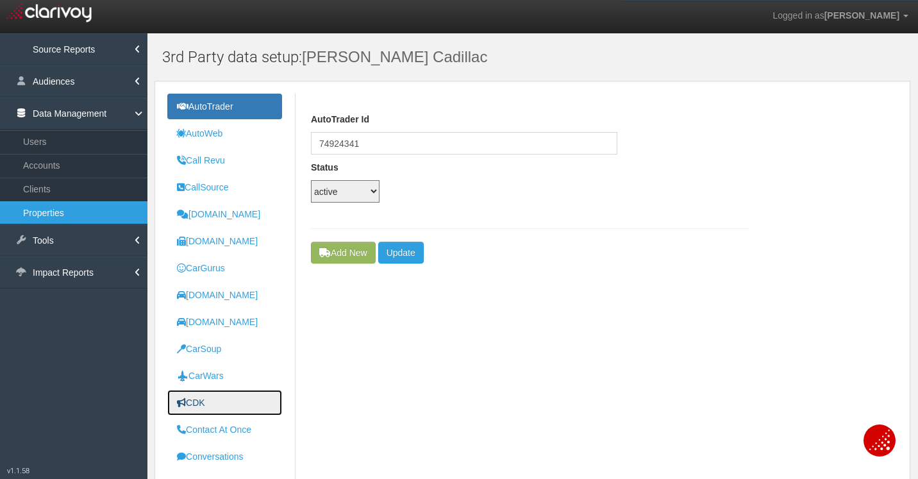
click at [208, 390] on link "CDK" at bounding box center [224, 403] width 115 height 26
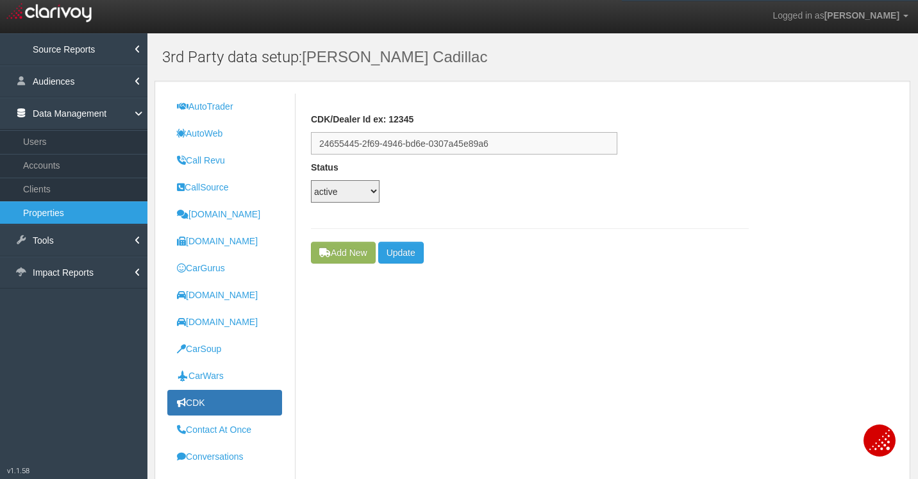
click at [424, 145] on input "24655445-2f69-4946-bd6e-0307a45e89a6" at bounding box center [464, 143] width 306 height 22
click at [37, 214] on link "Properties" at bounding box center [73, 212] width 147 height 23
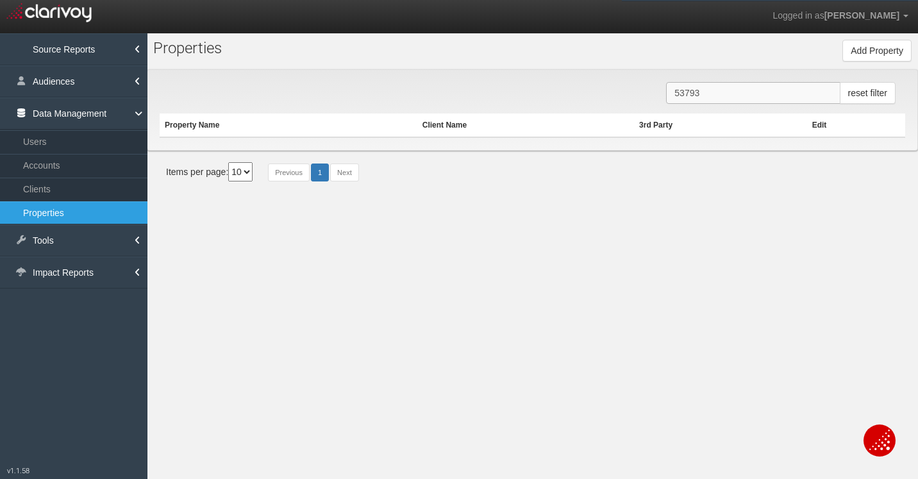
click at [747, 87] on input "53793" at bounding box center [753, 93] width 174 height 22
paste input "4104"
type input "54104"
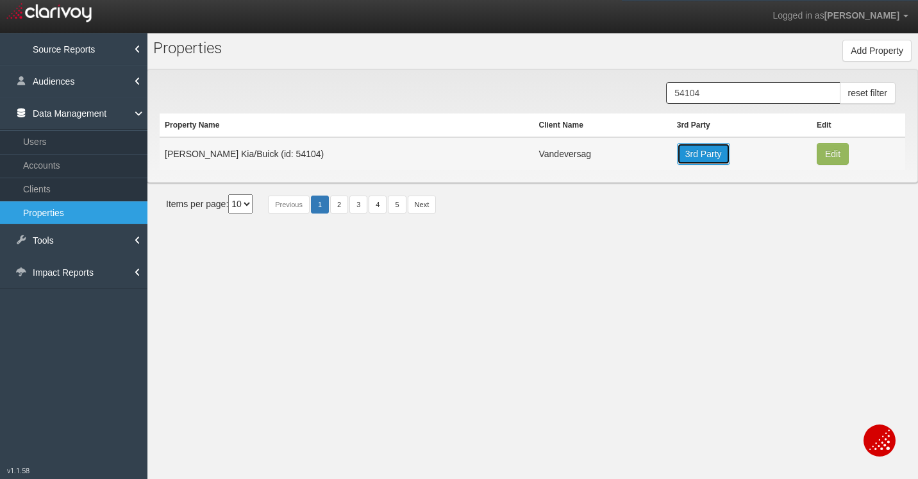
click at [677, 160] on link "3rd Party" at bounding box center [703, 154] width 53 height 22
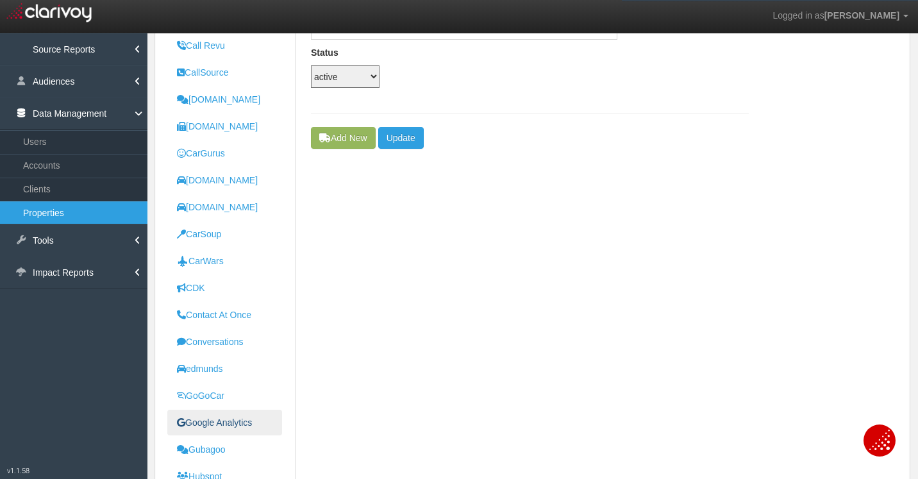
scroll to position [169, 0]
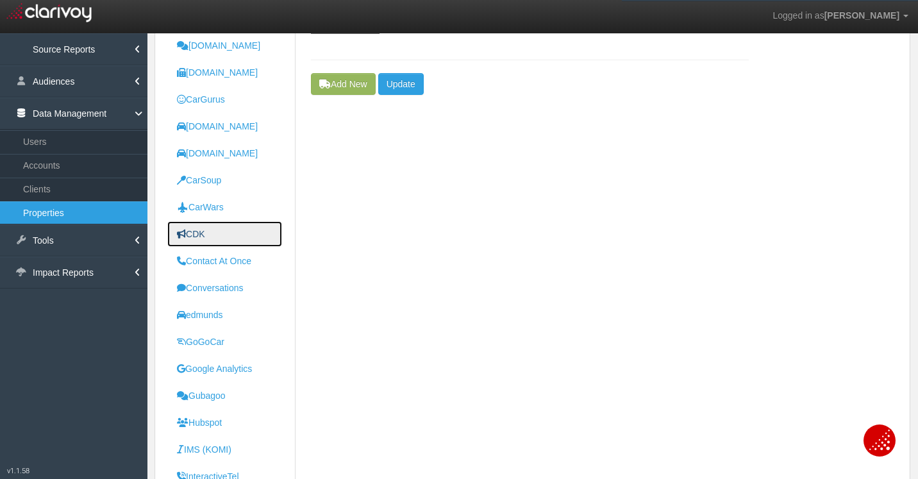
click at [211, 236] on link "CDK" at bounding box center [224, 234] width 115 height 26
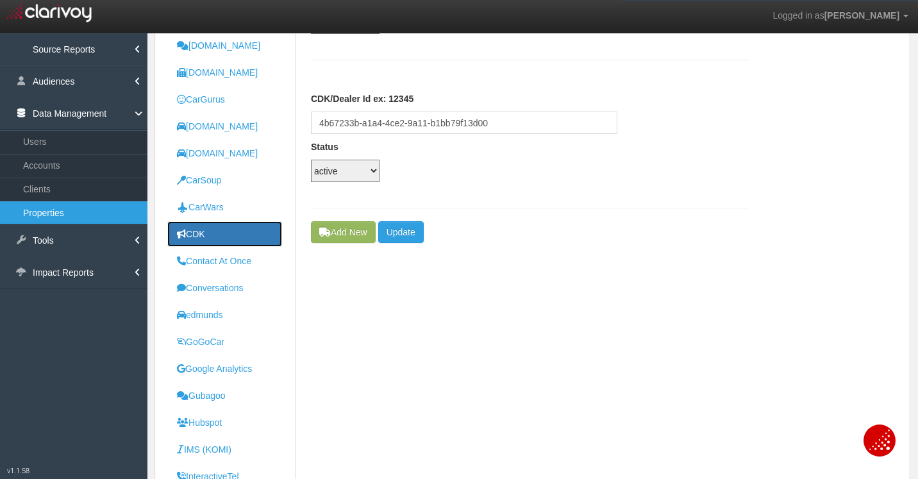
scroll to position [0, 0]
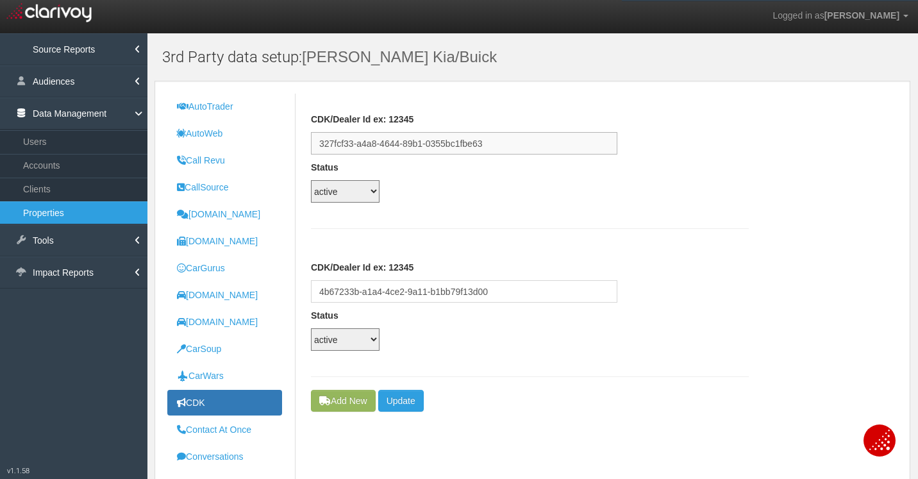
click at [432, 144] on input "327fcf33-a4a8-4644-89b1-0355bc1fbe63" at bounding box center [464, 143] width 306 height 22
click at [437, 288] on input "4b67233b-a1a4-4ce2-9a11-b1bb79f13d00" at bounding box center [464, 291] width 306 height 22
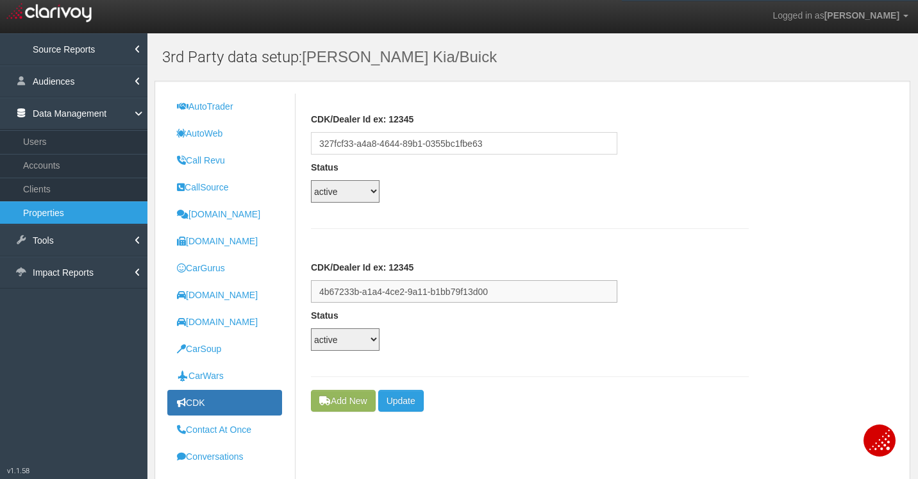
click at [437, 288] on input "4b67233b-a1a4-4ce2-9a11-b1bb79f13d00" at bounding box center [464, 291] width 306 height 22
click at [45, 213] on link "Properties" at bounding box center [73, 212] width 147 height 23
